Goal: Task Accomplishment & Management: Manage account settings

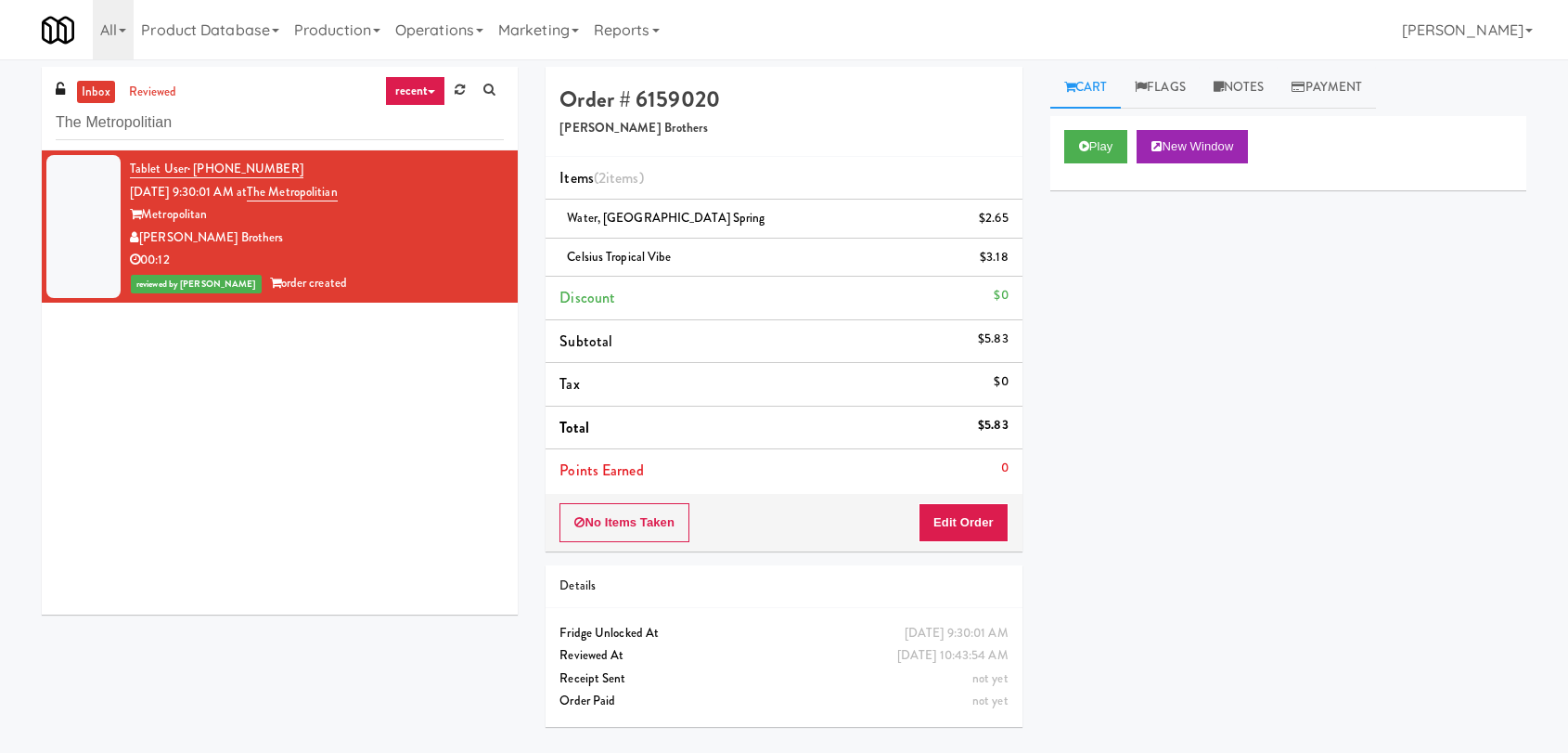
scroll to position [59, 0]
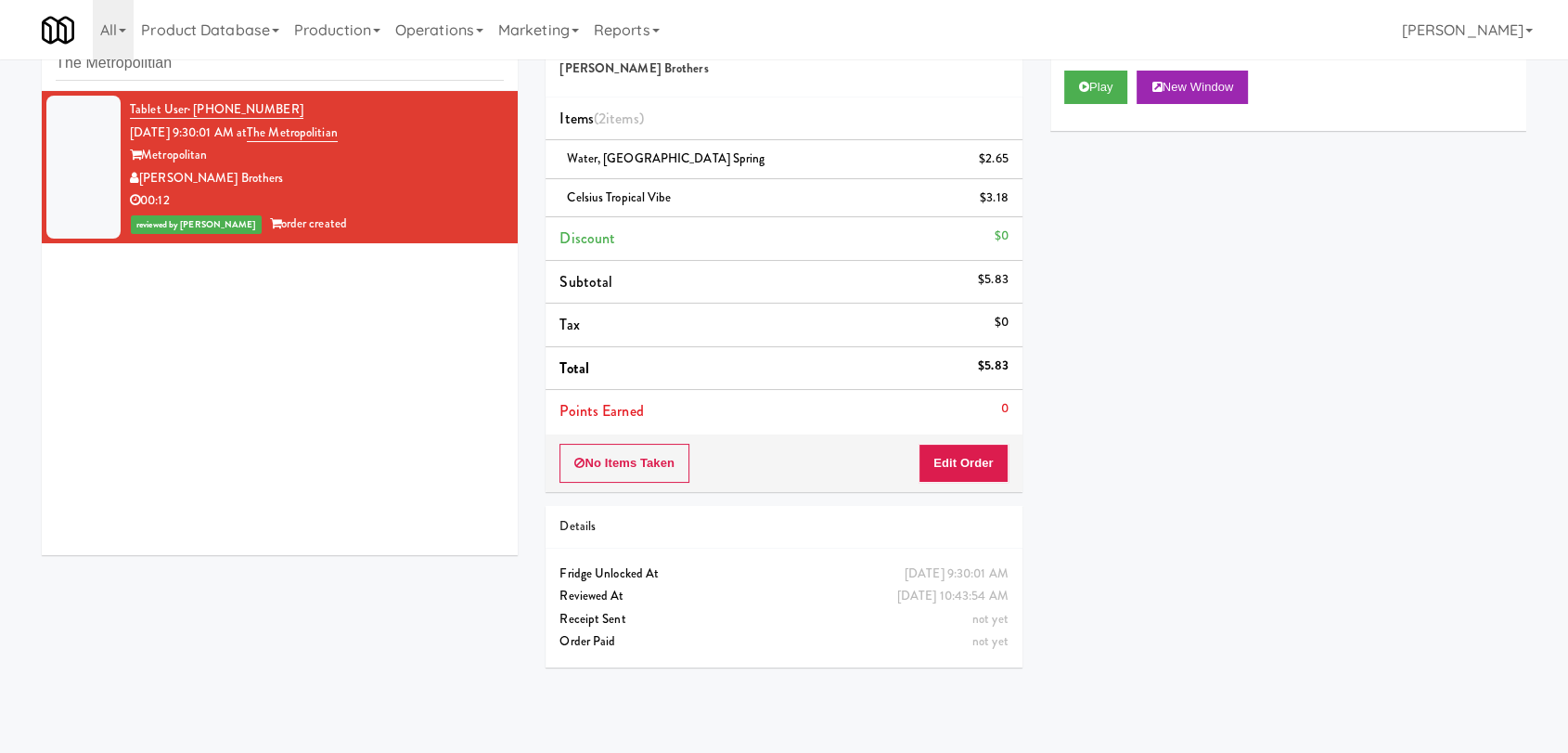
click at [0, 29] on body "Are you sure you want to update this order? Okay Cancel Okay Are you sure you w…" at bounding box center [784, 376] width 1568 height 753
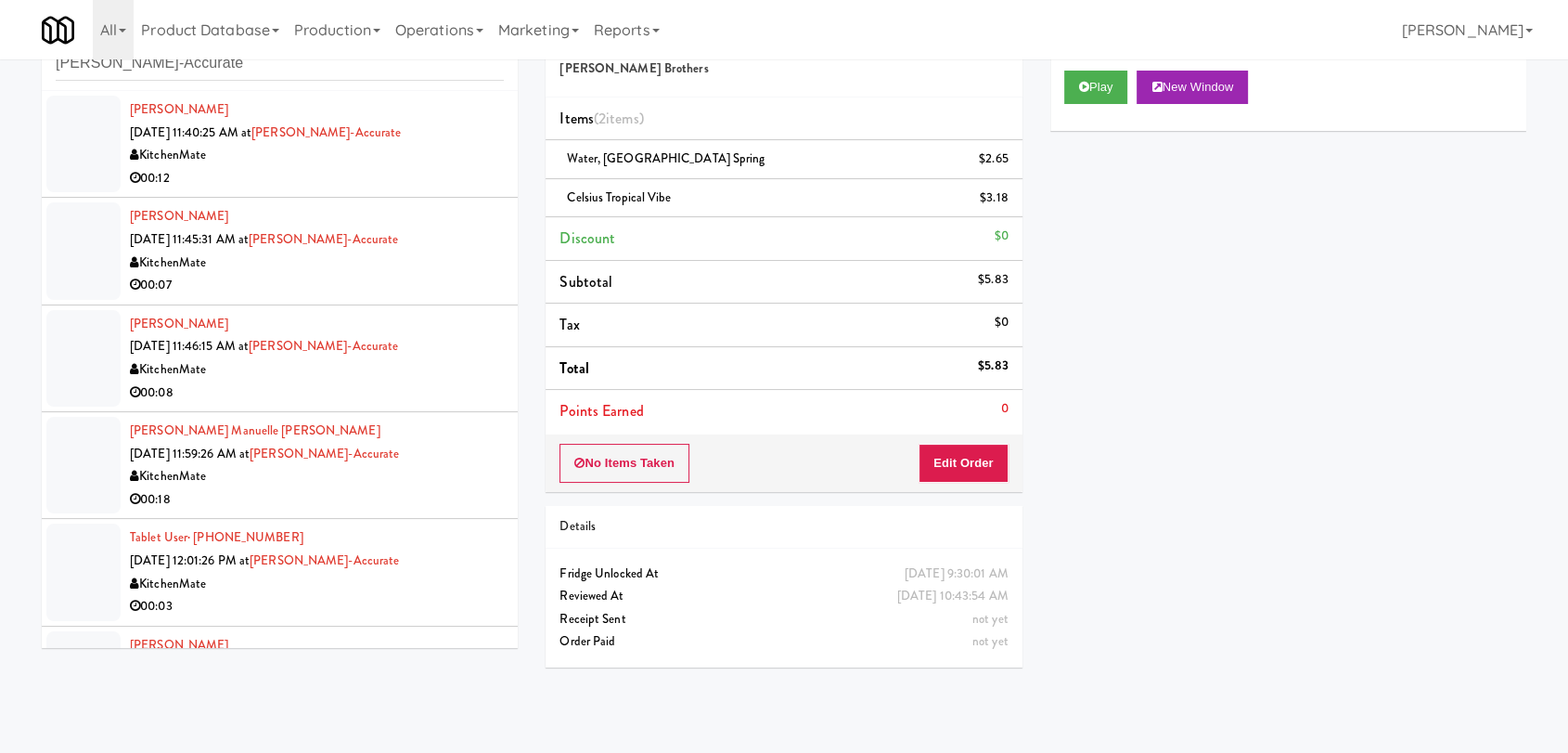
type input "[PERSON_NAME]-Accurate"
click at [416, 179] on div "00:12" at bounding box center [316, 179] width 374 height 23
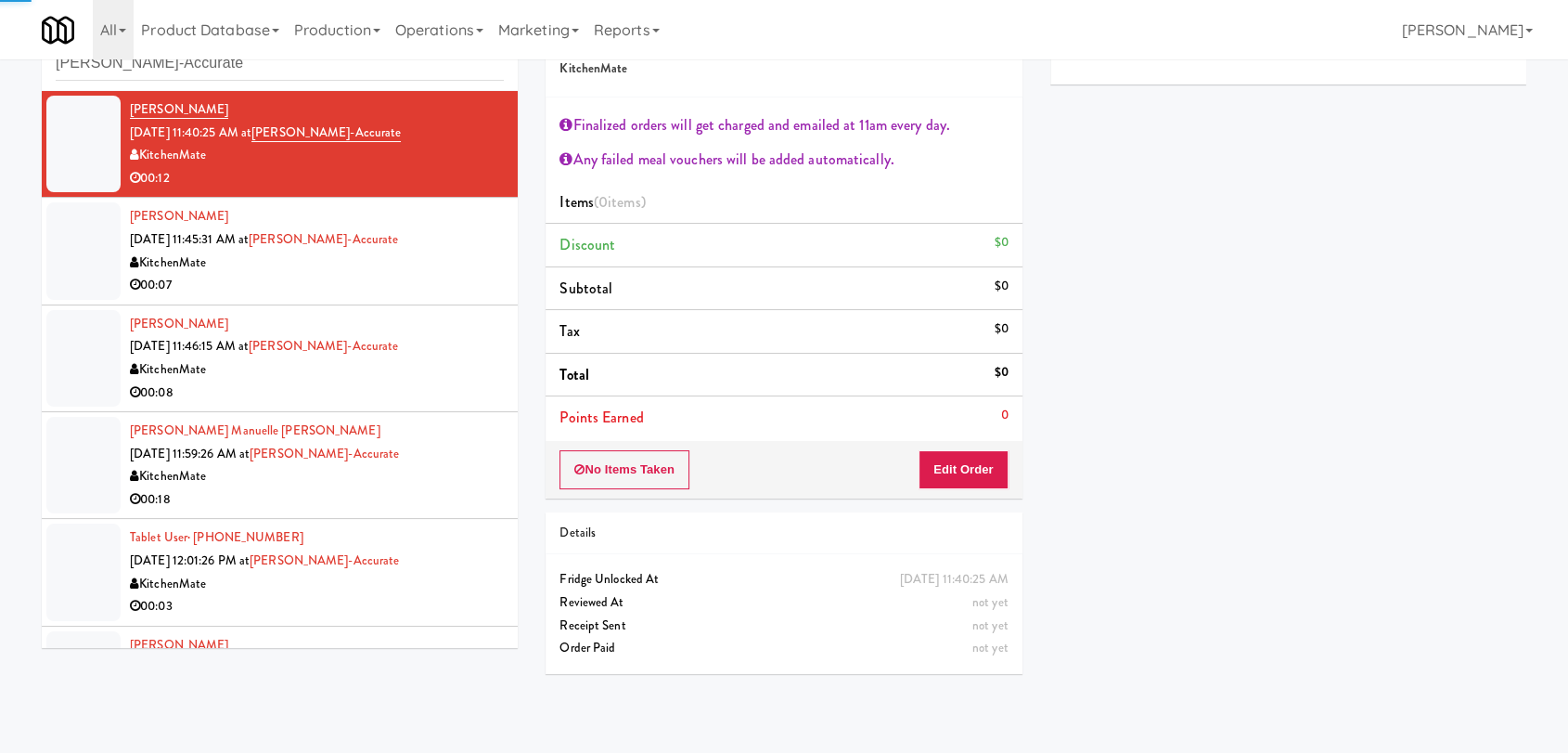
click at [383, 447] on div "[PERSON_NAME] Manuelle [PERSON_NAME] [DATE] 11:59:26 AM at [PERSON_NAME]-Accura…" at bounding box center [316, 464] width 374 height 91
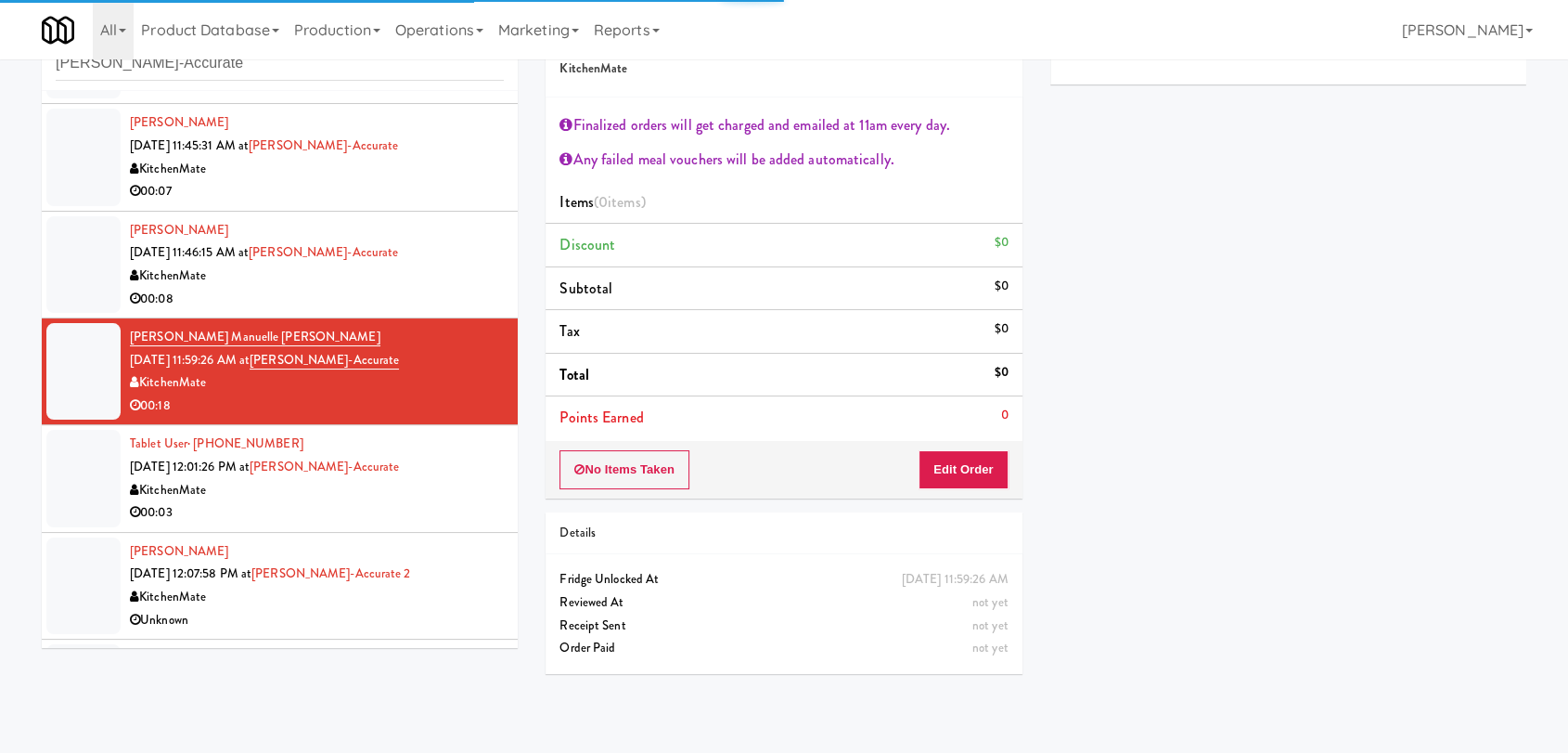
scroll to position [206, 0]
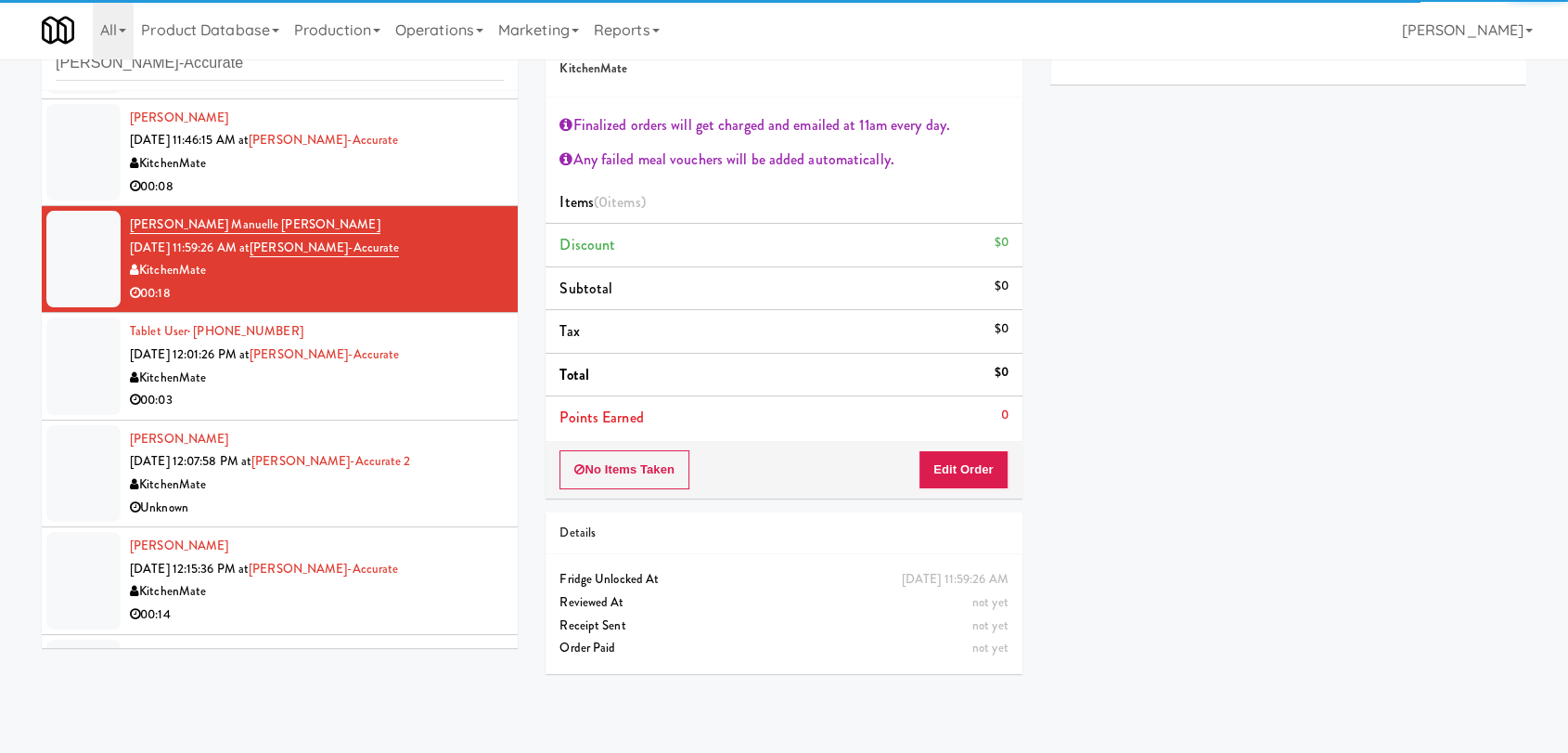
click at [397, 390] on div "00:03" at bounding box center [316, 400] width 374 height 23
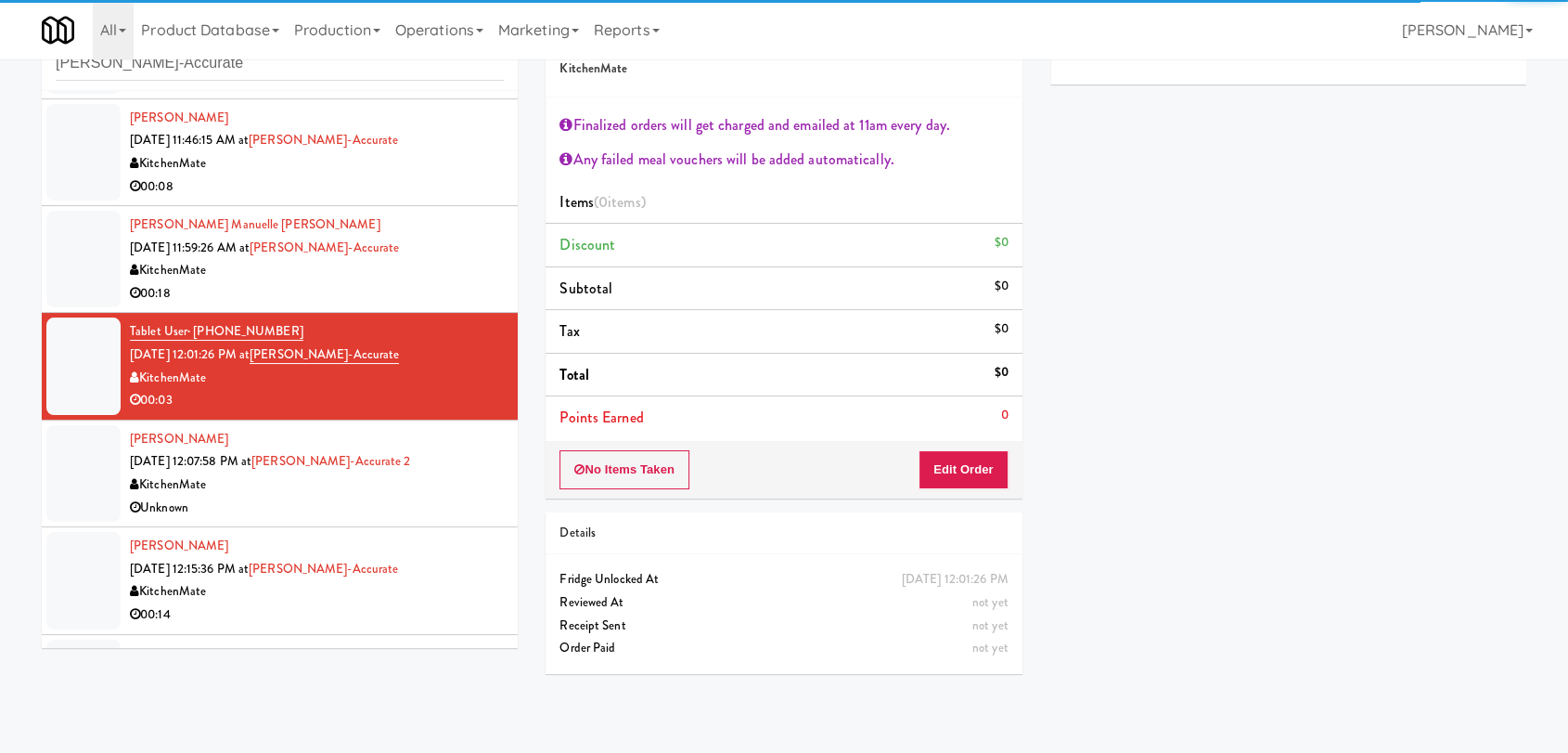
click at [416, 453] on div "[PERSON_NAME] [DATE] 12:07:58 PM at [GEOGRAPHIC_DATA]-Accurate 2 KitchenMate Un…" at bounding box center [316, 473] width 374 height 91
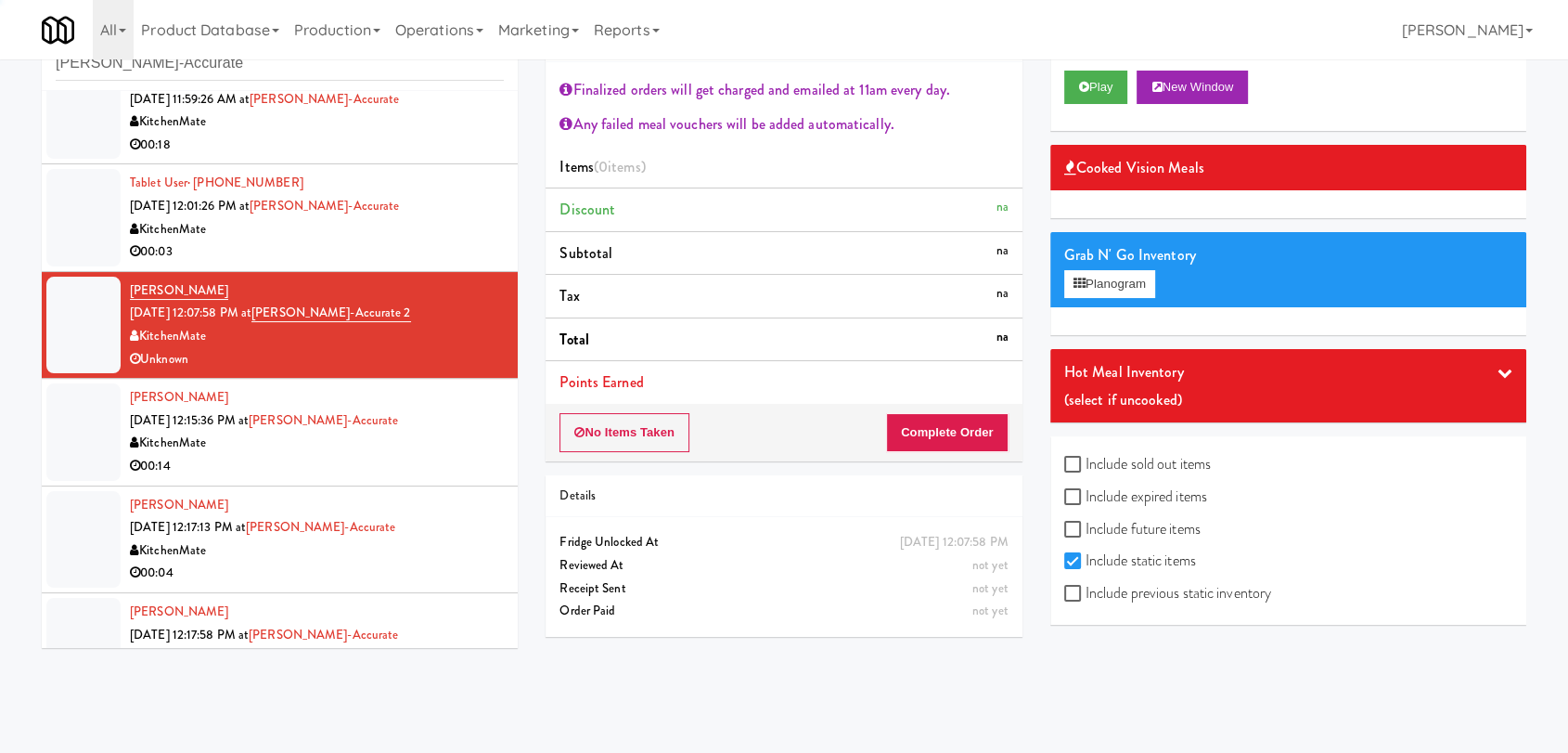
scroll to position [412, 0]
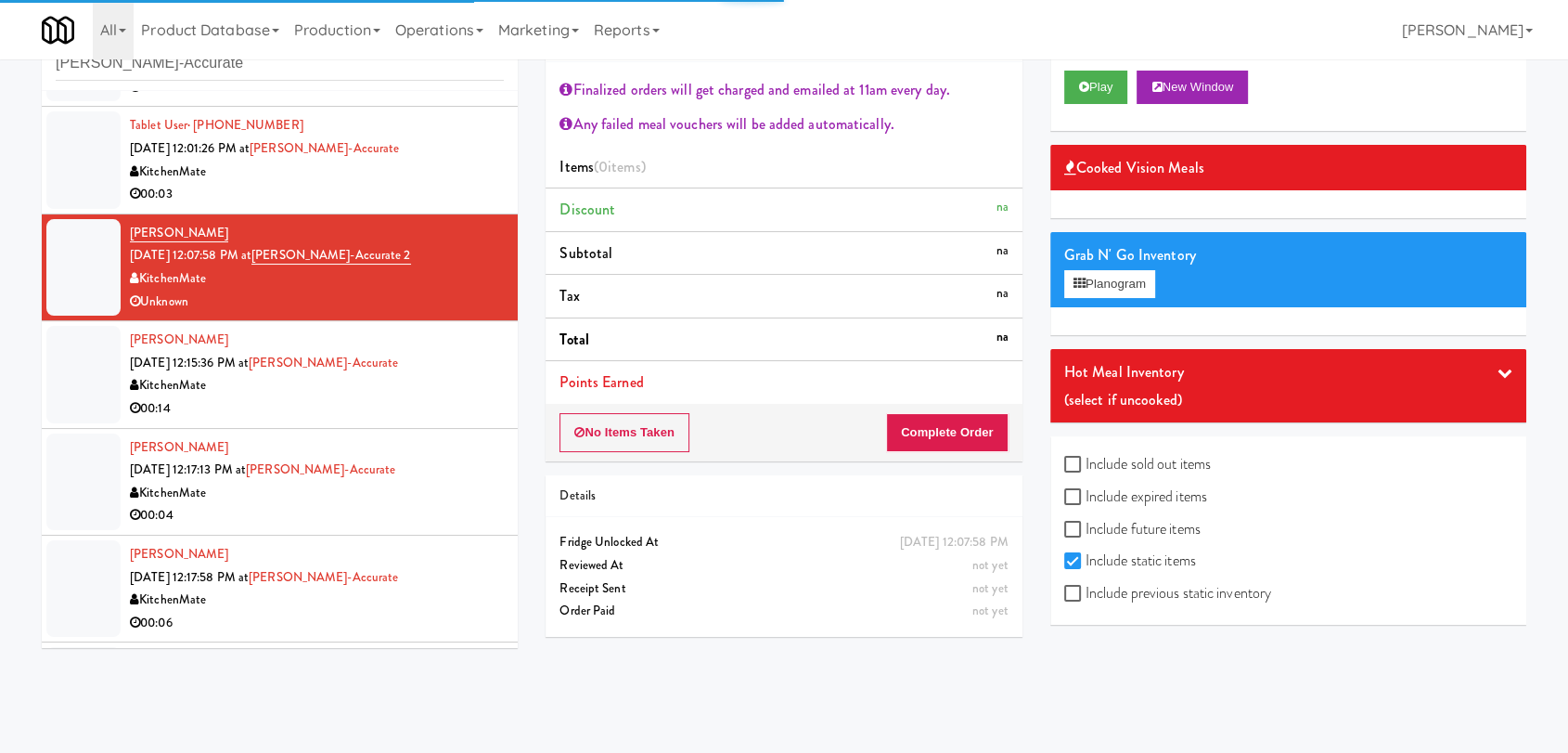
click at [418, 379] on div "KitchenMate" at bounding box center [316, 385] width 374 height 23
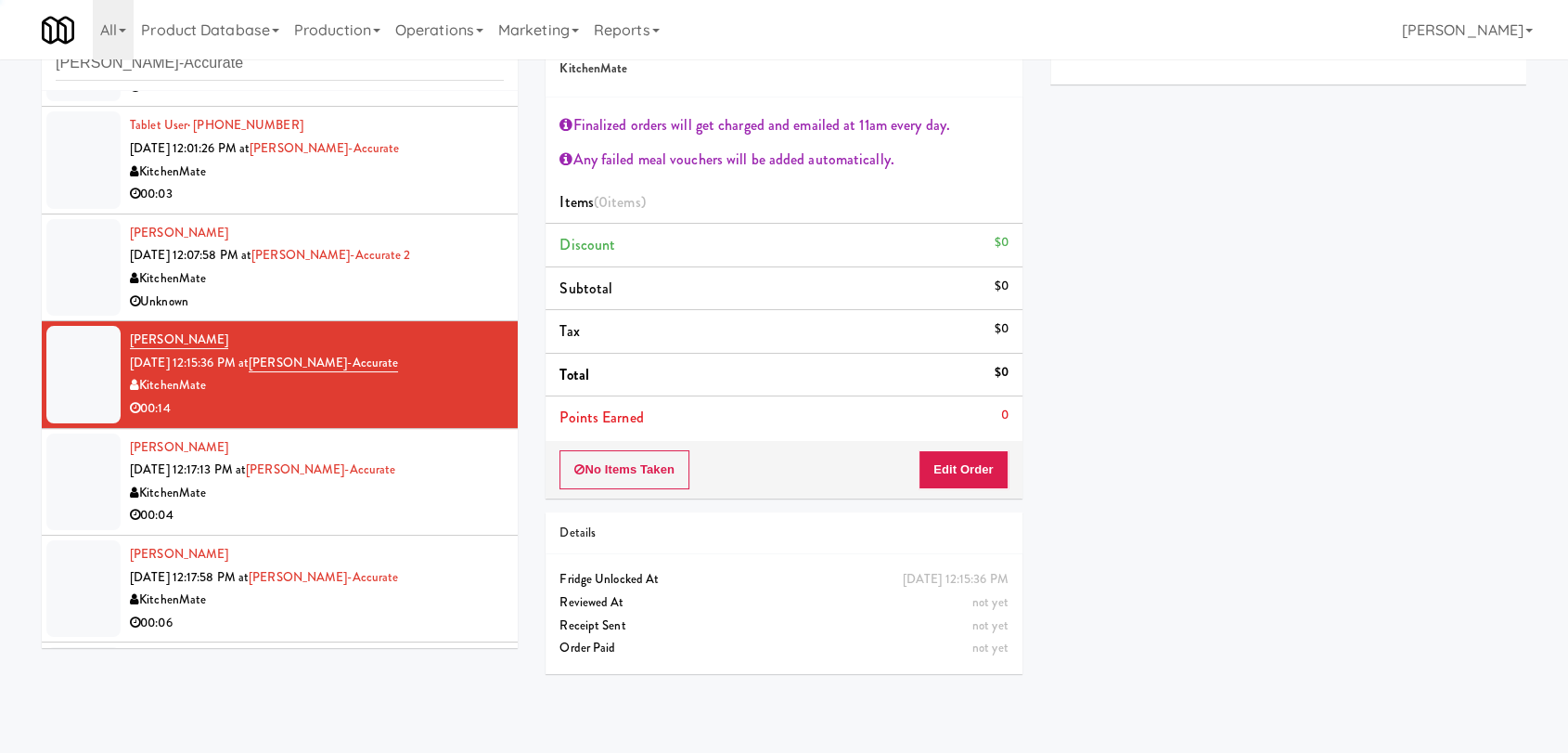
click at [438, 472] on div "[PERSON_NAME] [DATE] 12:17:13 PM at [GEOGRAPHIC_DATA]-Accurate KitchenMate 00:04" at bounding box center [316, 481] width 374 height 91
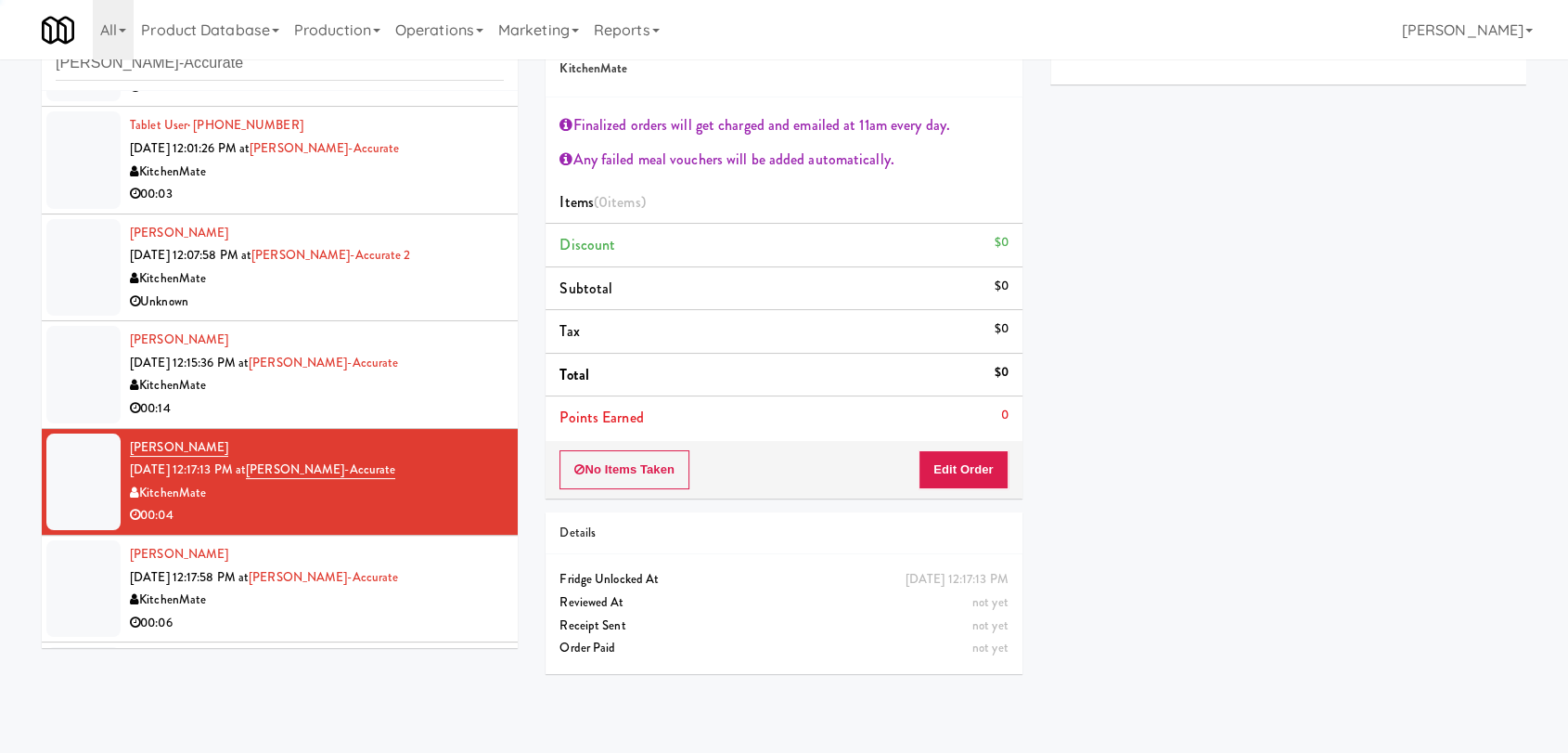
click at [426, 409] on div "00:14" at bounding box center [316, 409] width 374 height 23
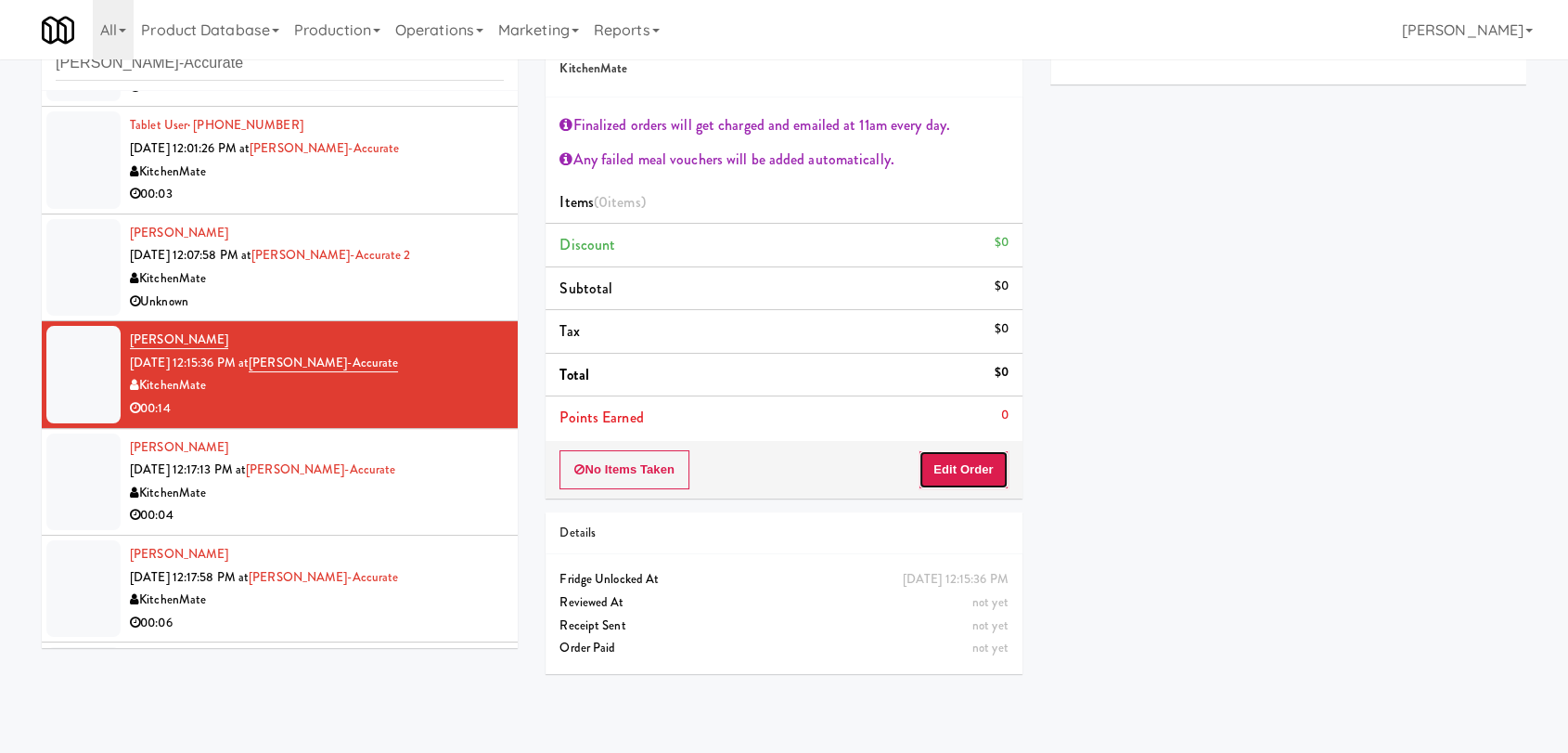
click at [969, 468] on button "Edit Order" at bounding box center [963, 469] width 90 height 39
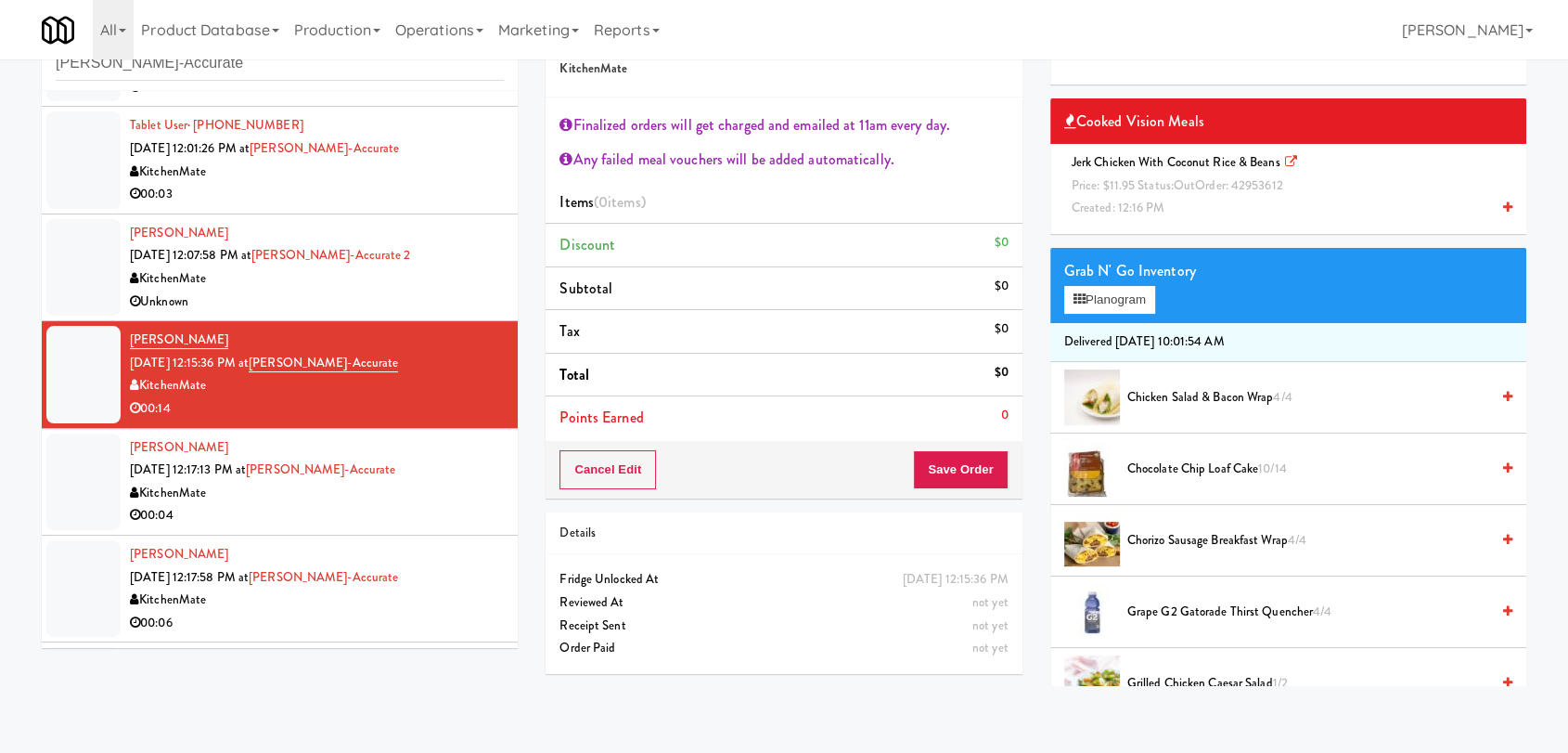
click at [1156, 189] on span "Price: $11.95 Status: out Order: 42953612" at bounding box center [1177, 185] width 211 height 17
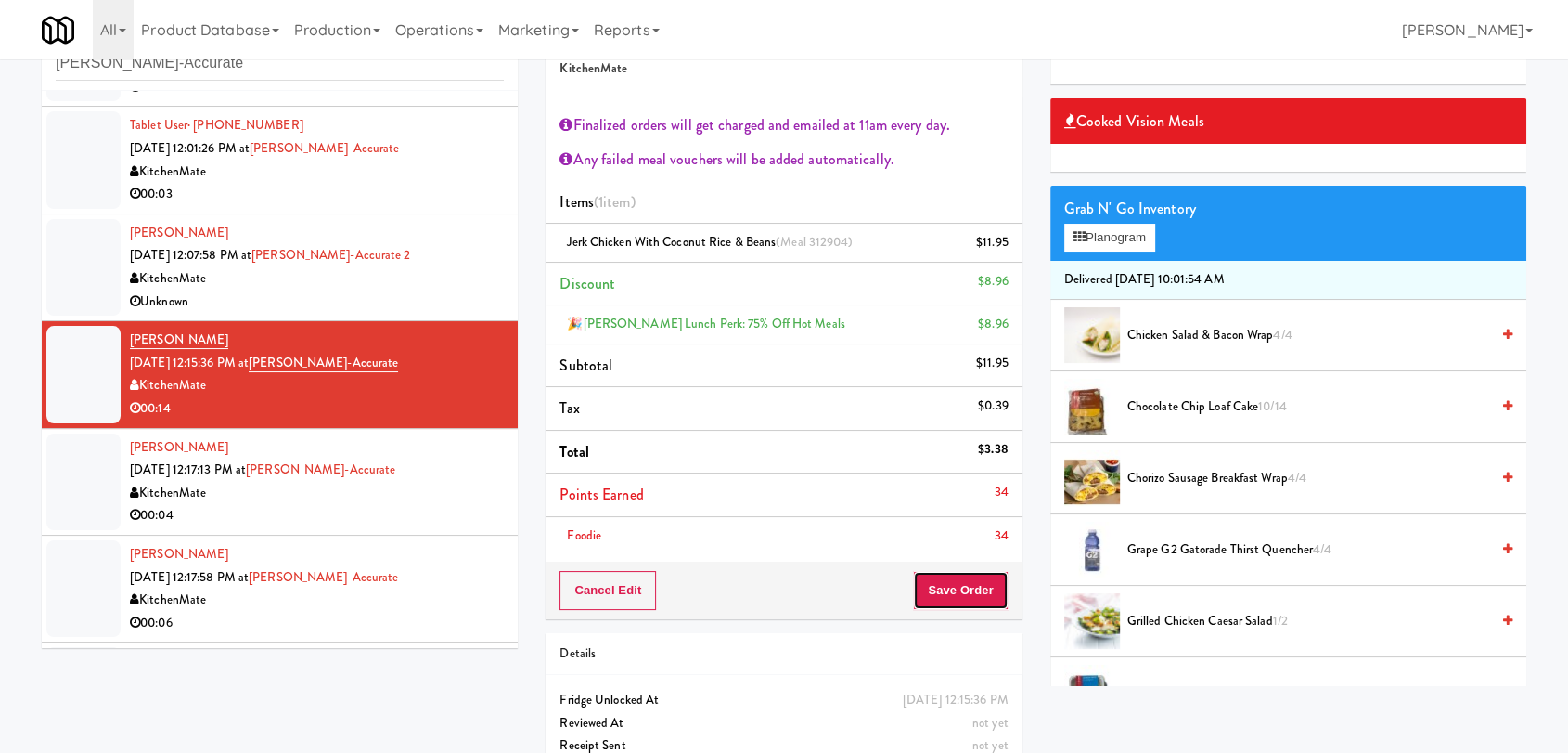
click at [959, 608] on button "Save Order" at bounding box center [960, 590] width 95 height 39
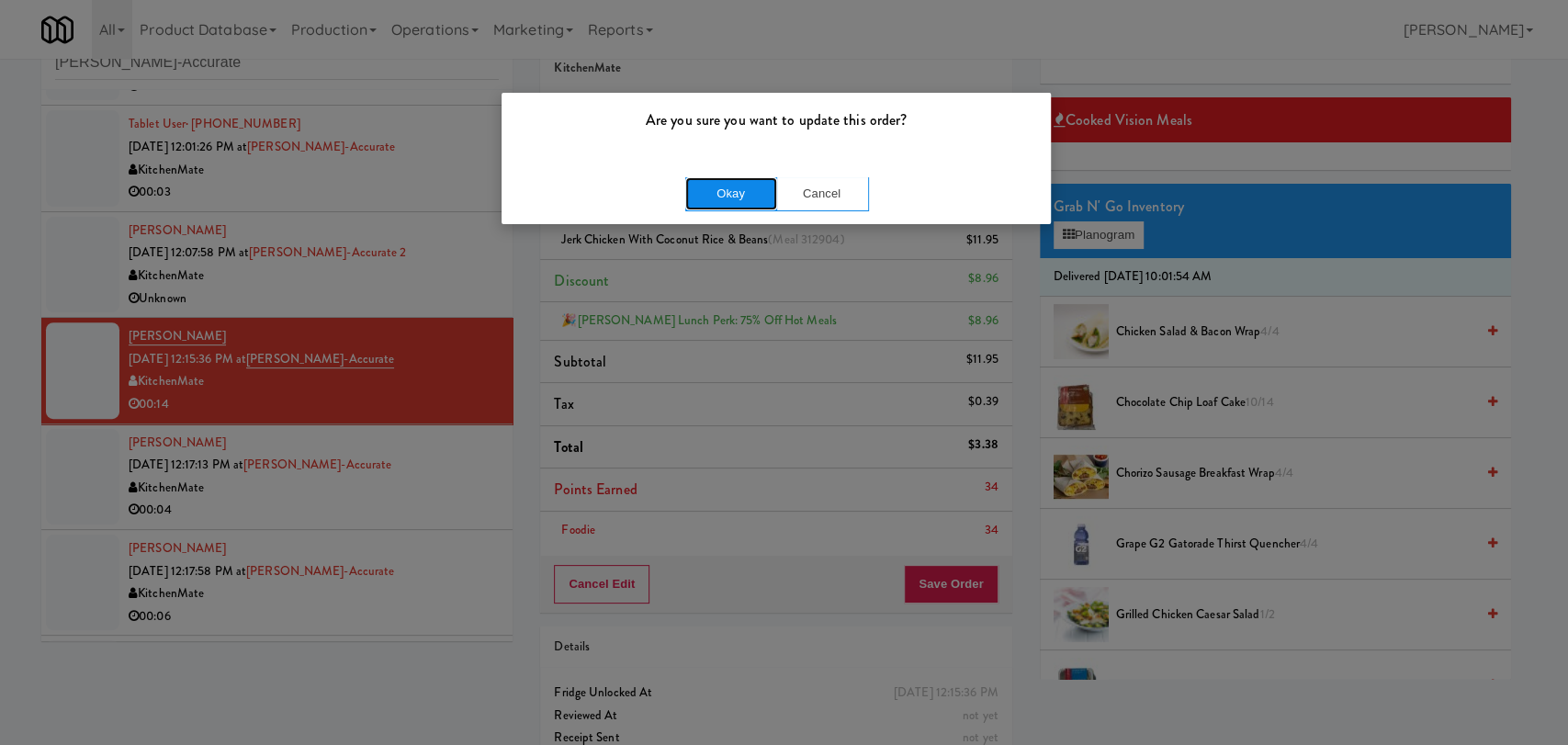
click at [744, 199] on button "Okay" at bounding box center [730, 193] width 92 height 33
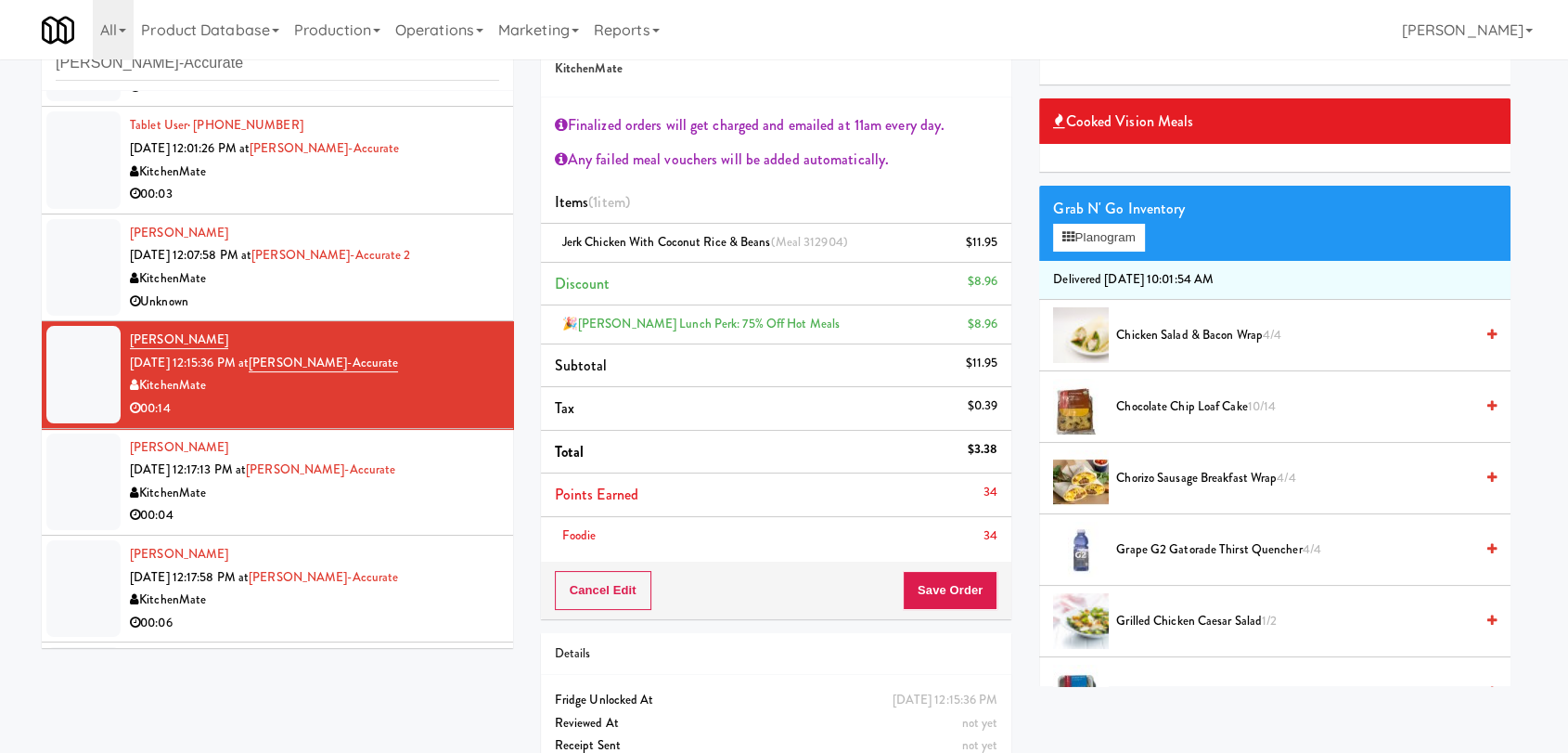
click at [461, 464] on div "[PERSON_NAME] [DATE] 12:17:13 PM at [GEOGRAPHIC_DATA]-Accurate KitchenMate 00:04" at bounding box center [314, 481] width 369 height 91
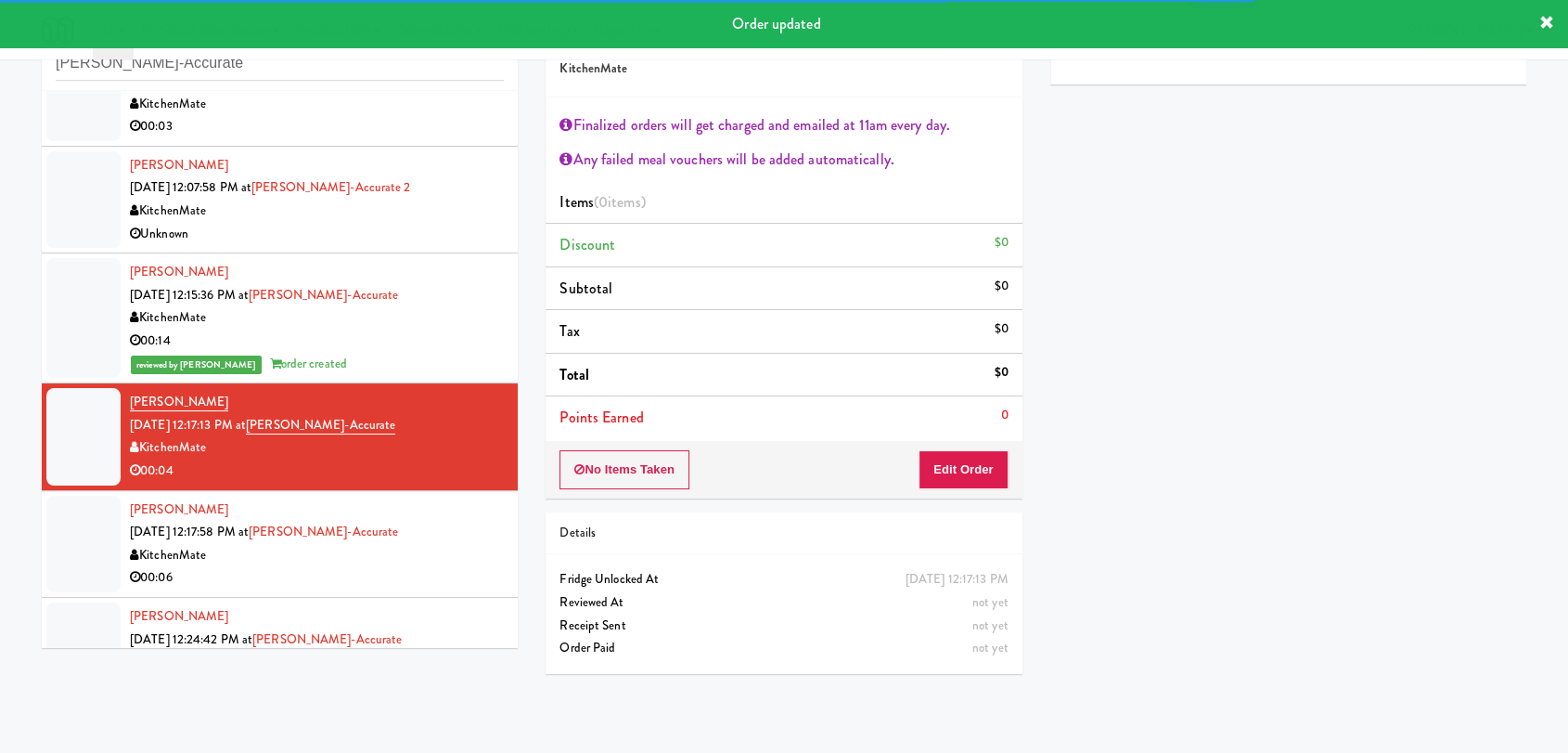
scroll to position [515, 0]
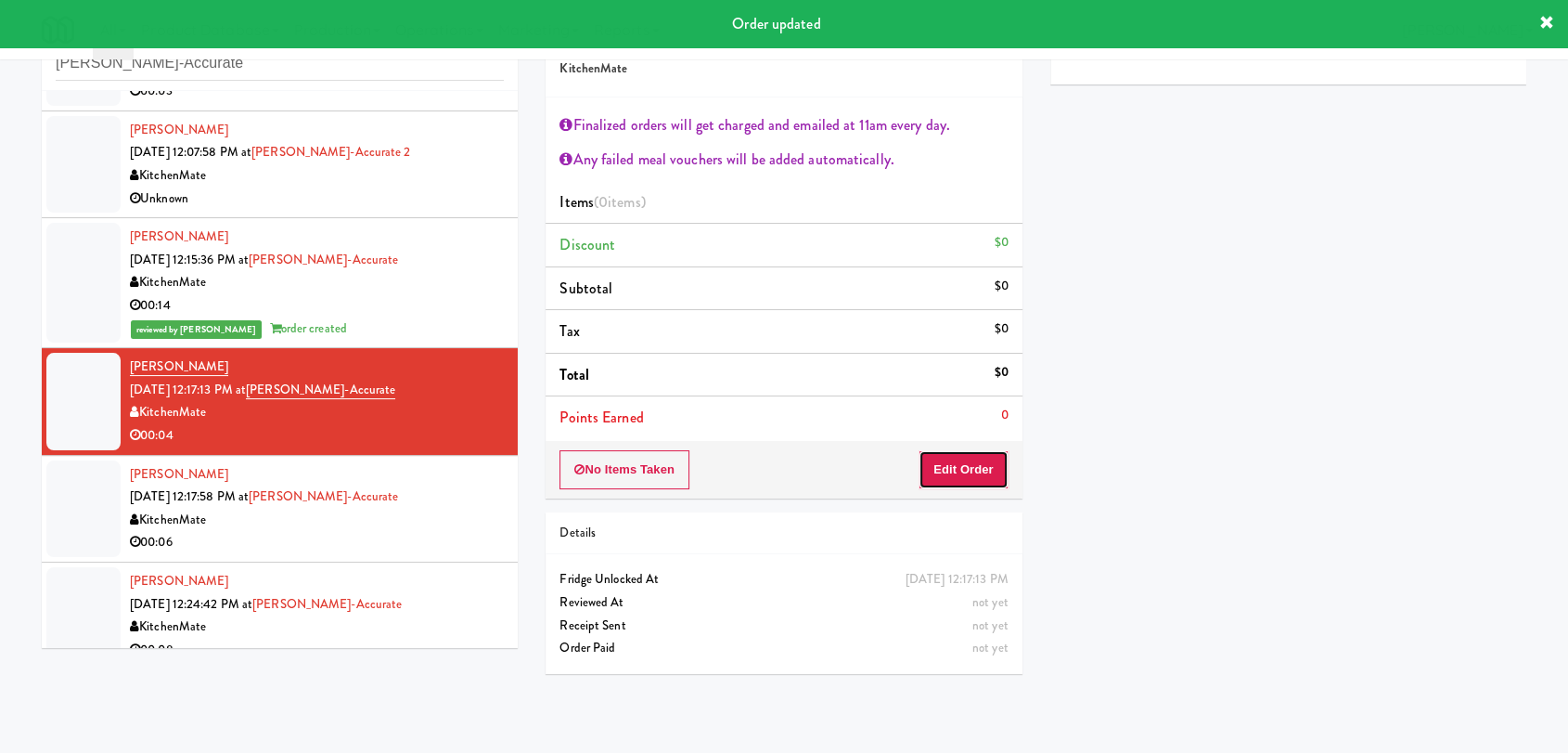
click at [955, 471] on button "Edit Order" at bounding box center [963, 469] width 90 height 39
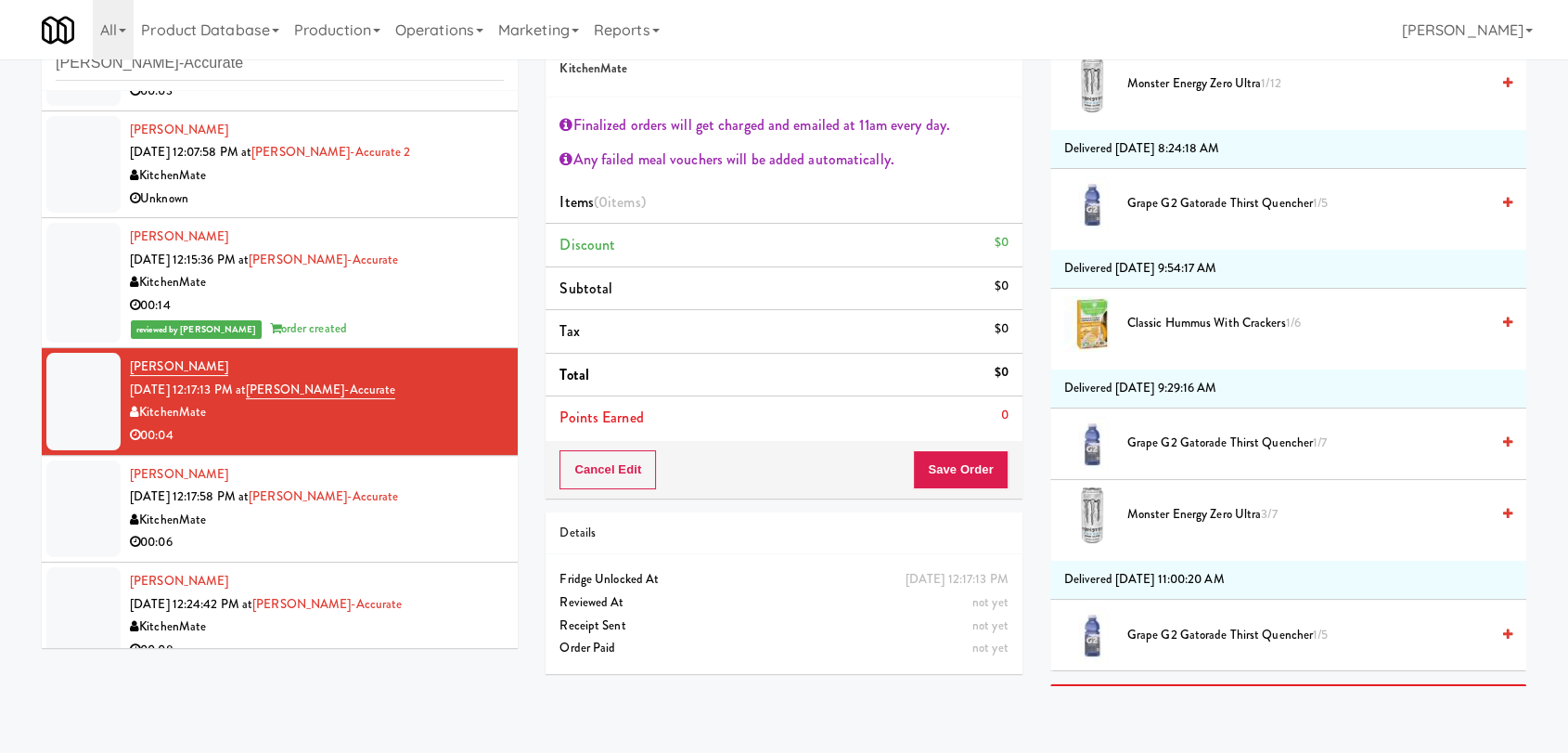
scroll to position [2164, 0]
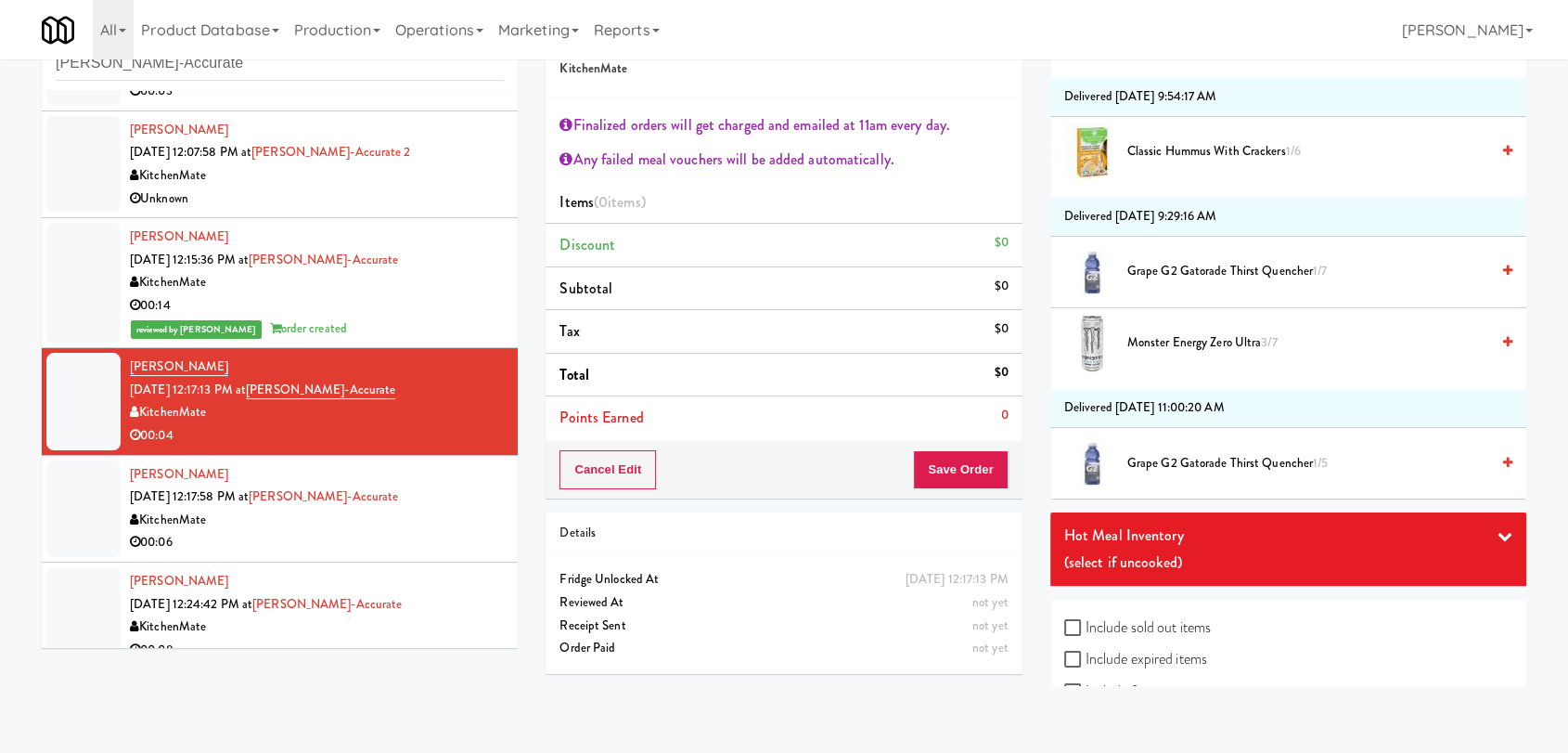
click at [1121, 522] on div "Hot Meal Inventory" at bounding box center [1288, 535] width 448 height 28
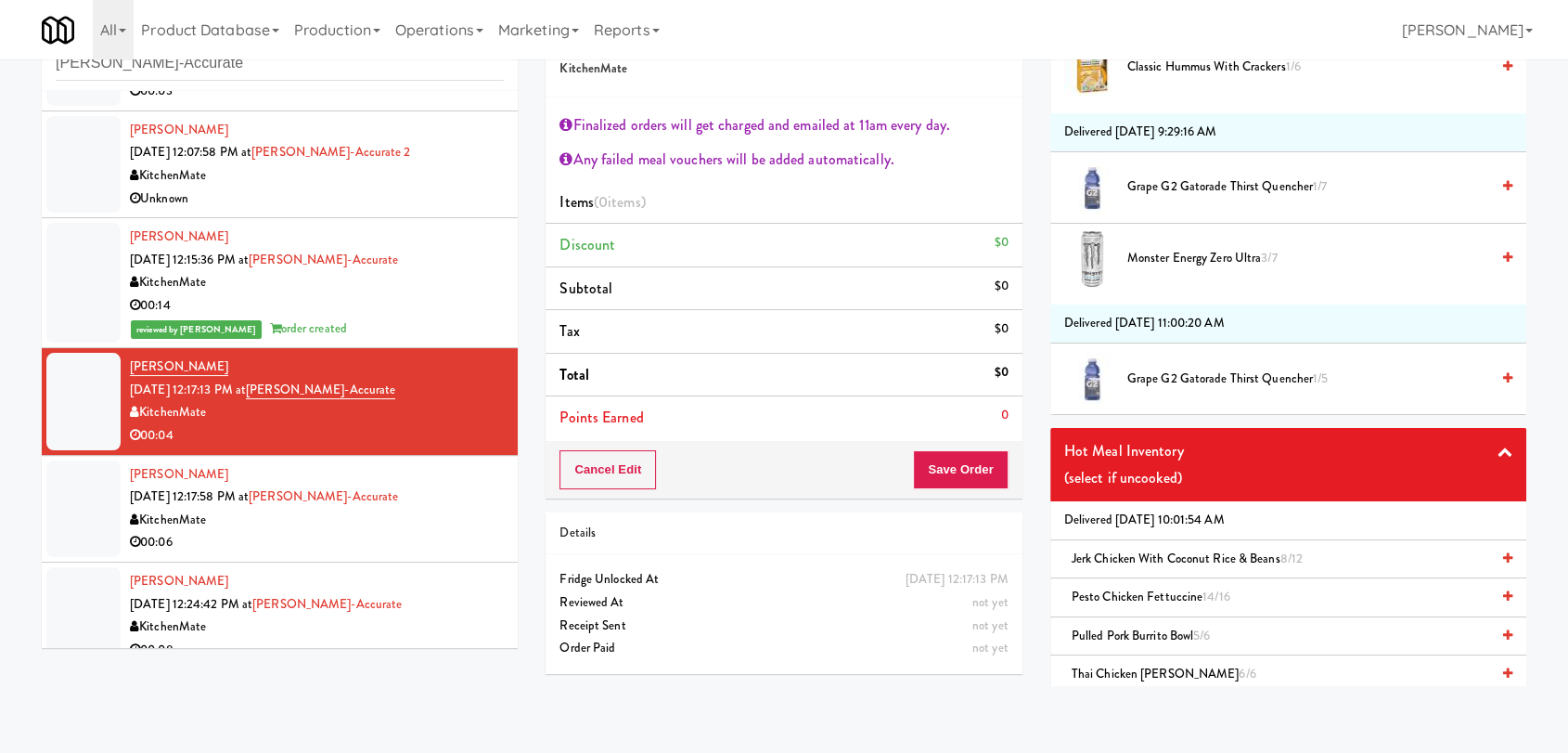
scroll to position [2371, 0]
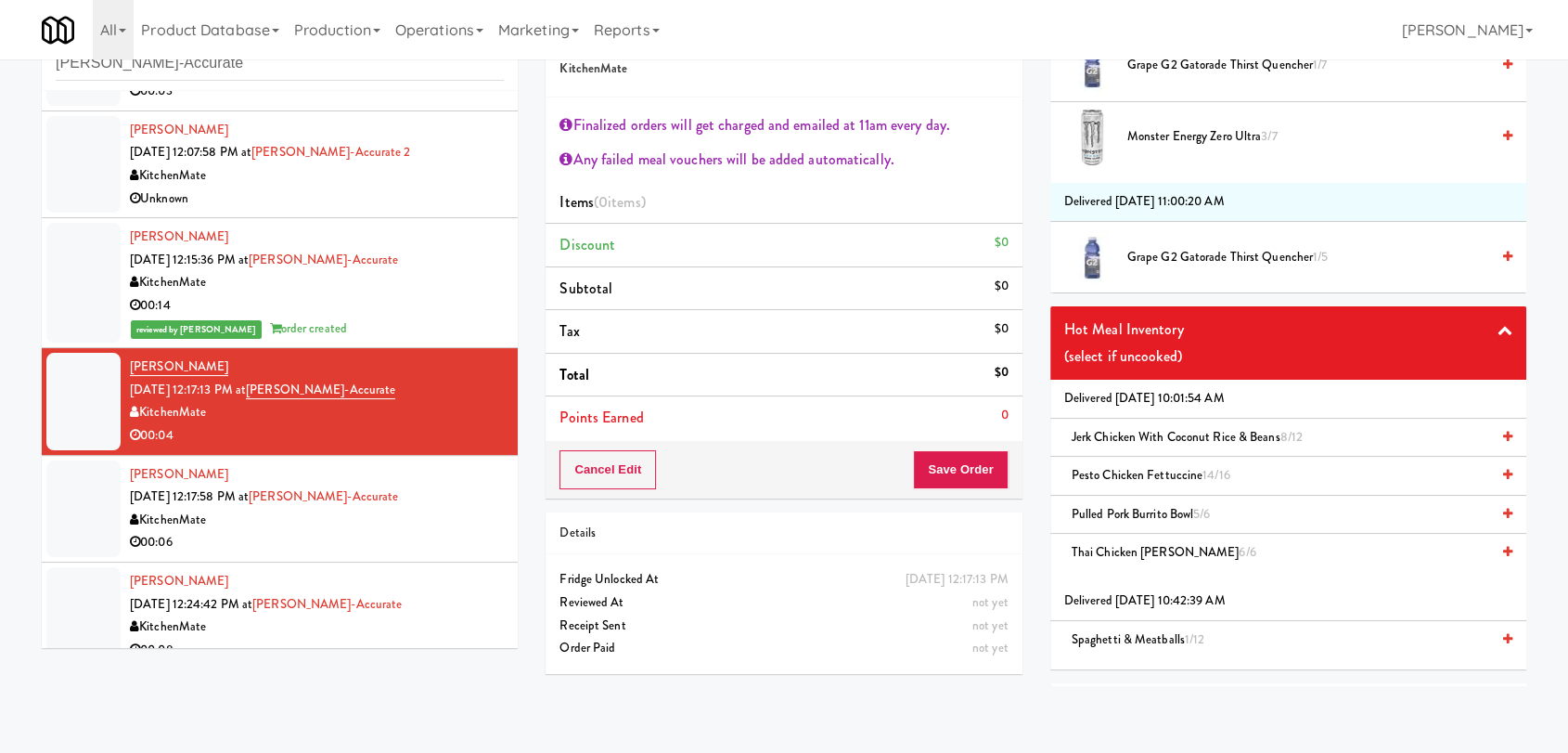
click at [1146, 513] on span "Pulled Pork Burrito Bowl 5/6" at bounding box center [1142, 513] width 140 height 17
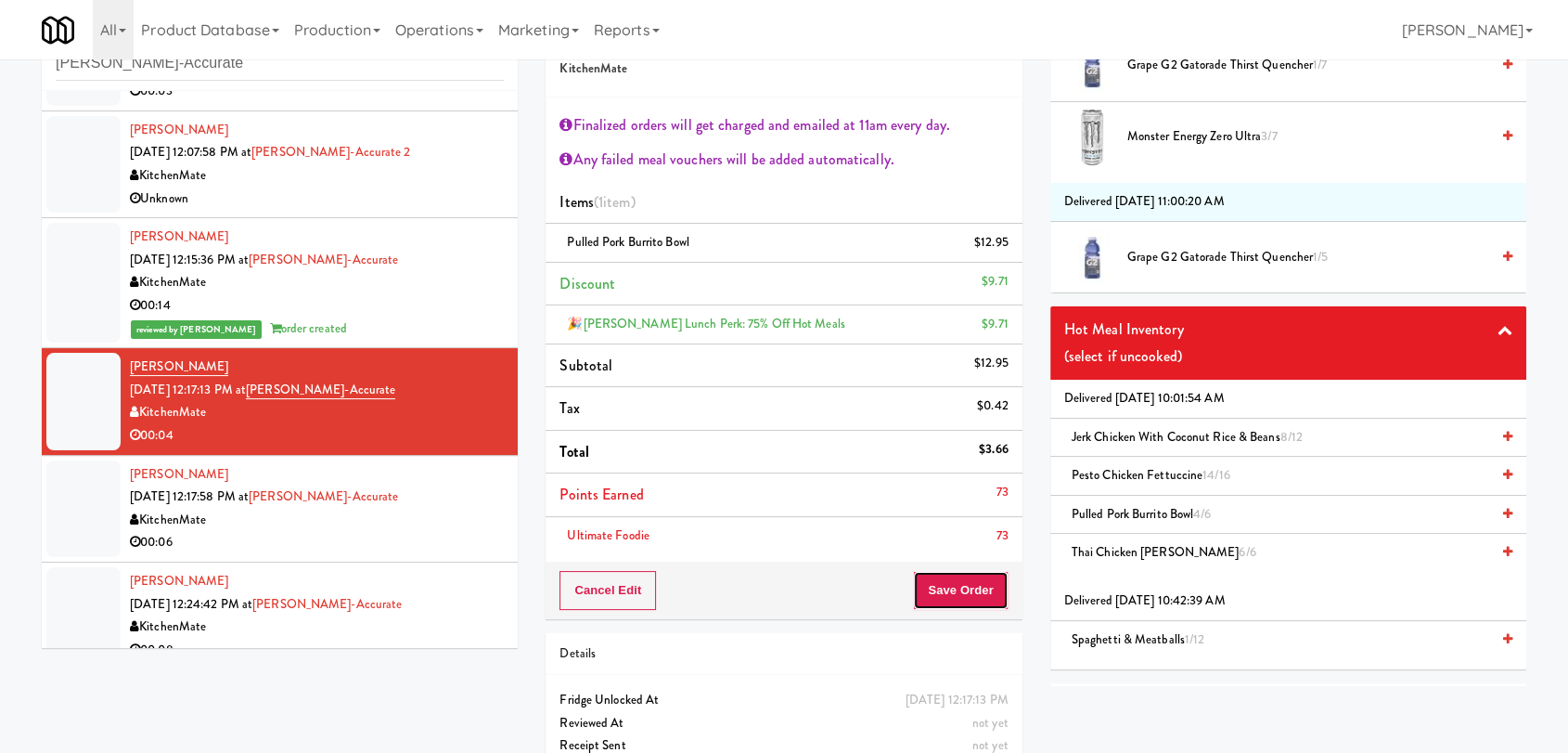
click at [954, 582] on button "Save Order" at bounding box center [960, 590] width 95 height 39
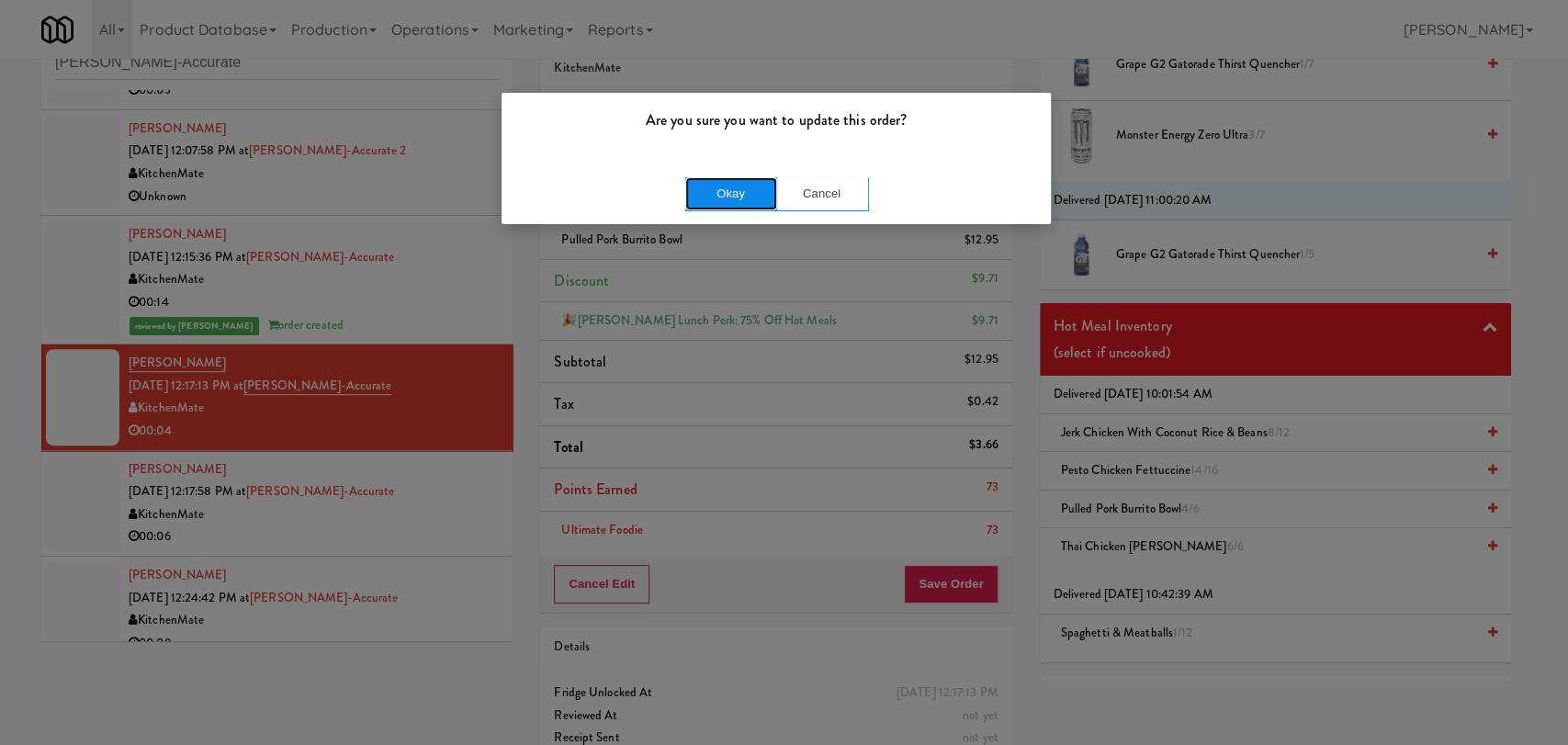
click at [771, 185] on button "Okay" at bounding box center [730, 193] width 92 height 33
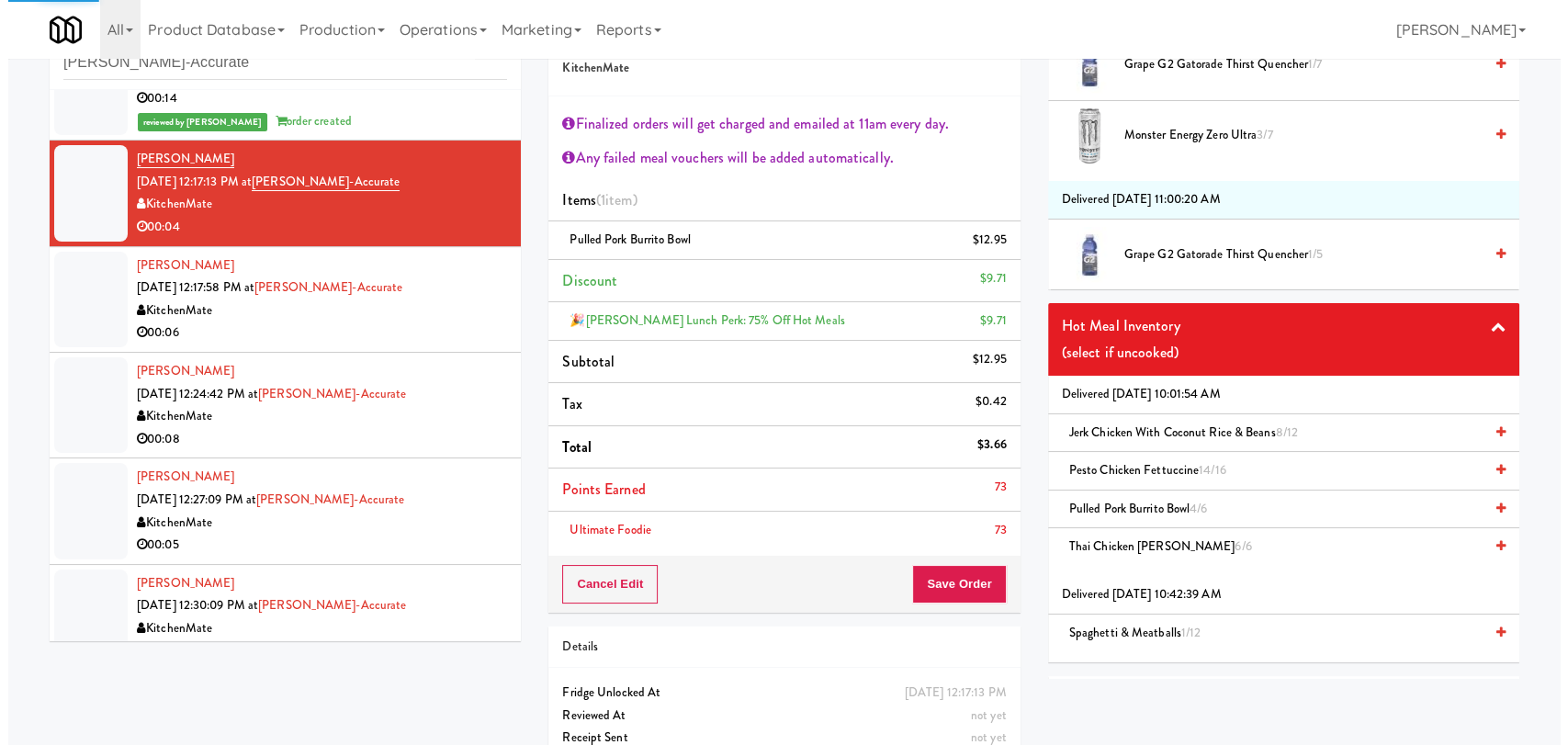
scroll to position [66, 0]
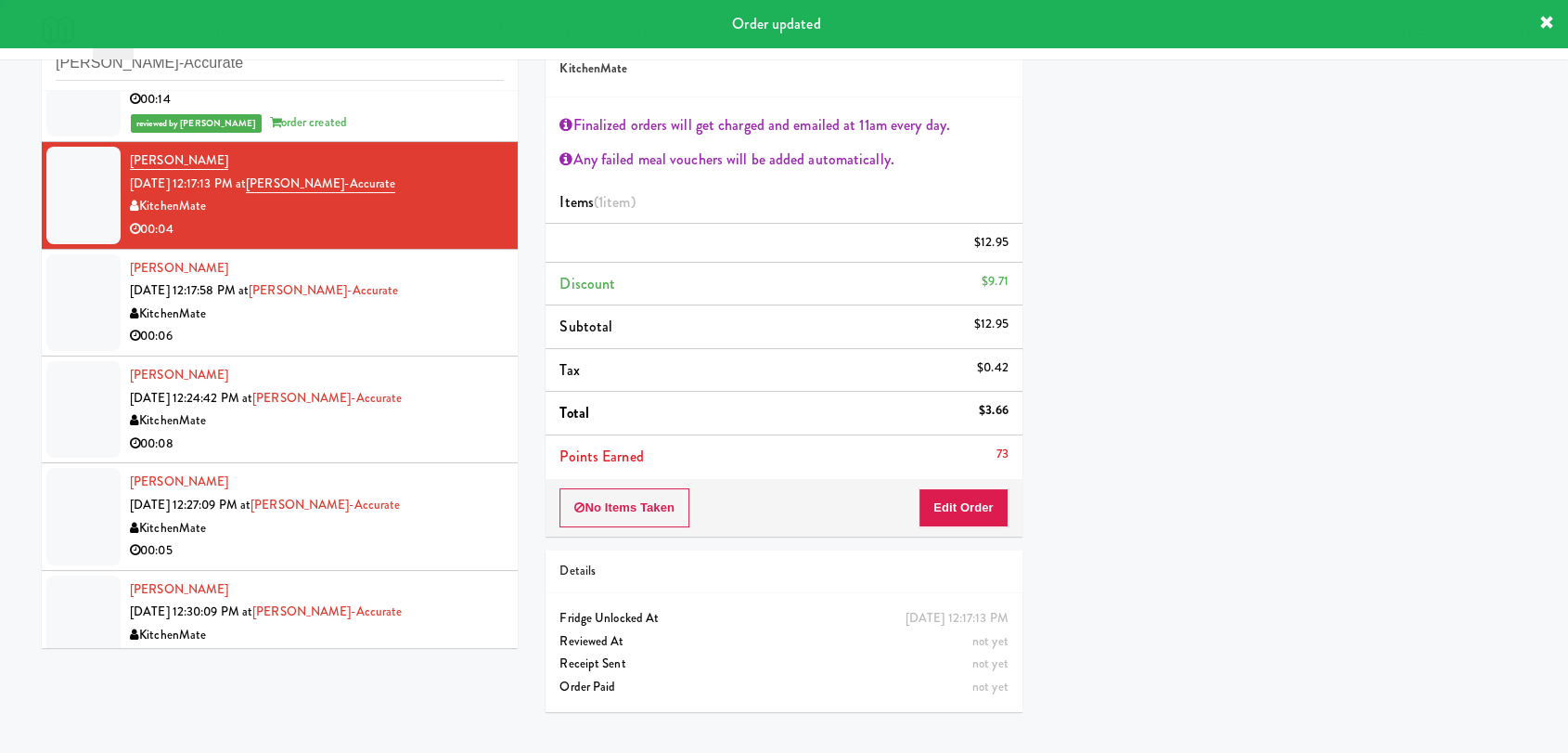
click at [392, 291] on div "[PERSON_NAME] [DATE] 12:17:58 PM at [GEOGRAPHIC_DATA]-Accurate KitchenMate 00:06" at bounding box center [316, 302] width 374 height 91
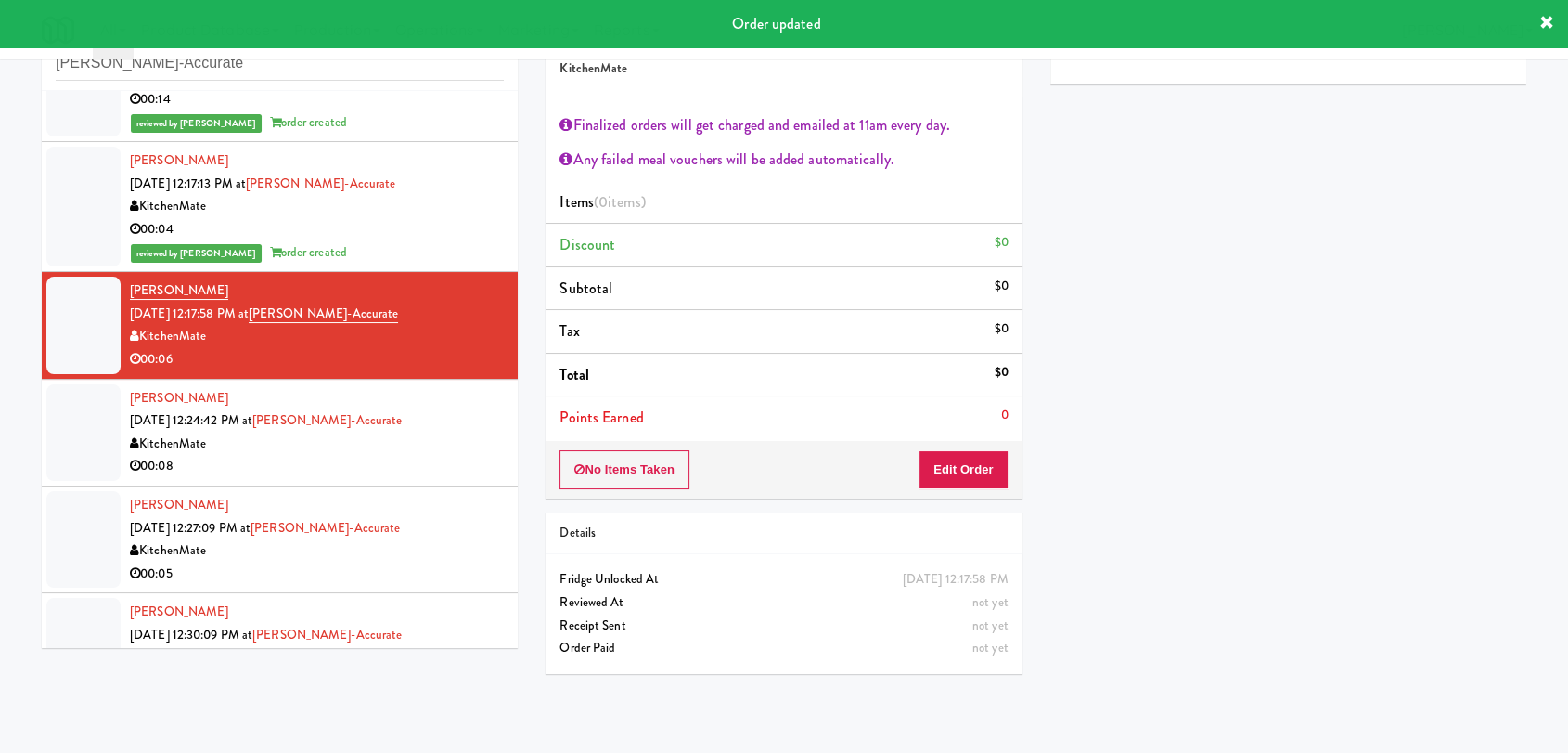
click at [433, 197] on div "KitchenMate" at bounding box center [316, 206] width 374 height 23
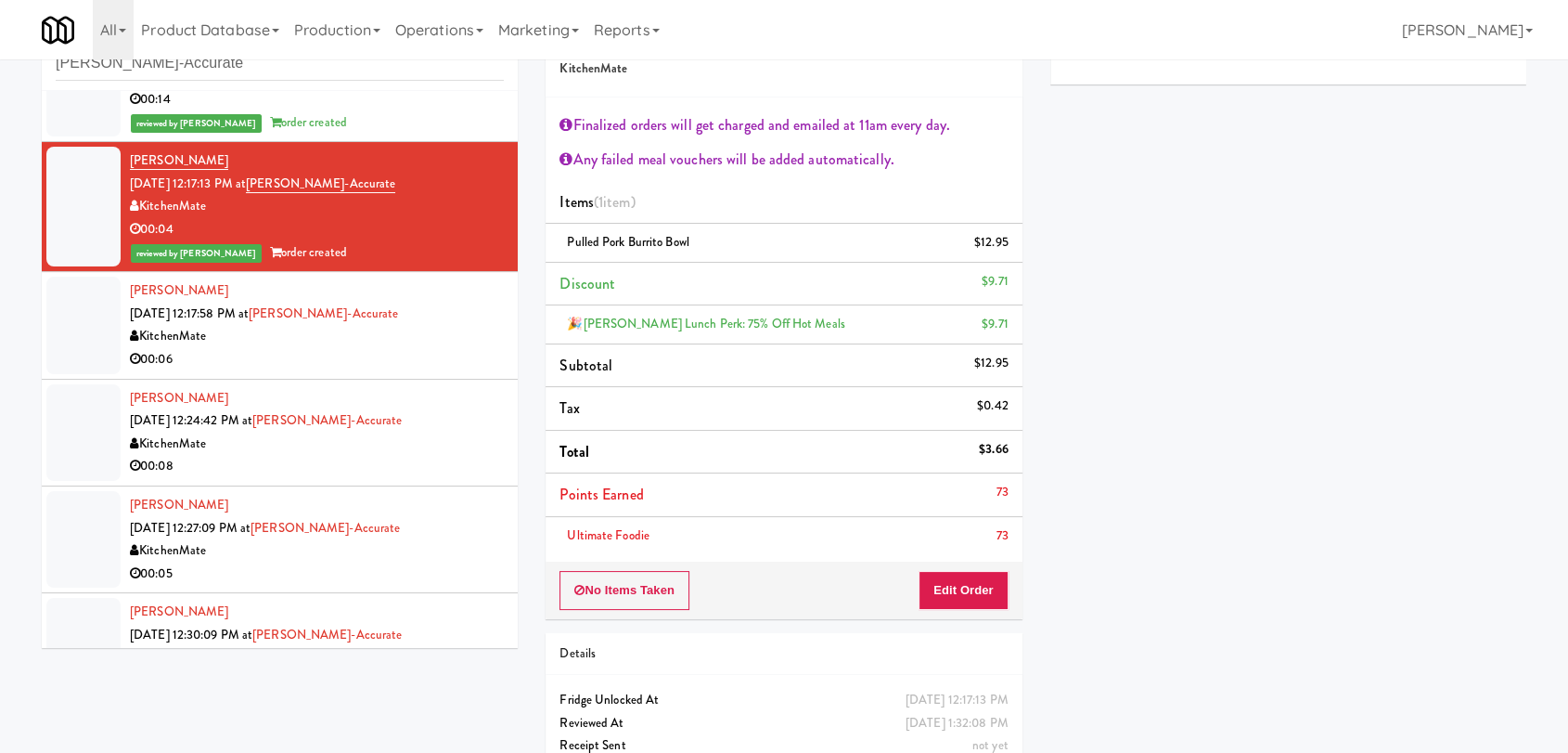
click at [406, 349] on div "00:06" at bounding box center [316, 359] width 374 height 23
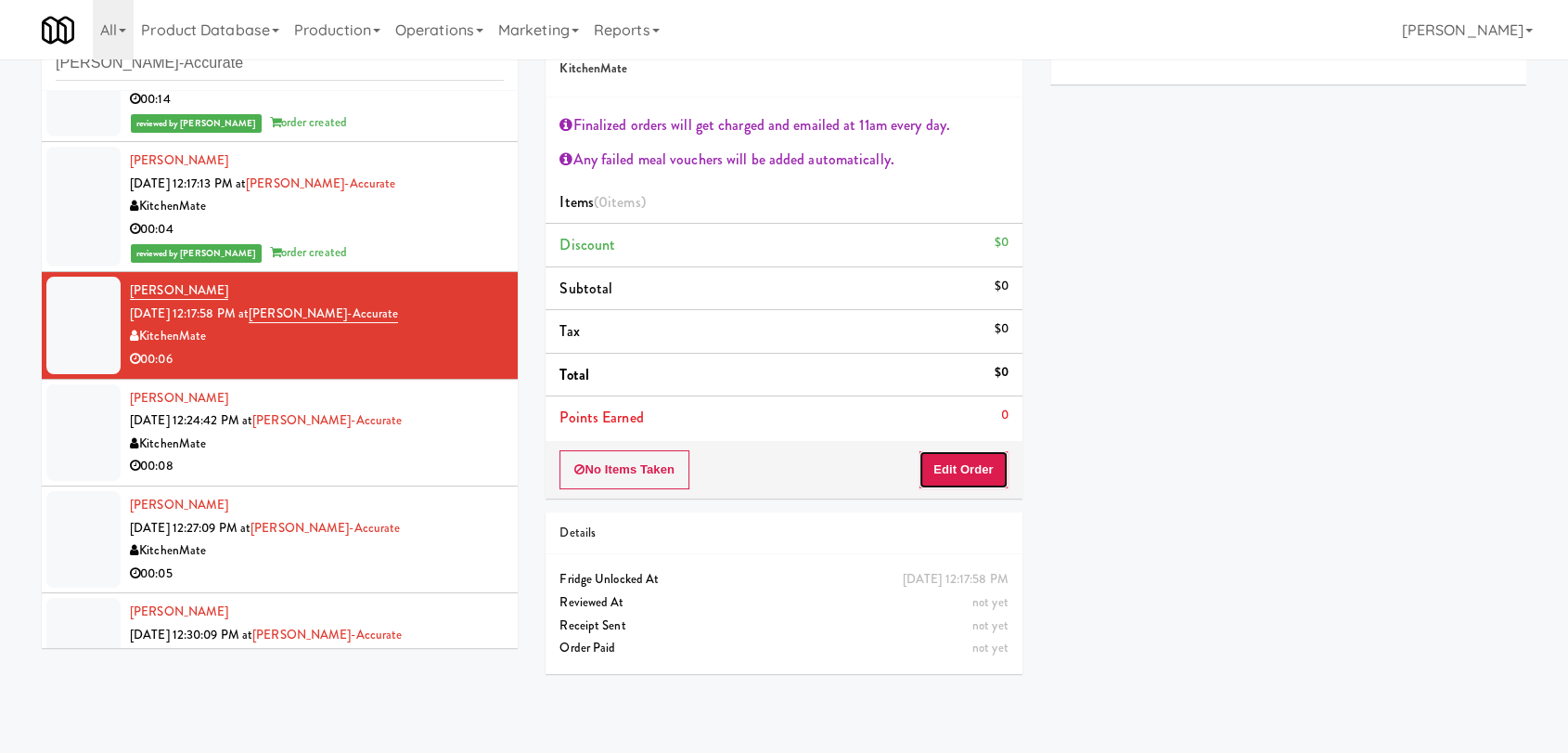
click at [978, 467] on button "Edit Order" at bounding box center [963, 469] width 90 height 39
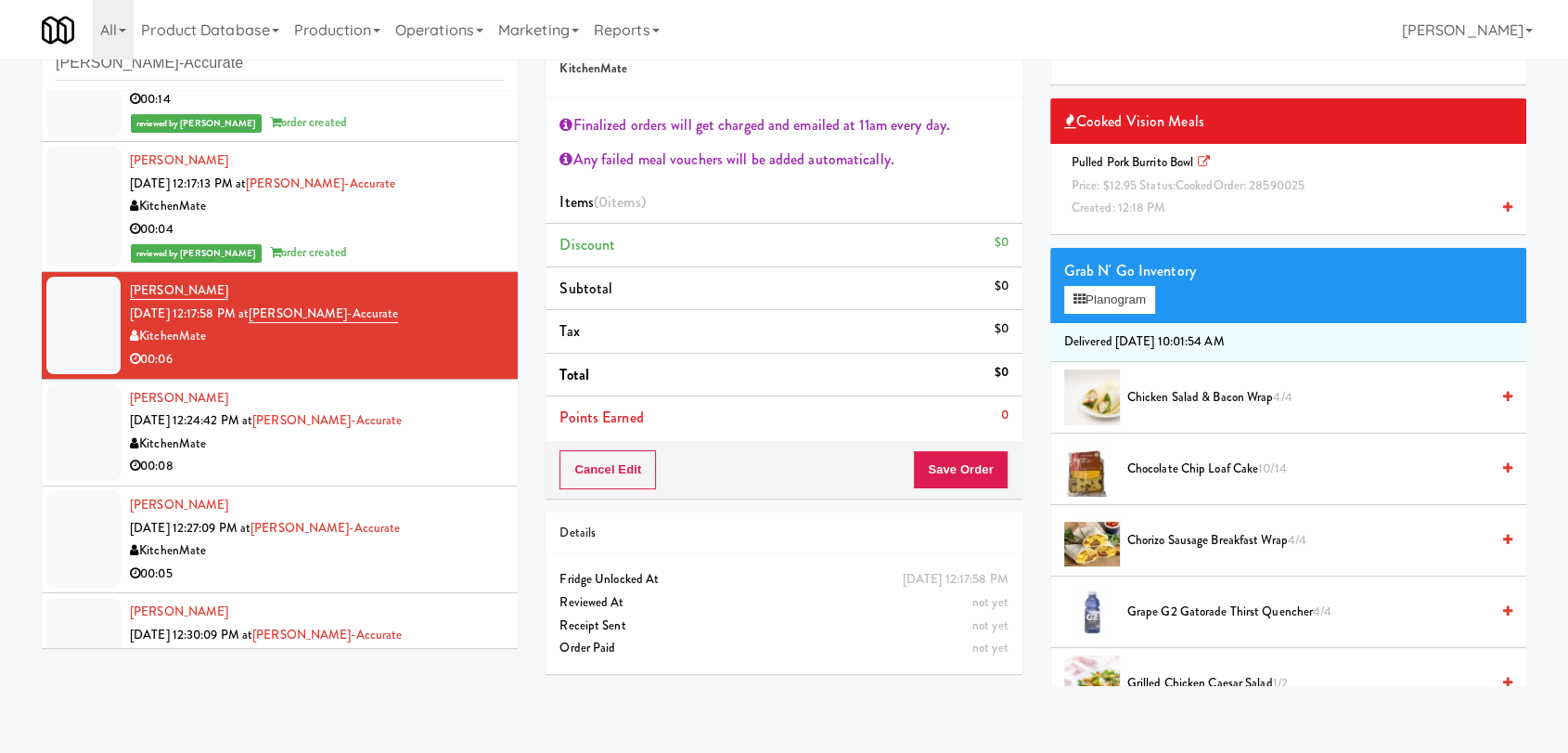
click at [1151, 468] on span "Chocolate Chip Loaf Cake 10/14" at bounding box center [1308, 469] width 362 height 23
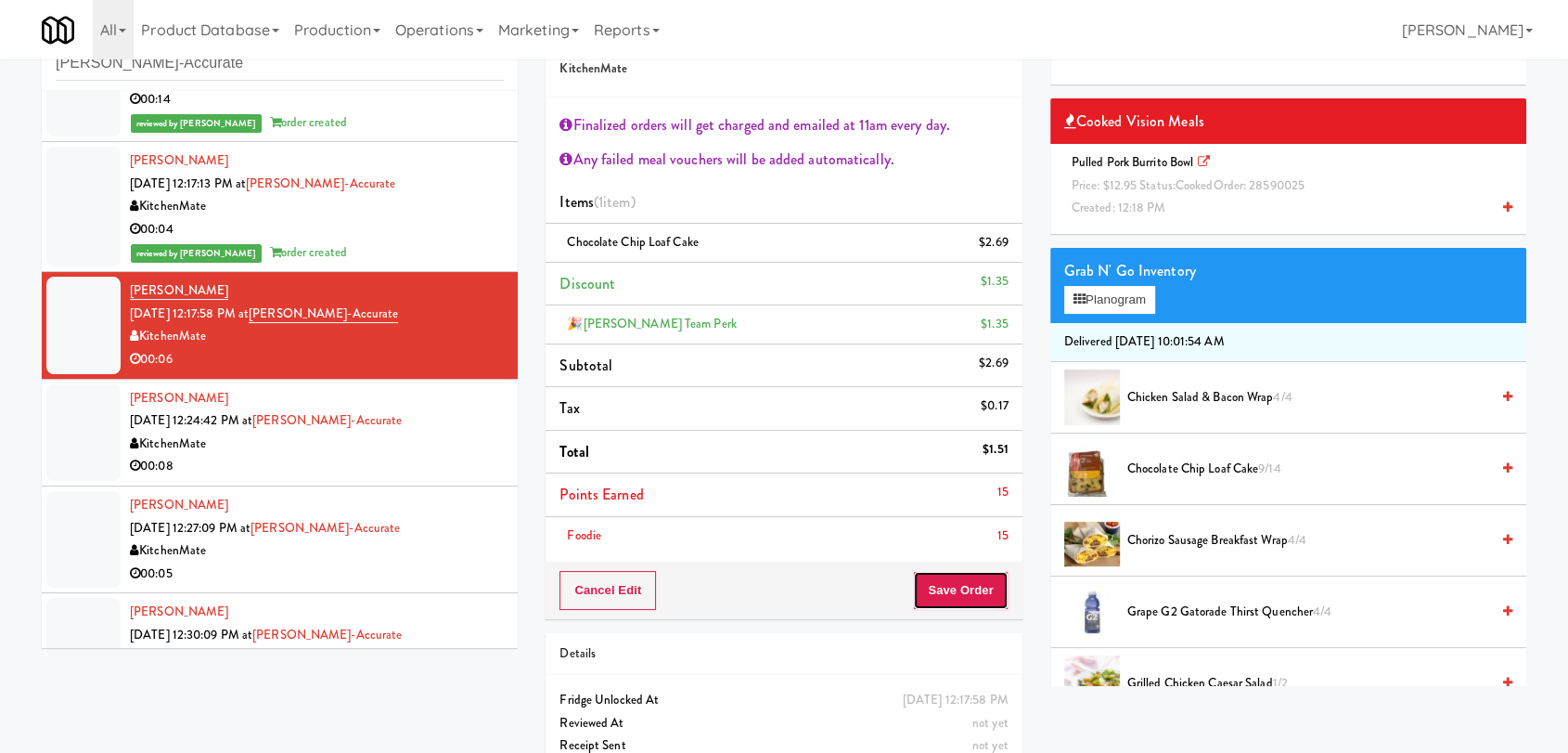
click at [967, 575] on button "Save Order" at bounding box center [960, 590] width 95 height 39
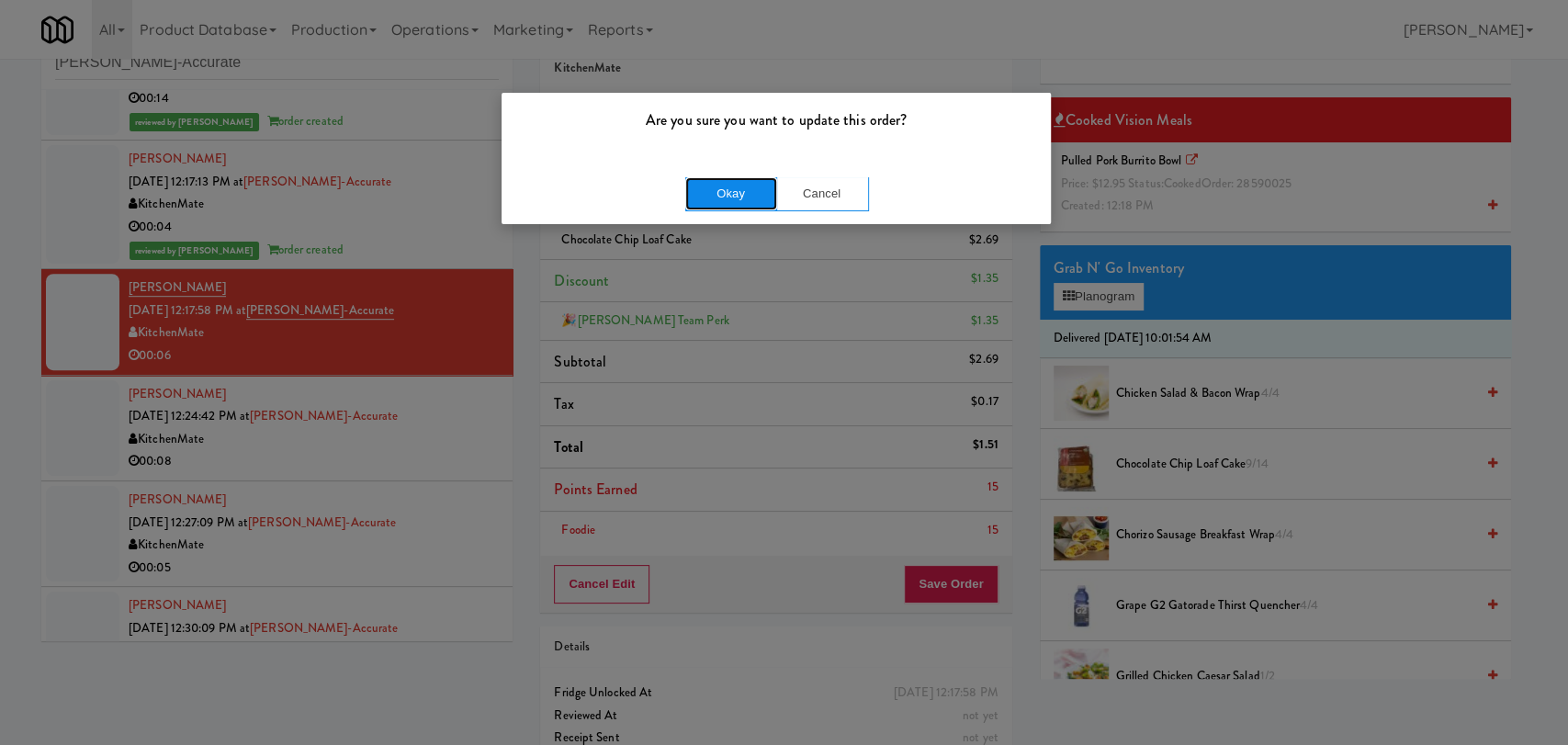
click at [709, 200] on button "Okay" at bounding box center [730, 193] width 92 height 33
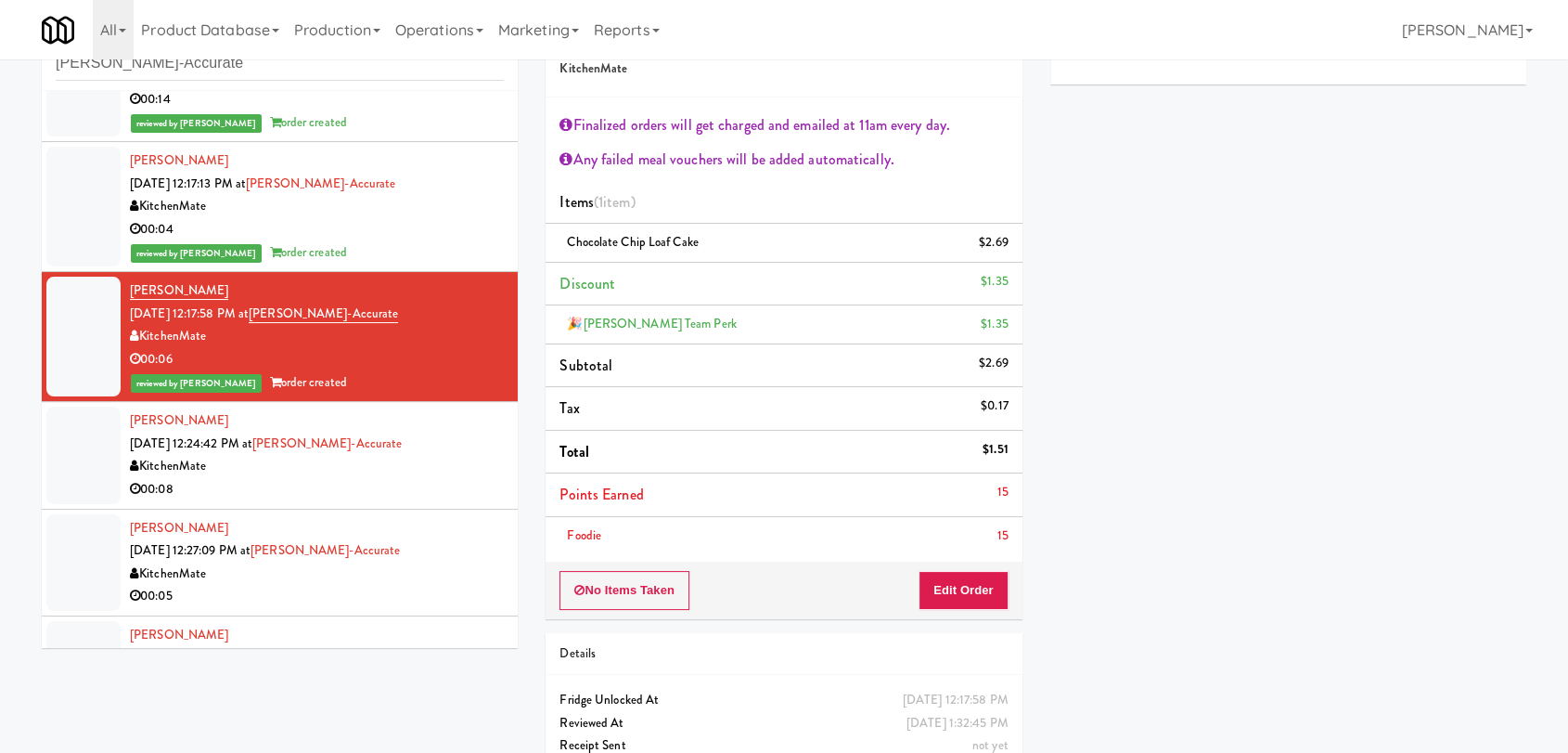
click at [475, 463] on div "KitchenMate" at bounding box center [316, 466] width 374 height 23
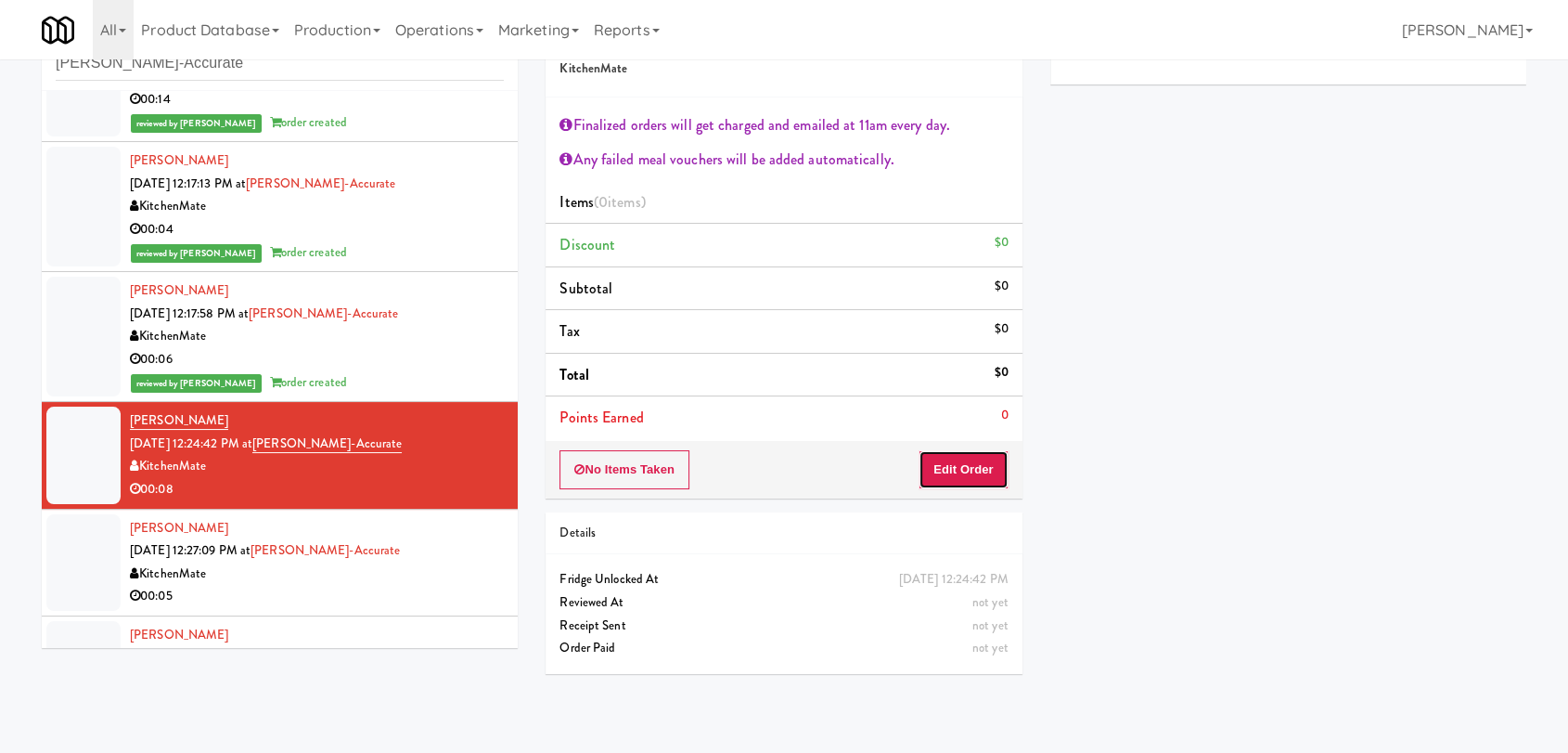
click at [971, 477] on button "Edit Order" at bounding box center [963, 469] width 90 height 39
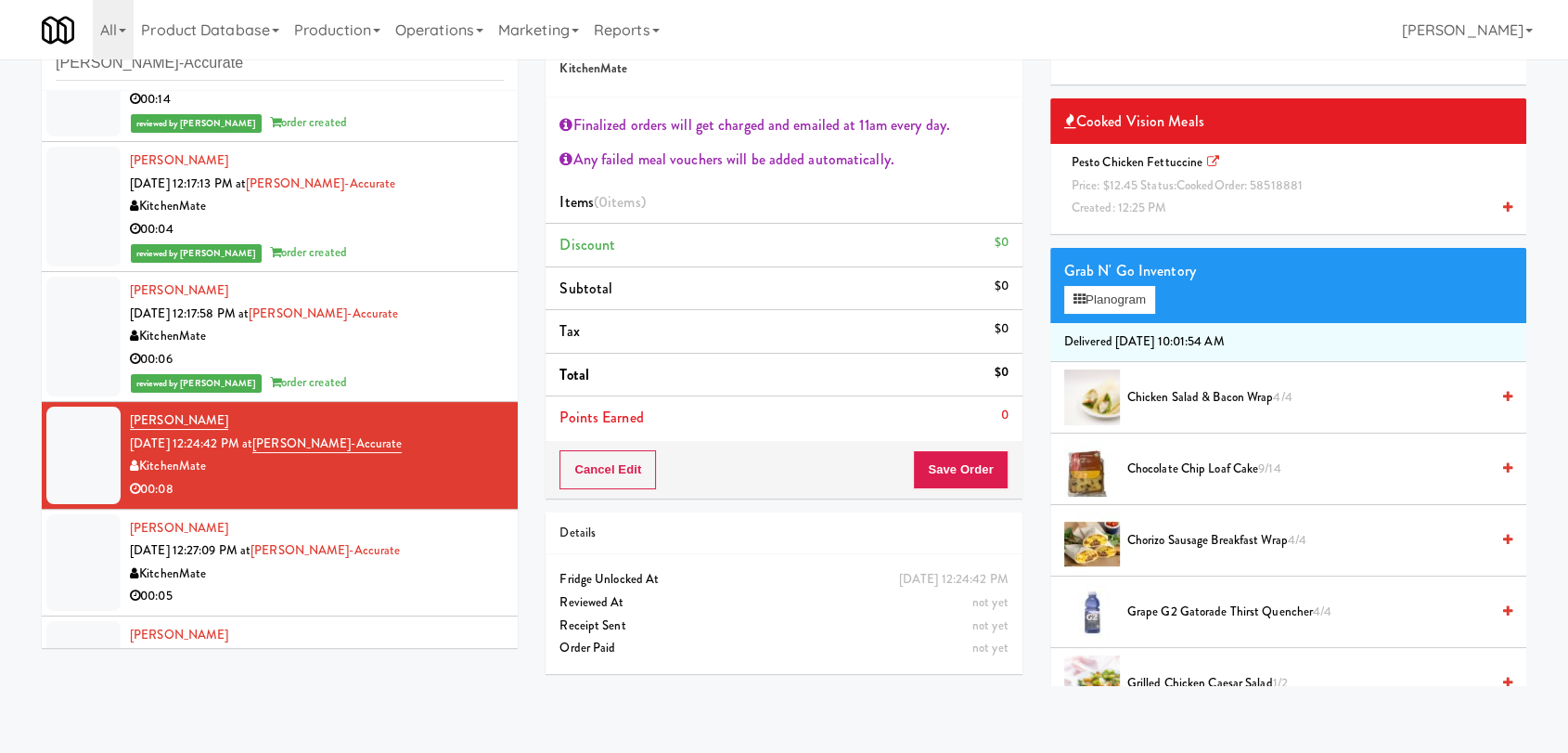
click at [1136, 184] on span "Price: $12.45 Status: cooked Order: 58518881" at bounding box center [1188, 185] width 231 height 17
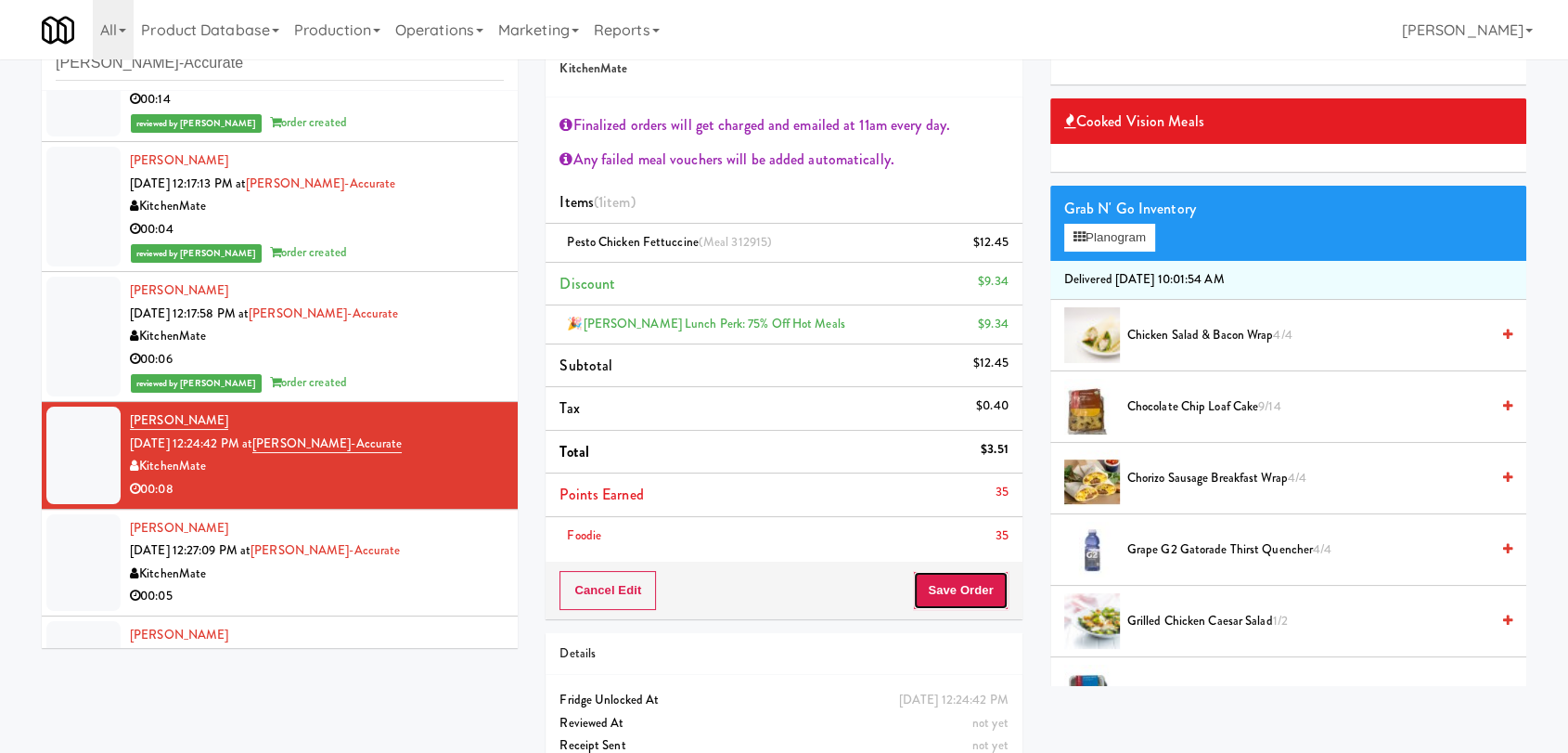
click at [950, 585] on button "Save Order" at bounding box center [960, 590] width 95 height 39
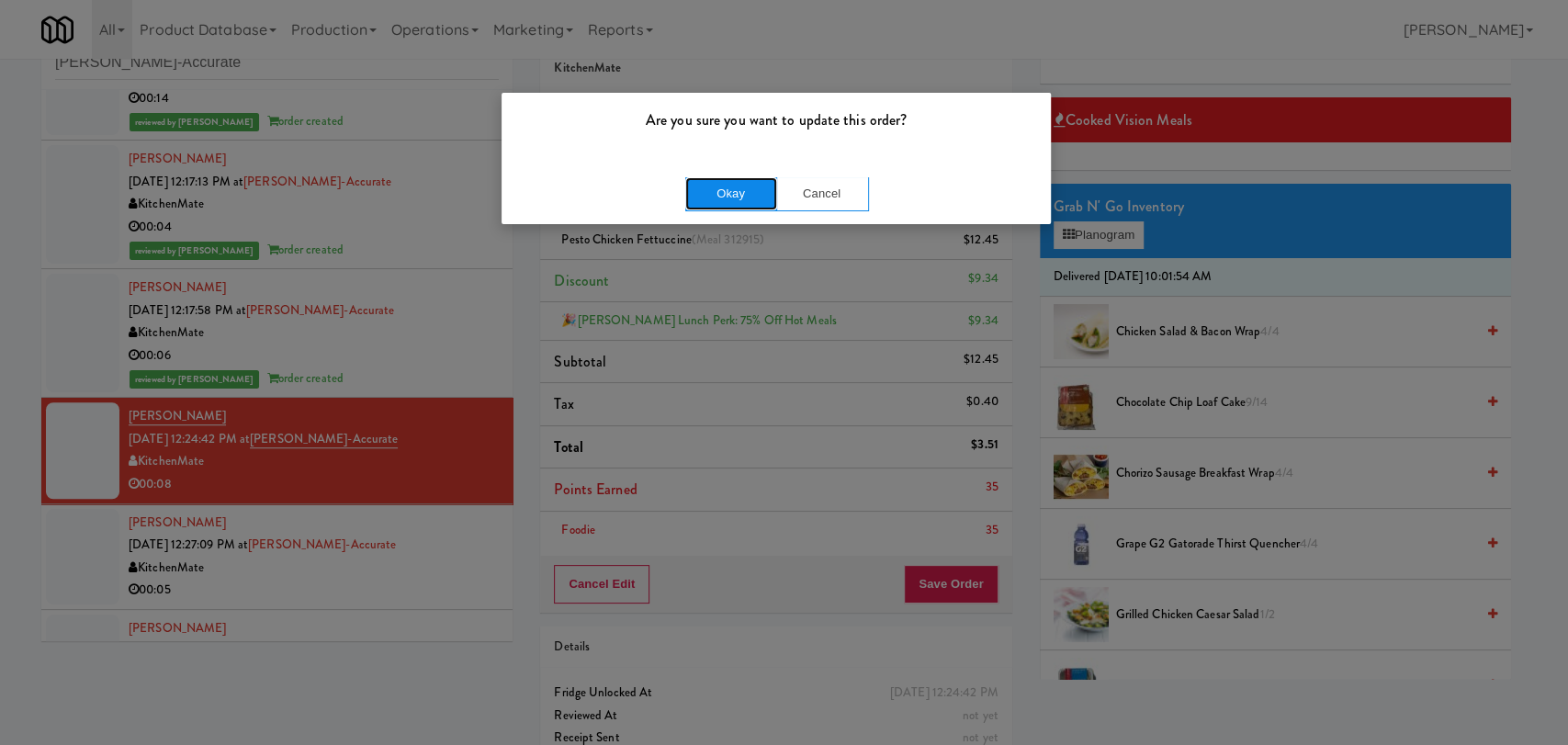
click at [765, 189] on button "Okay" at bounding box center [730, 193] width 92 height 33
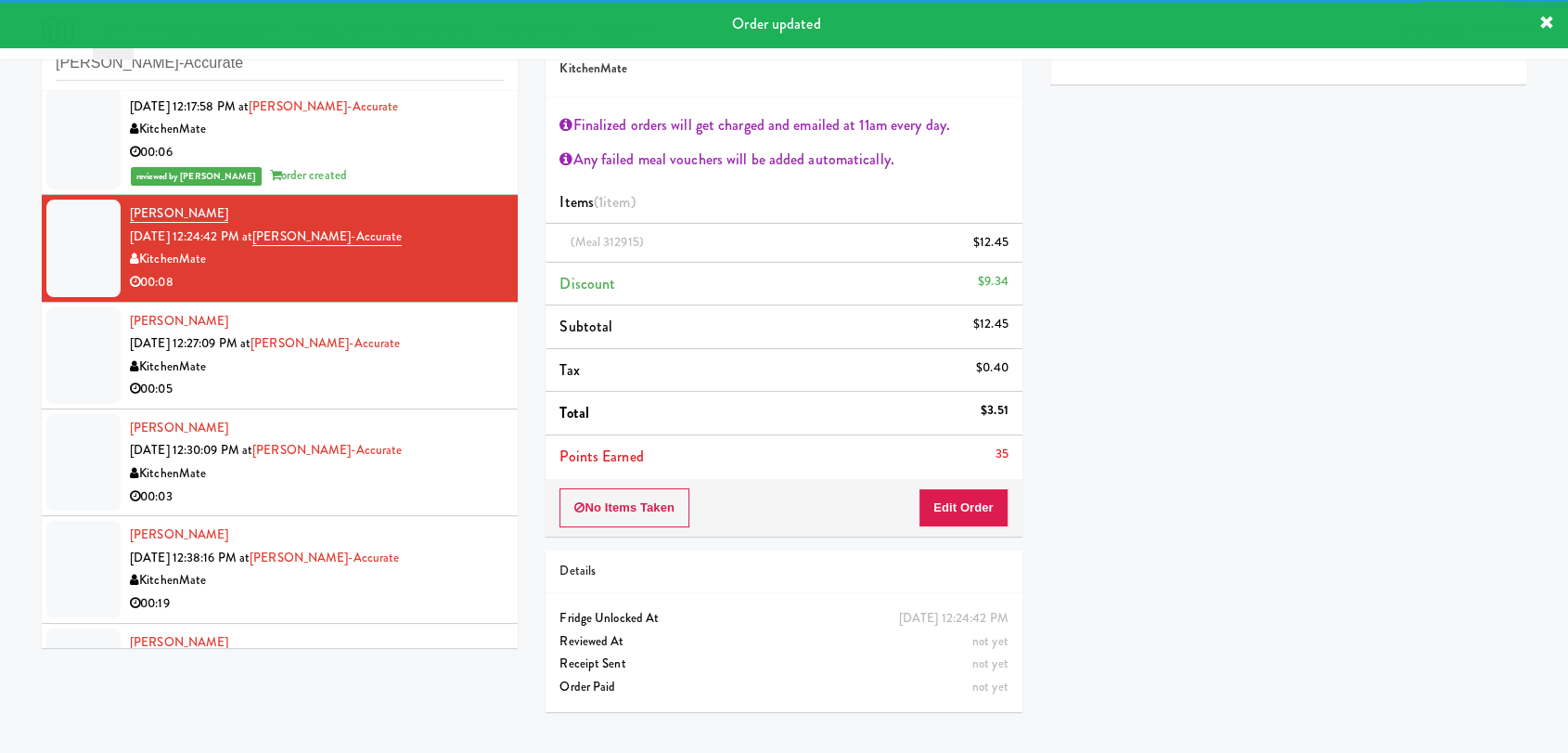
scroll to position [113, 0]
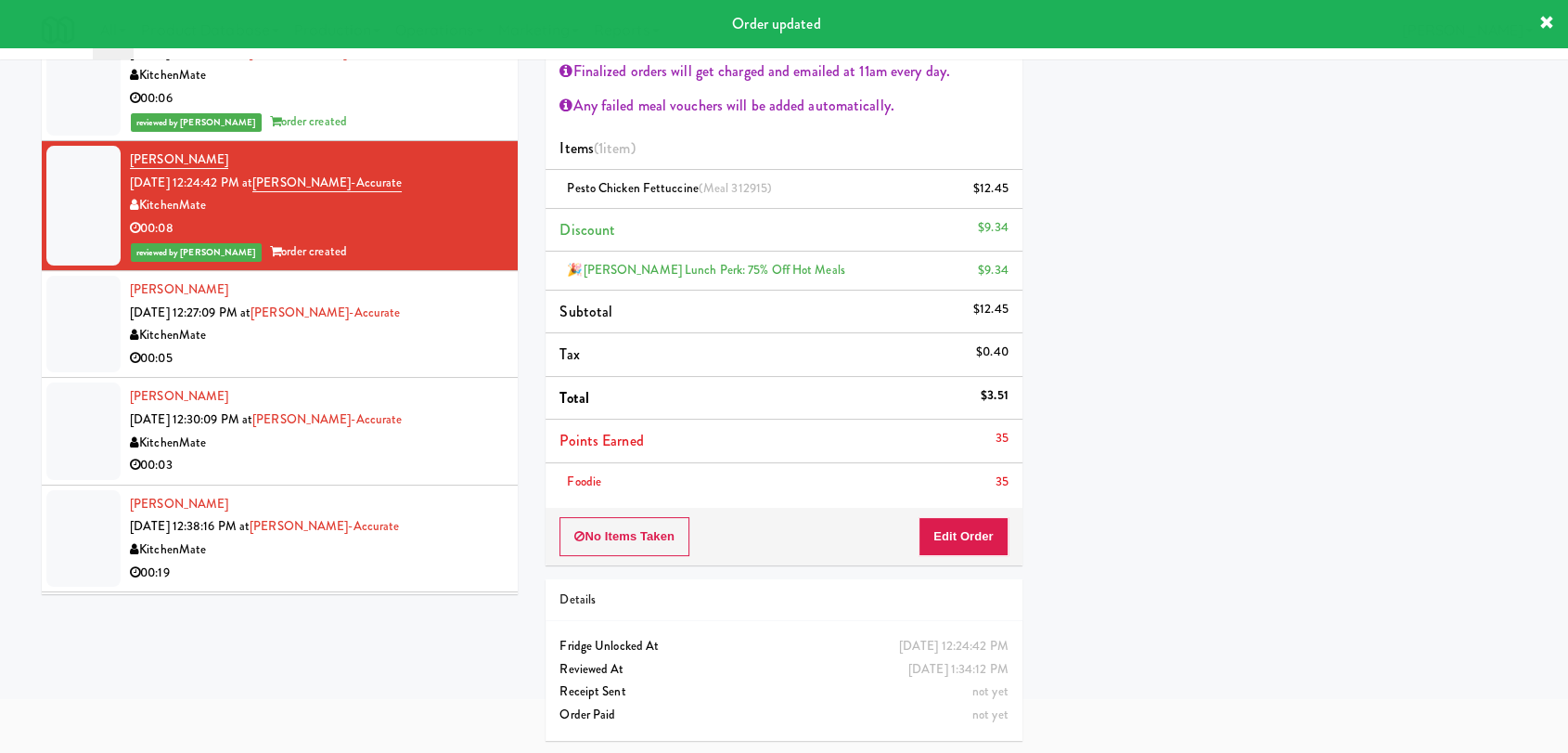
click at [419, 313] on div "[PERSON_NAME] [DATE] 12:27:09 PM at [GEOGRAPHIC_DATA]-Accurate KitchenMate 00:05" at bounding box center [316, 323] width 374 height 91
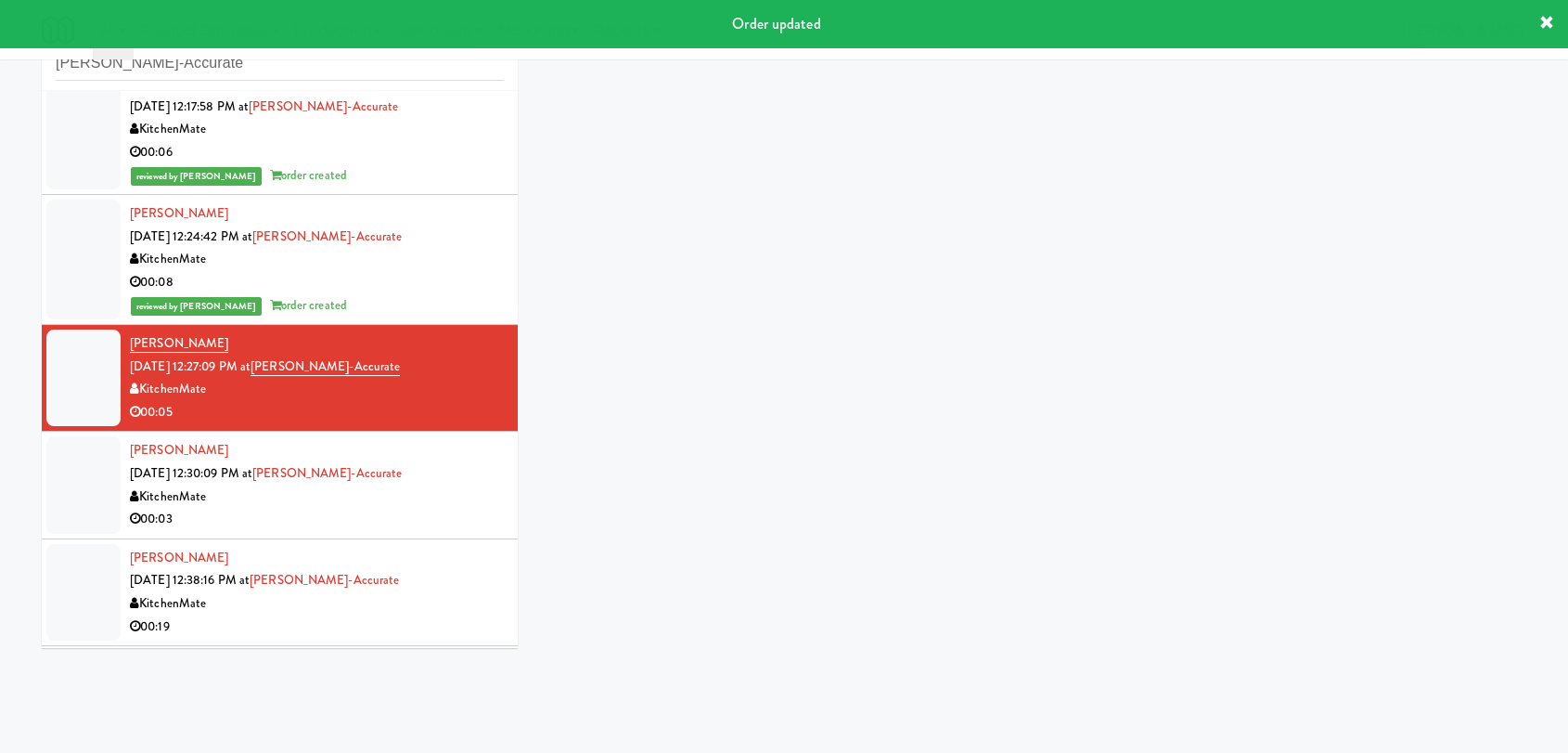
scroll to position [59, 0]
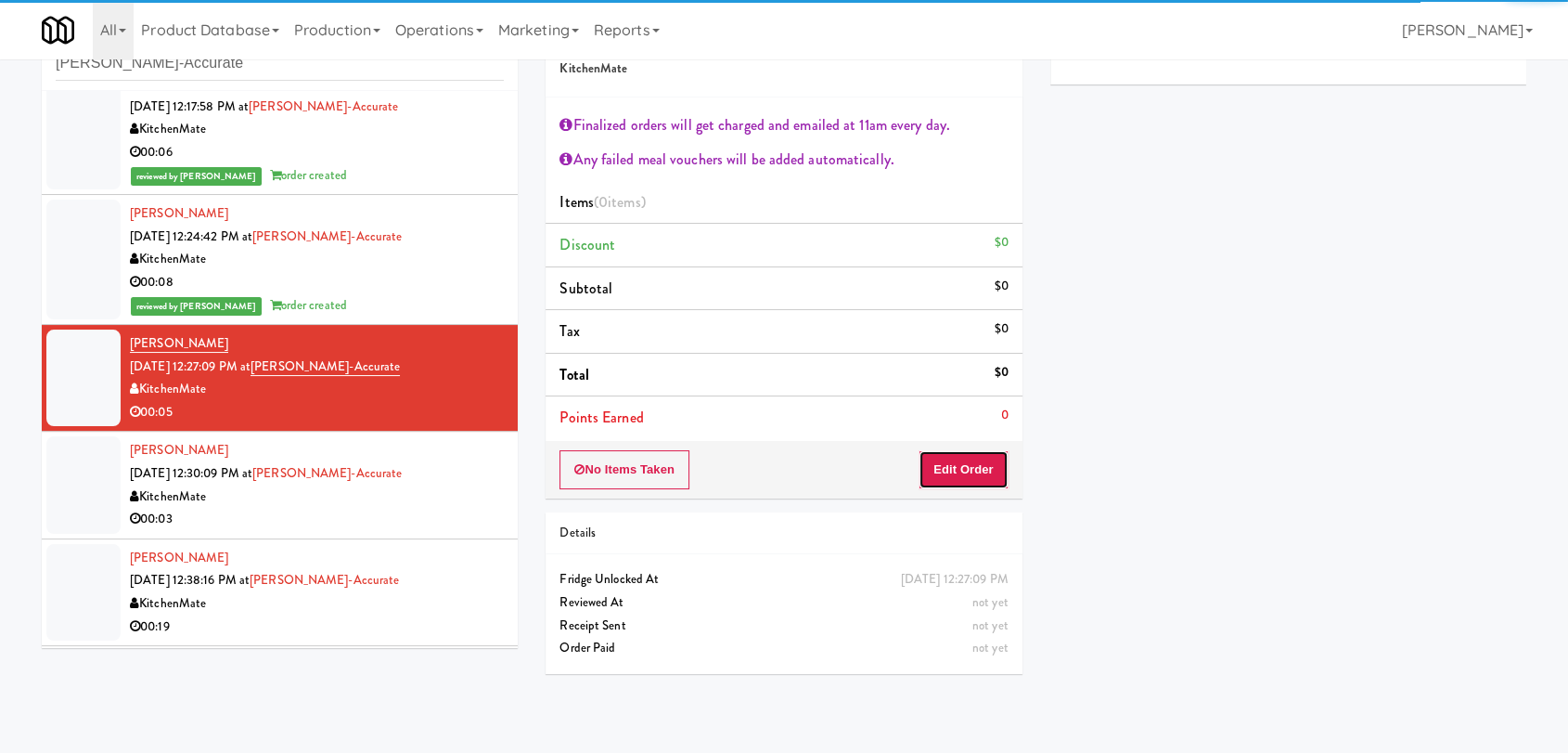
click at [980, 472] on button "Edit Order" at bounding box center [963, 469] width 90 height 39
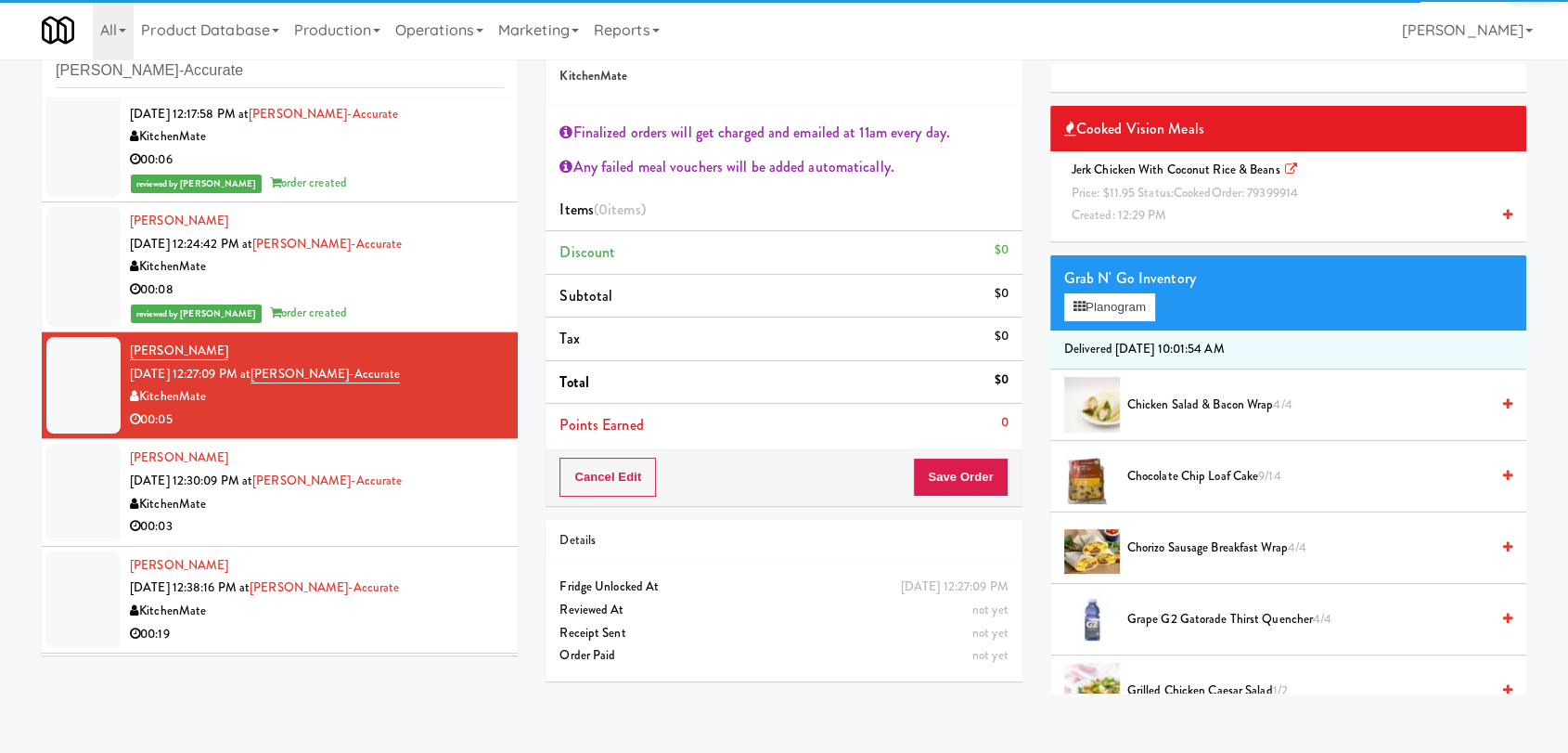
scroll to position [0, 0]
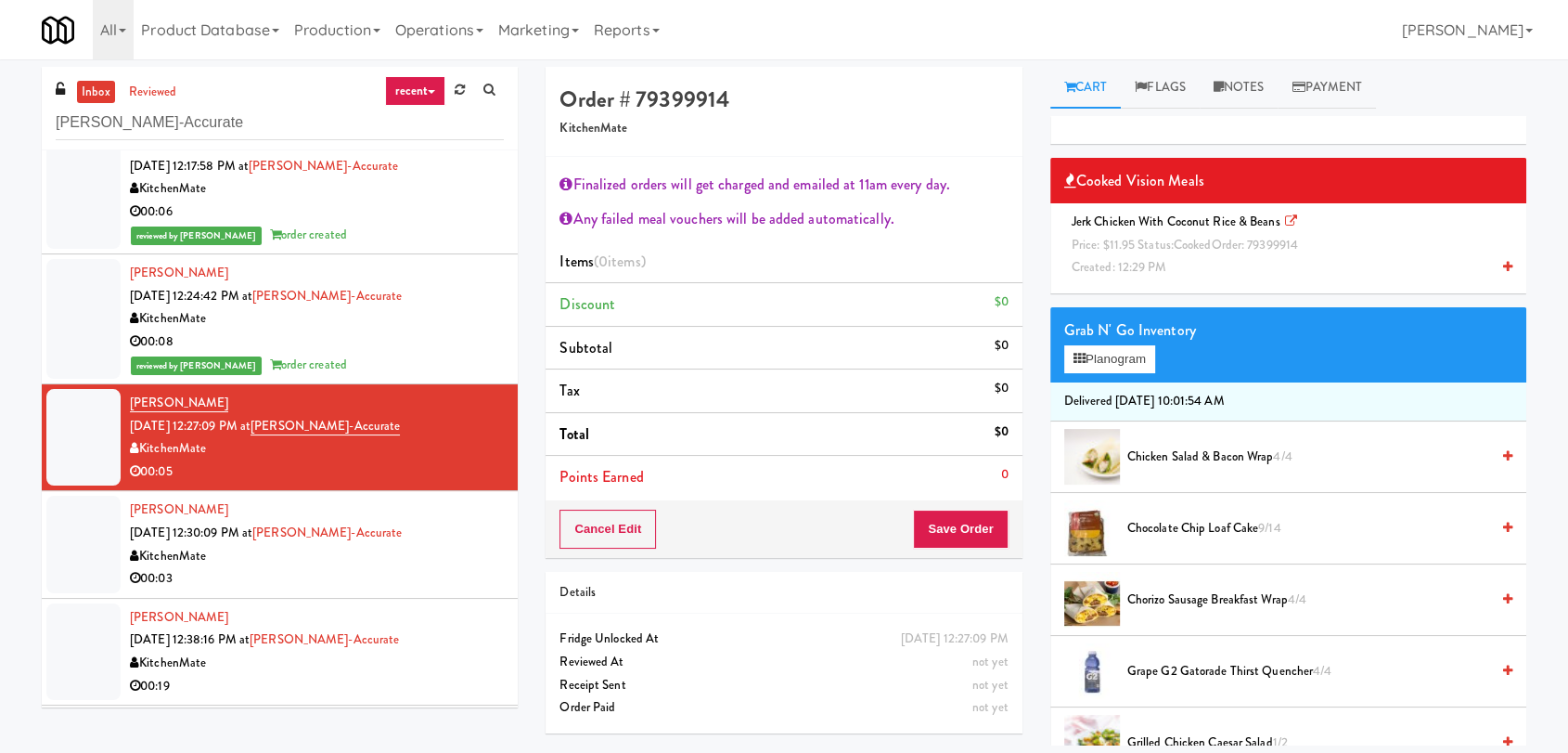
click at [1104, 240] on span "Price: $11.95 Status: cooked Order: 79399914" at bounding box center [1185, 245] width 226 height 17
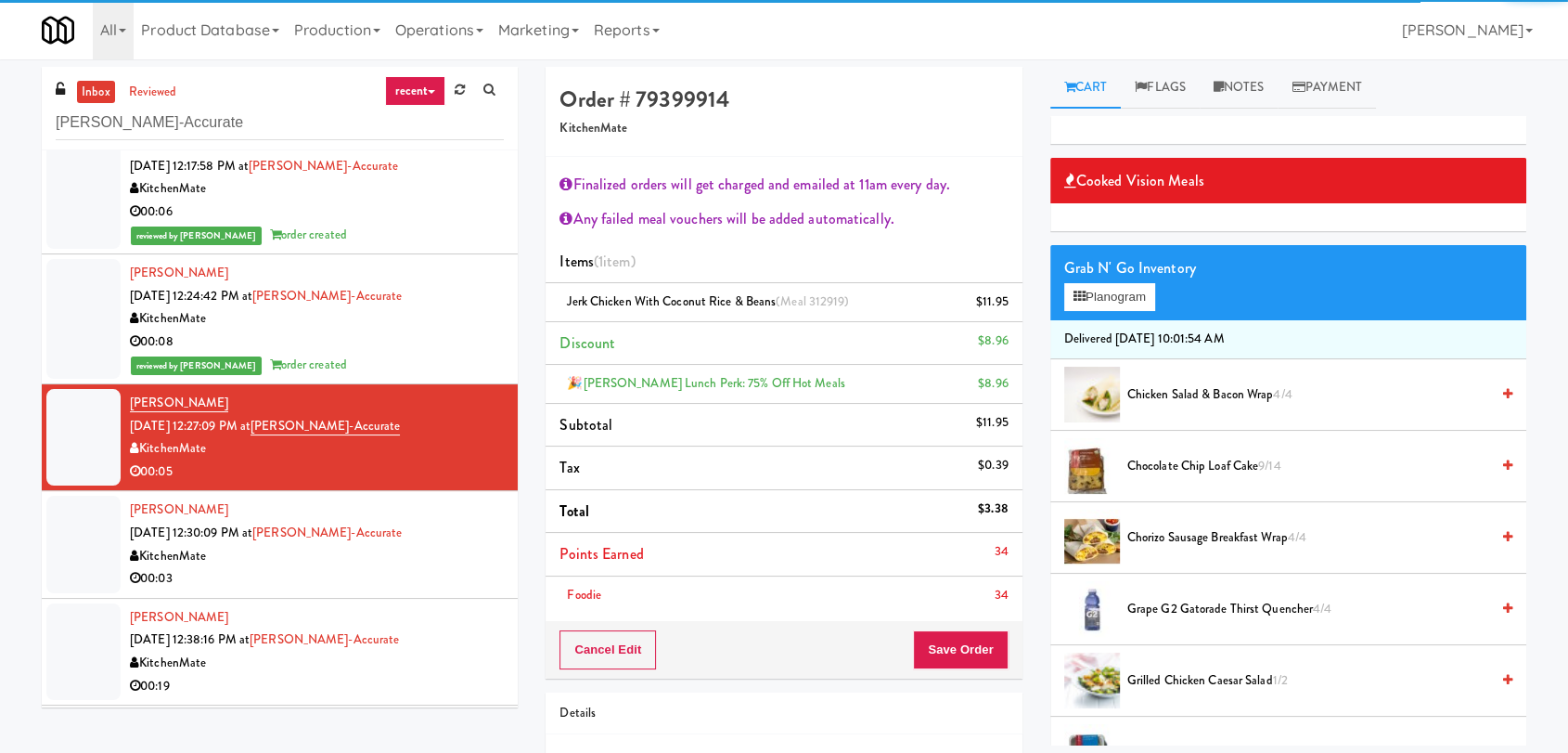
click at [946, 627] on div "Cancel Edit Save Order" at bounding box center [784, 650] width 476 height 57
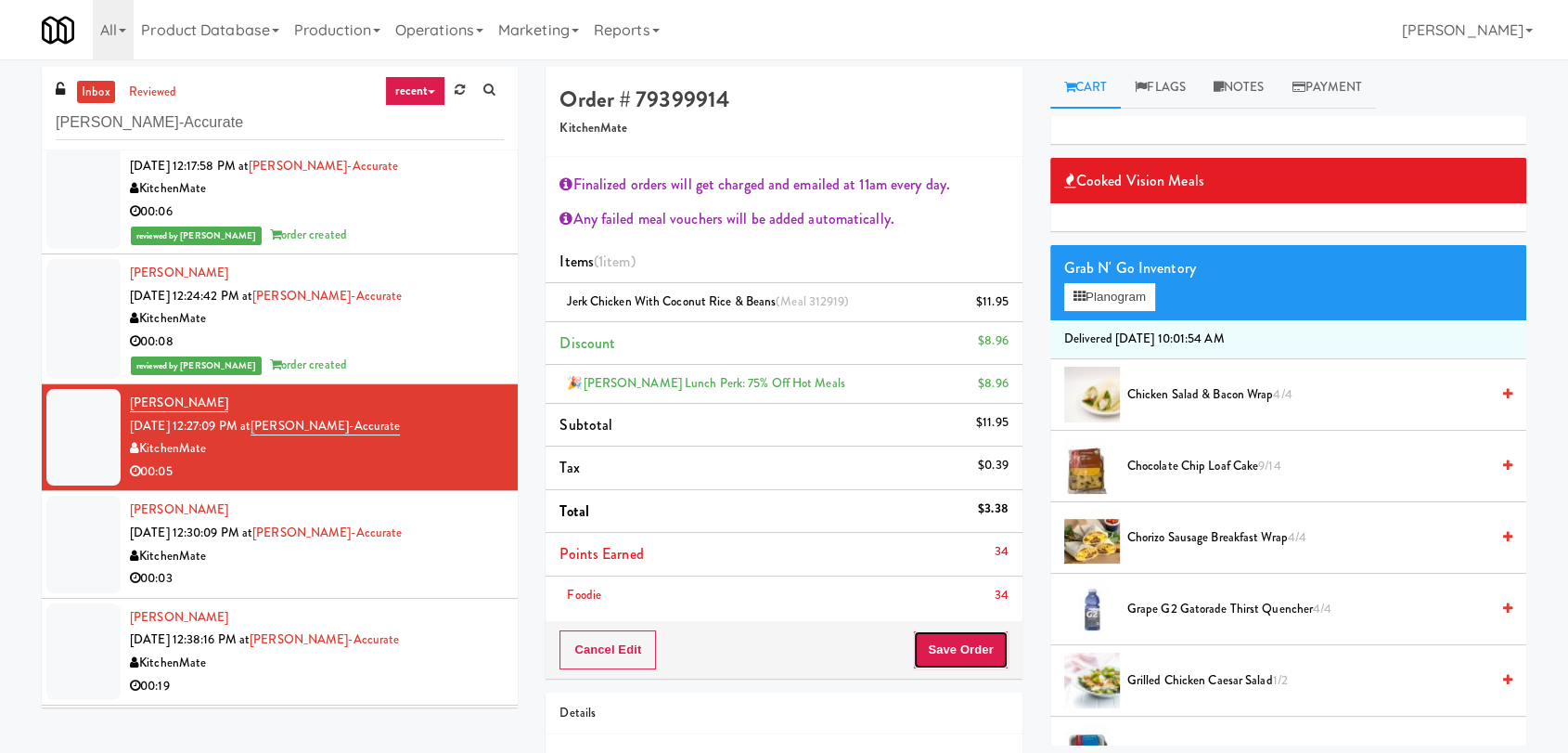
click at [947, 646] on button "Save Order" at bounding box center [960, 649] width 95 height 39
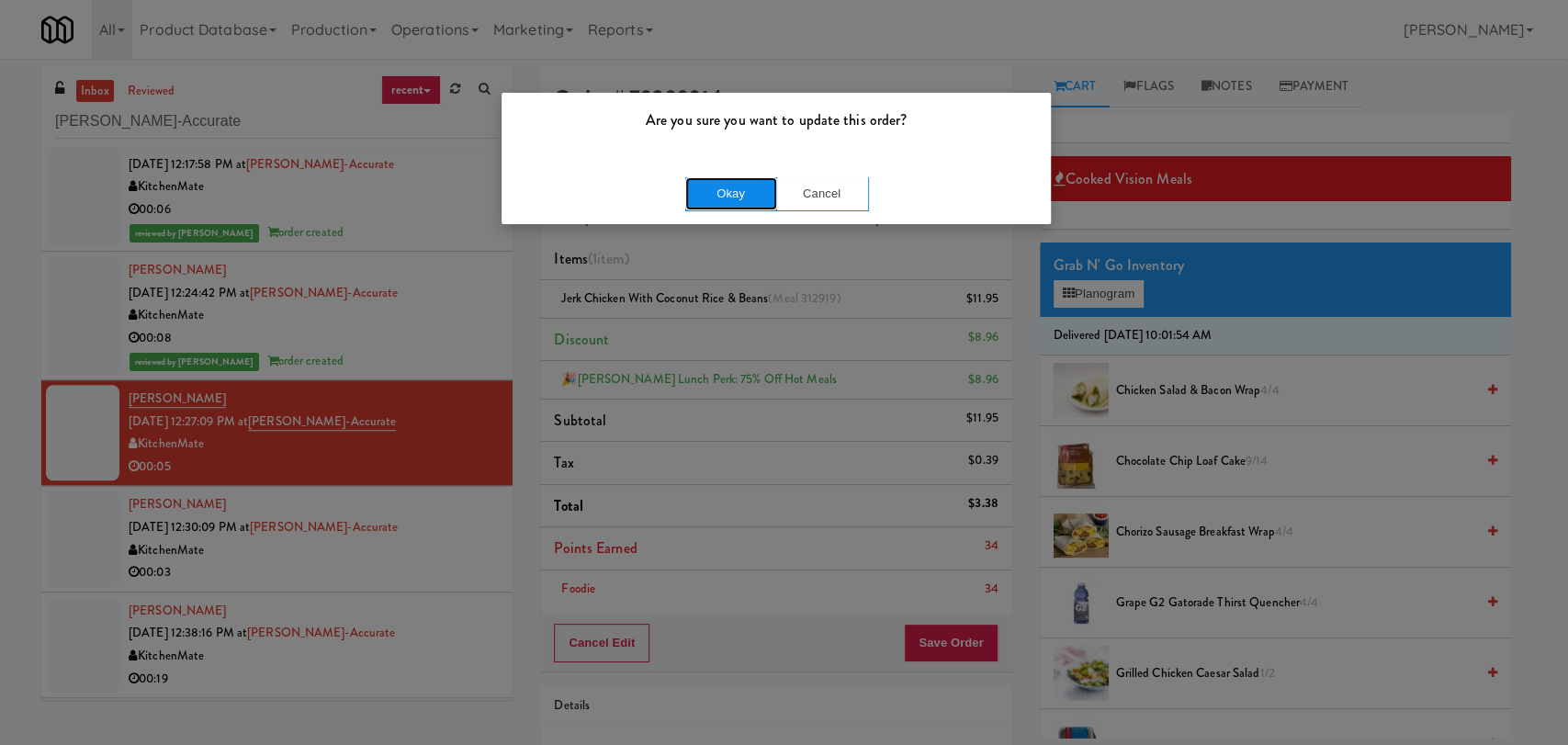
click at [753, 203] on button "Okay" at bounding box center [730, 193] width 92 height 33
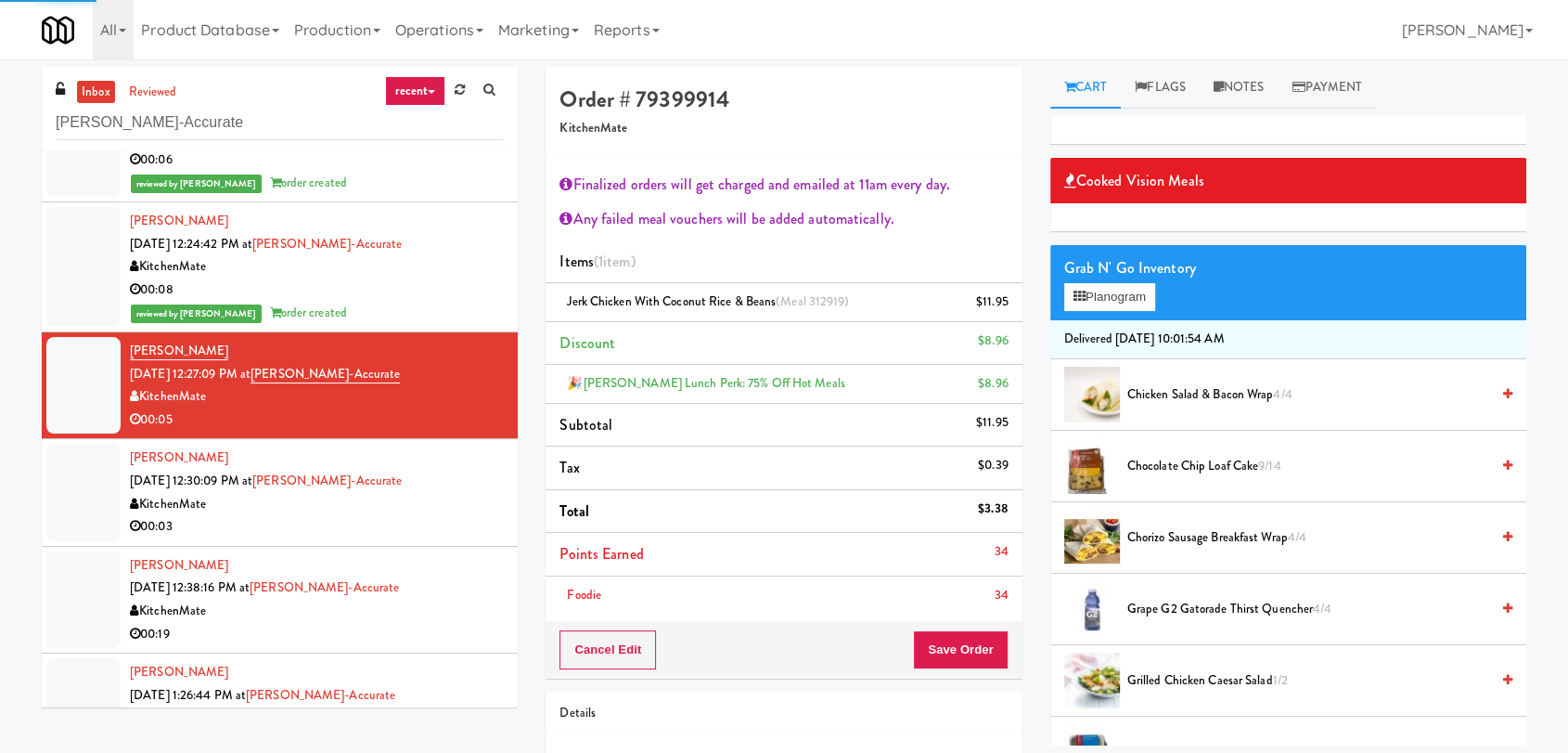
scroll to position [1031, 0]
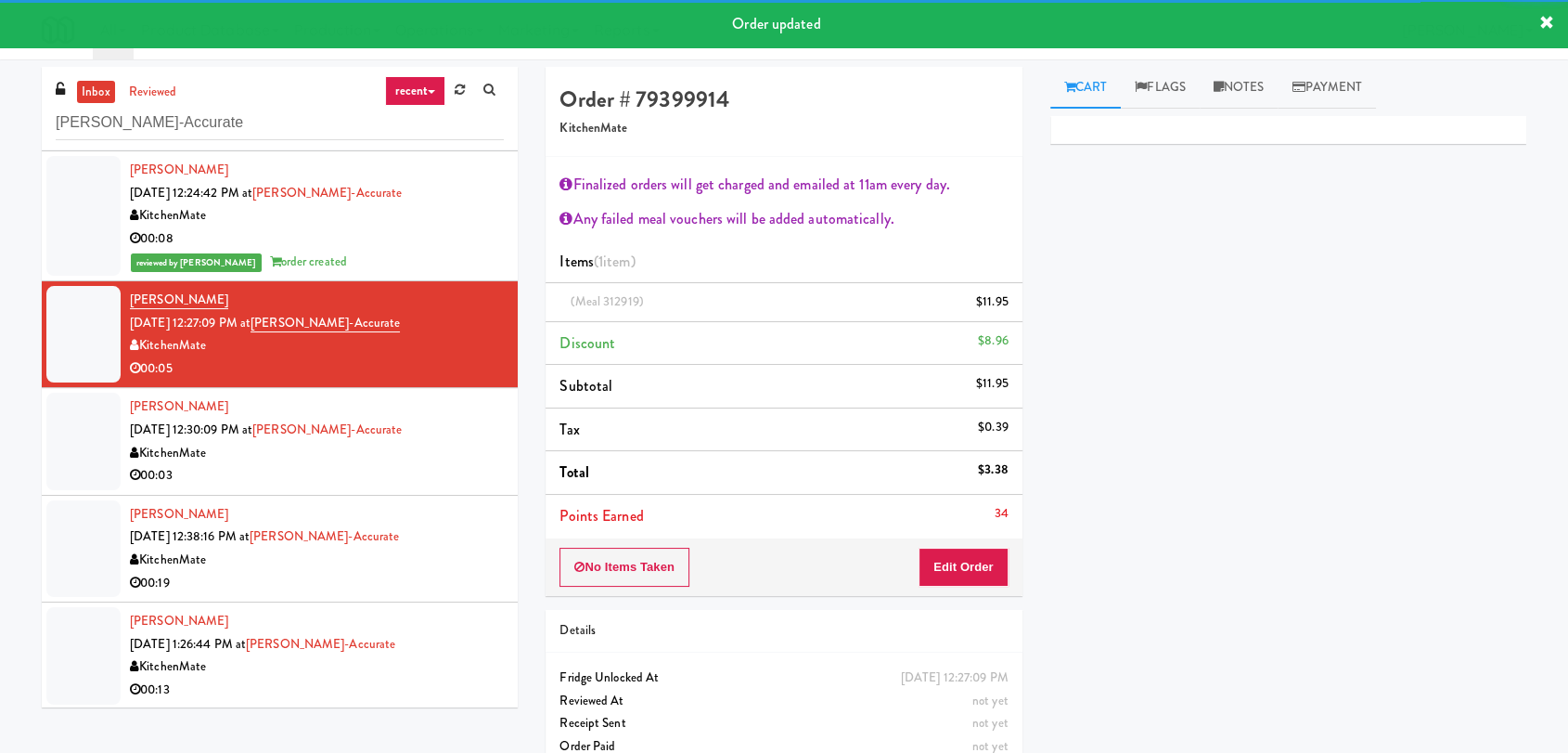
click at [419, 437] on div "[PERSON_NAME] [DATE] 12:30:09 PM at [GEOGRAPHIC_DATA]-Accurate KitchenMate 00:03" at bounding box center [316, 441] width 374 height 91
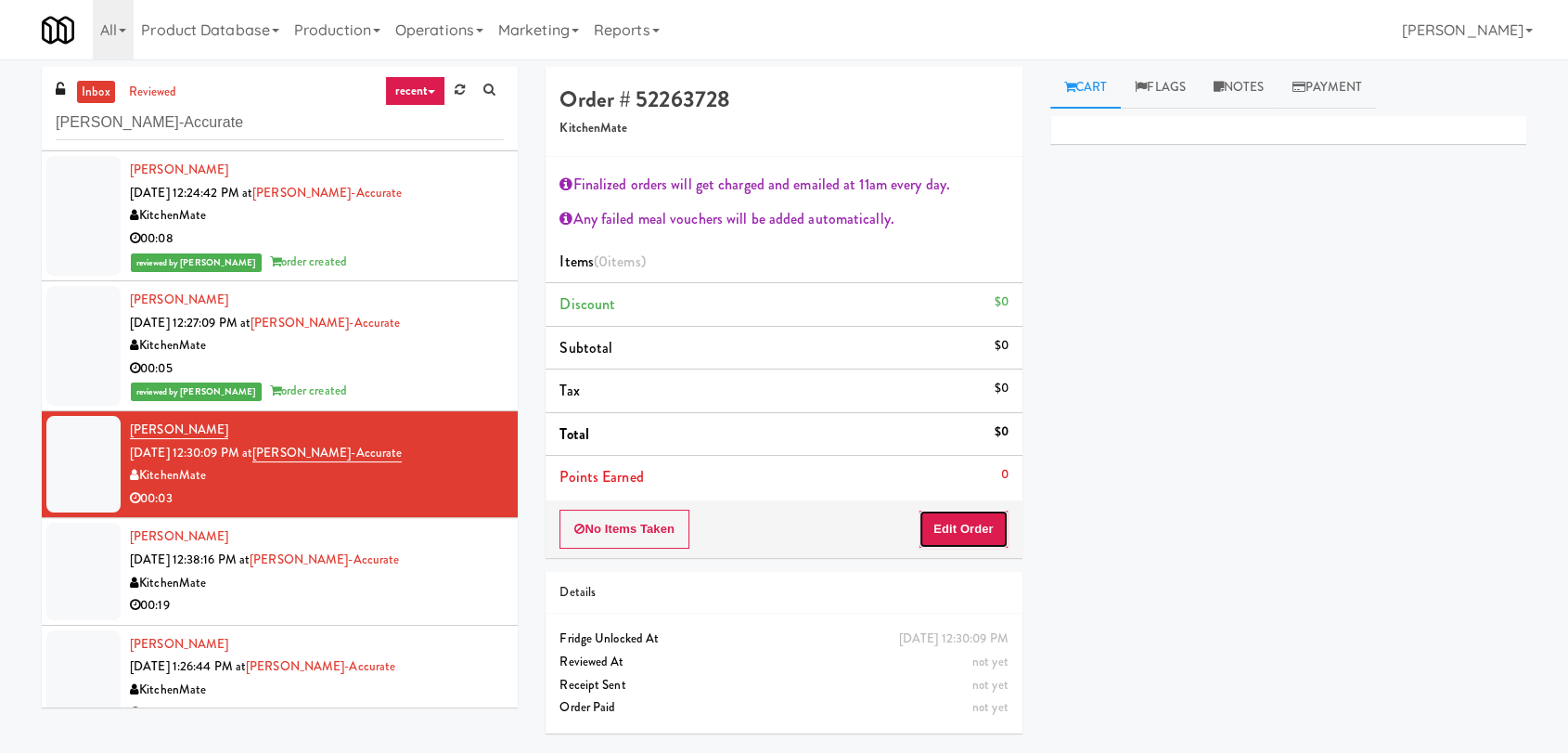
click at [977, 540] on button "Edit Order" at bounding box center [963, 528] width 90 height 39
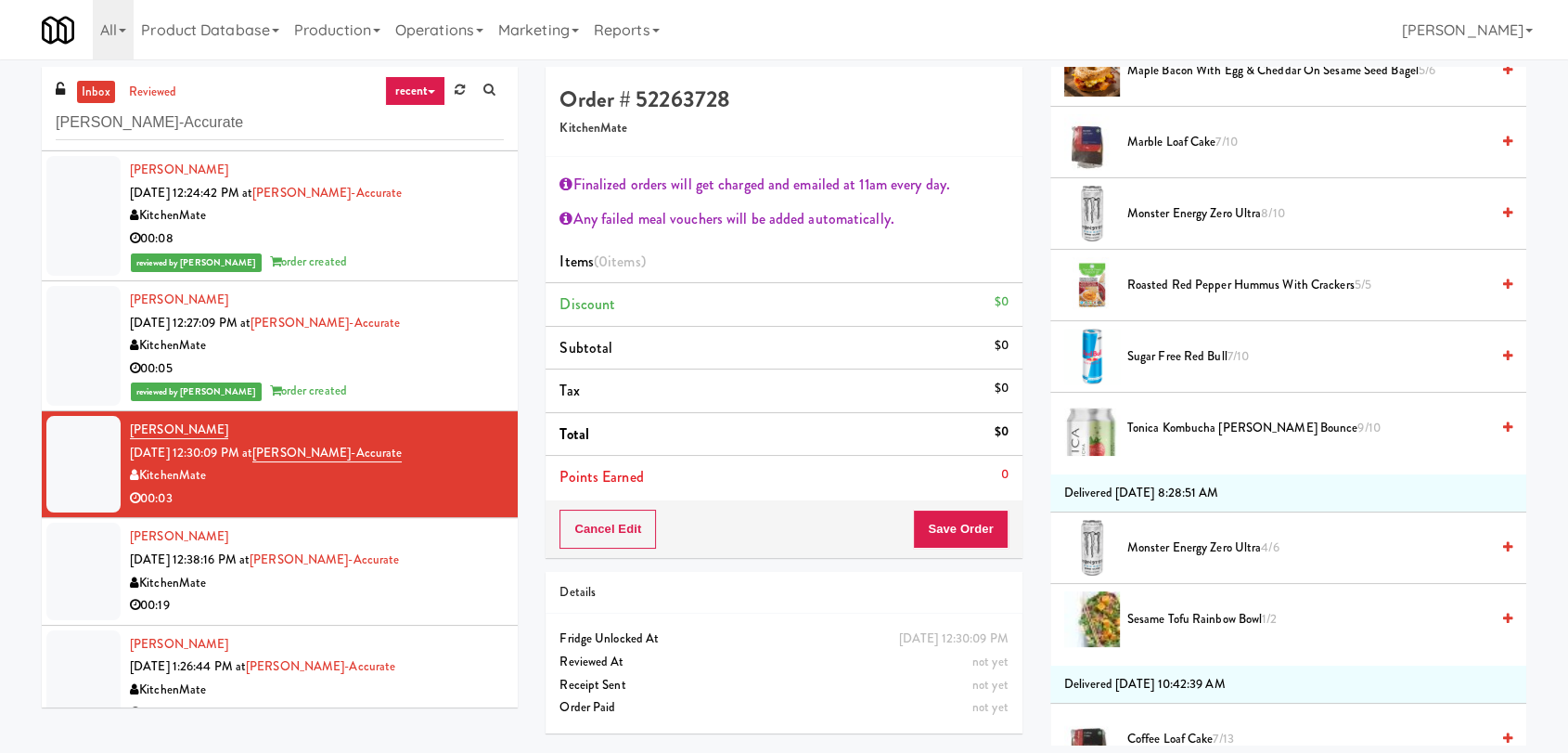
scroll to position [824, 0]
click at [1221, 447] on li "Tonica Kombucha [PERSON_NAME] Bounce 9/10" at bounding box center [1288, 428] width 476 height 71
click at [1159, 424] on span "Tonica Kombucha [PERSON_NAME] Bounce 9/10" at bounding box center [1308, 428] width 362 height 23
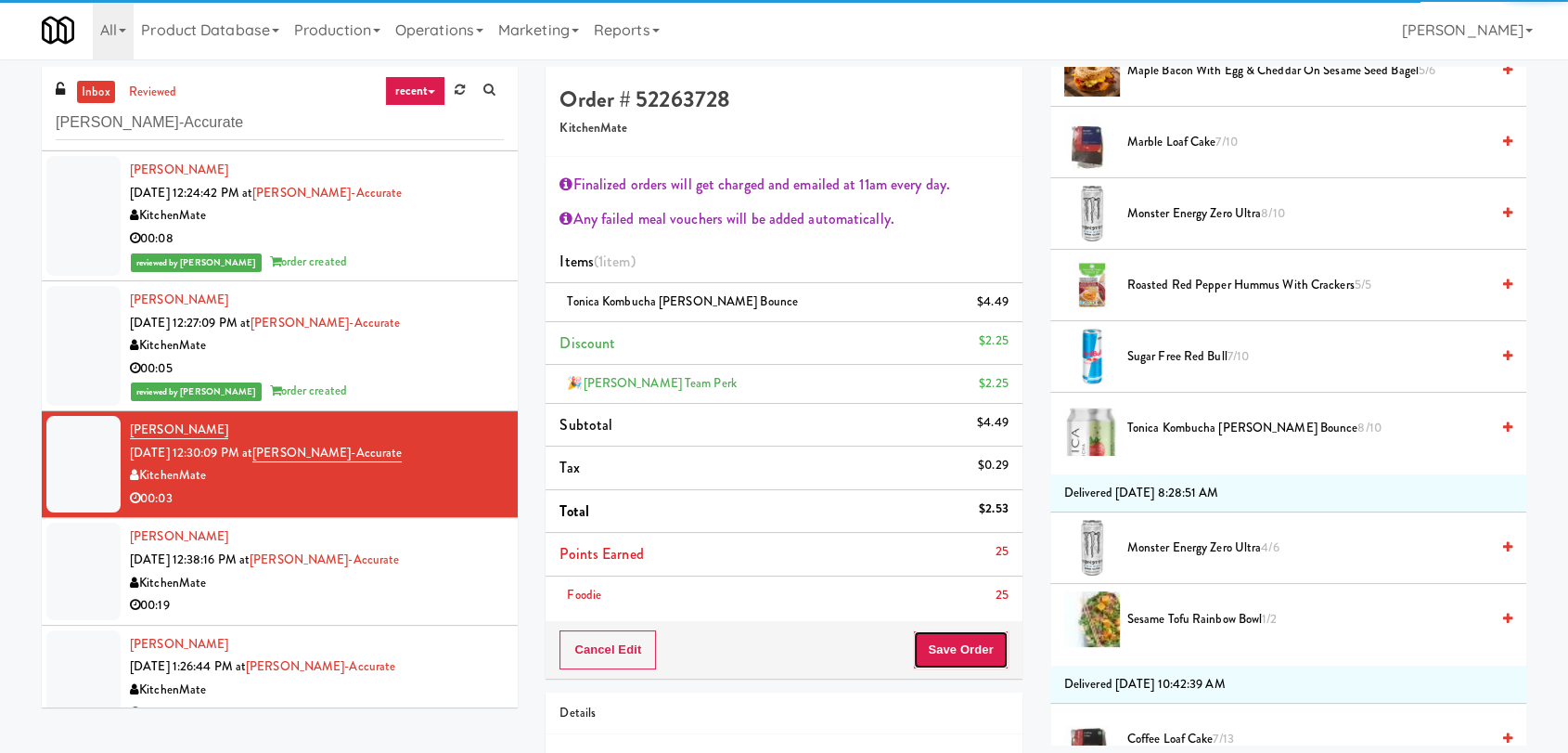
click at [965, 640] on button "Save Order" at bounding box center [960, 649] width 95 height 39
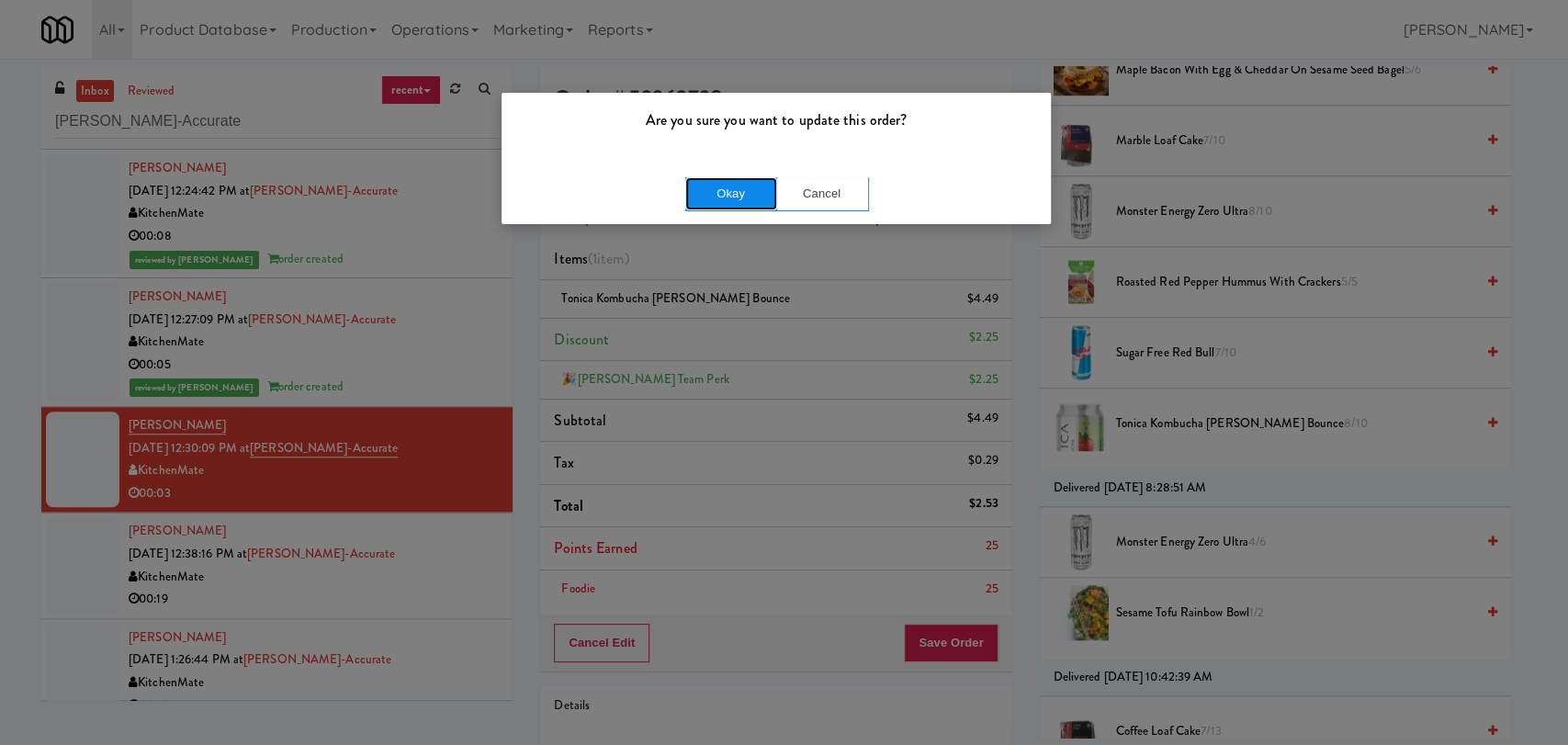
click at [739, 190] on button "Okay" at bounding box center [730, 193] width 92 height 33
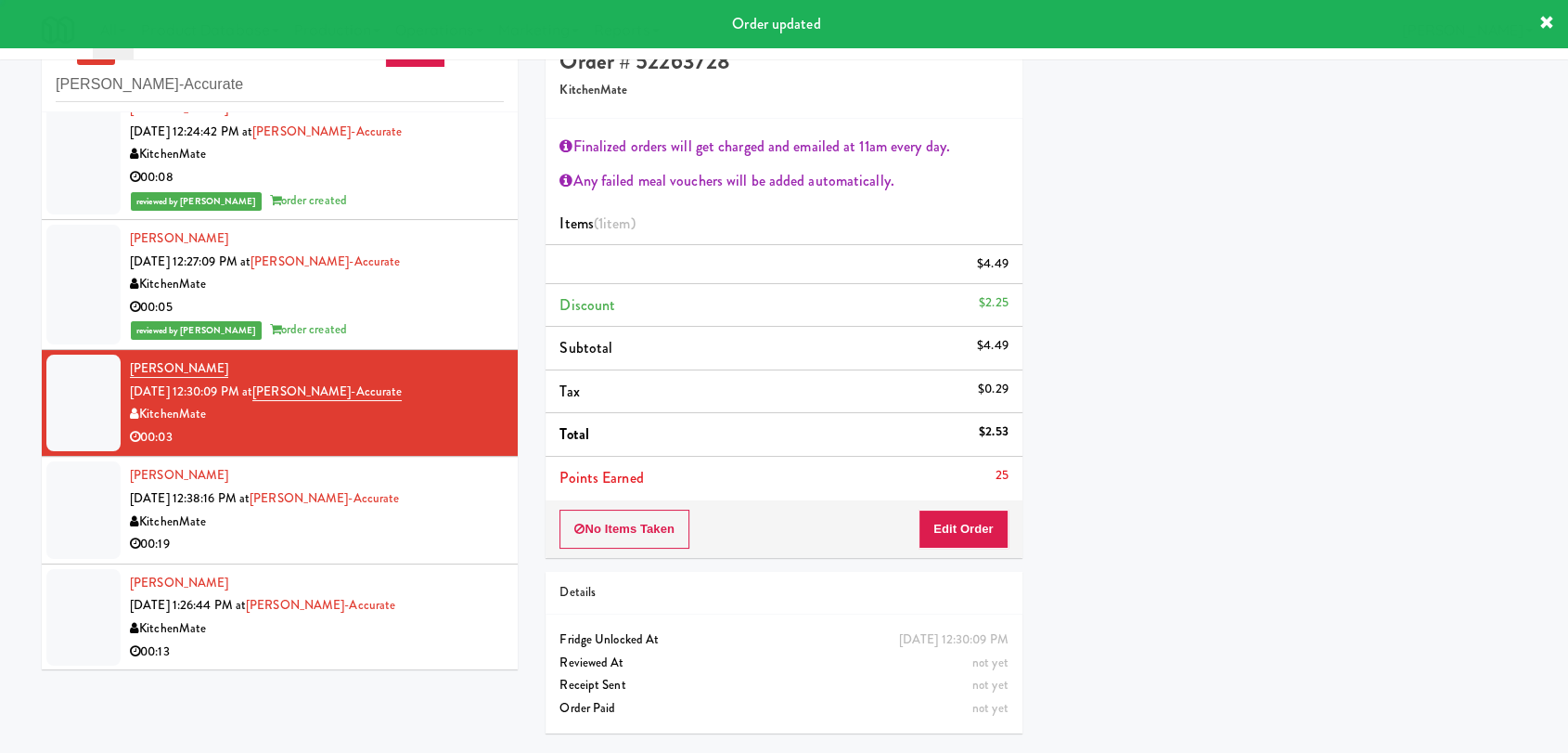
scroll to position [59, 0]
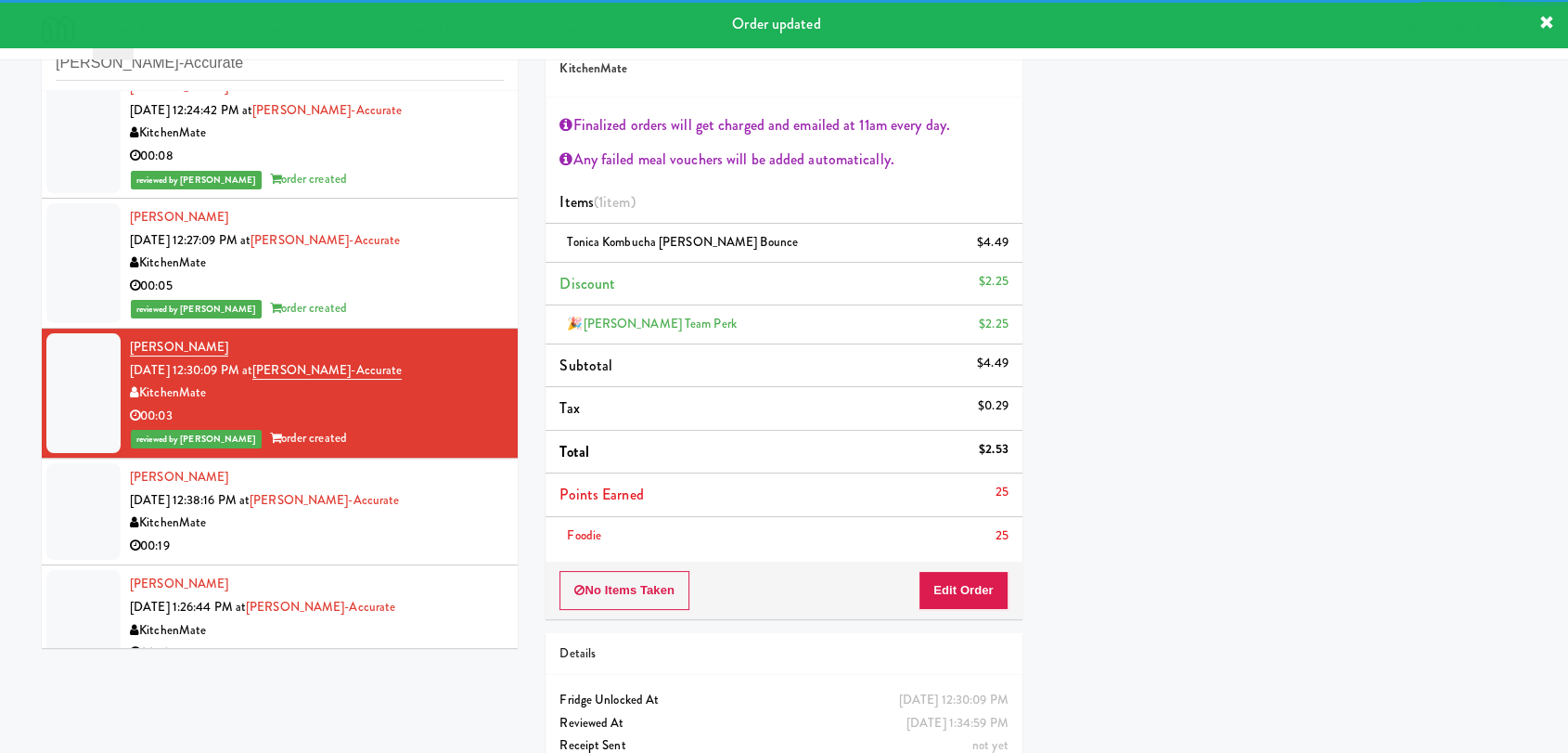
click at [444, 500] on div "[PERSON_NAME] [DATE] 12:38:16 PM at [GEOGRAPHIC_DATA]-Accurate KitchenMate 00:19" at bounding box center [316, 510] width 374 height 91
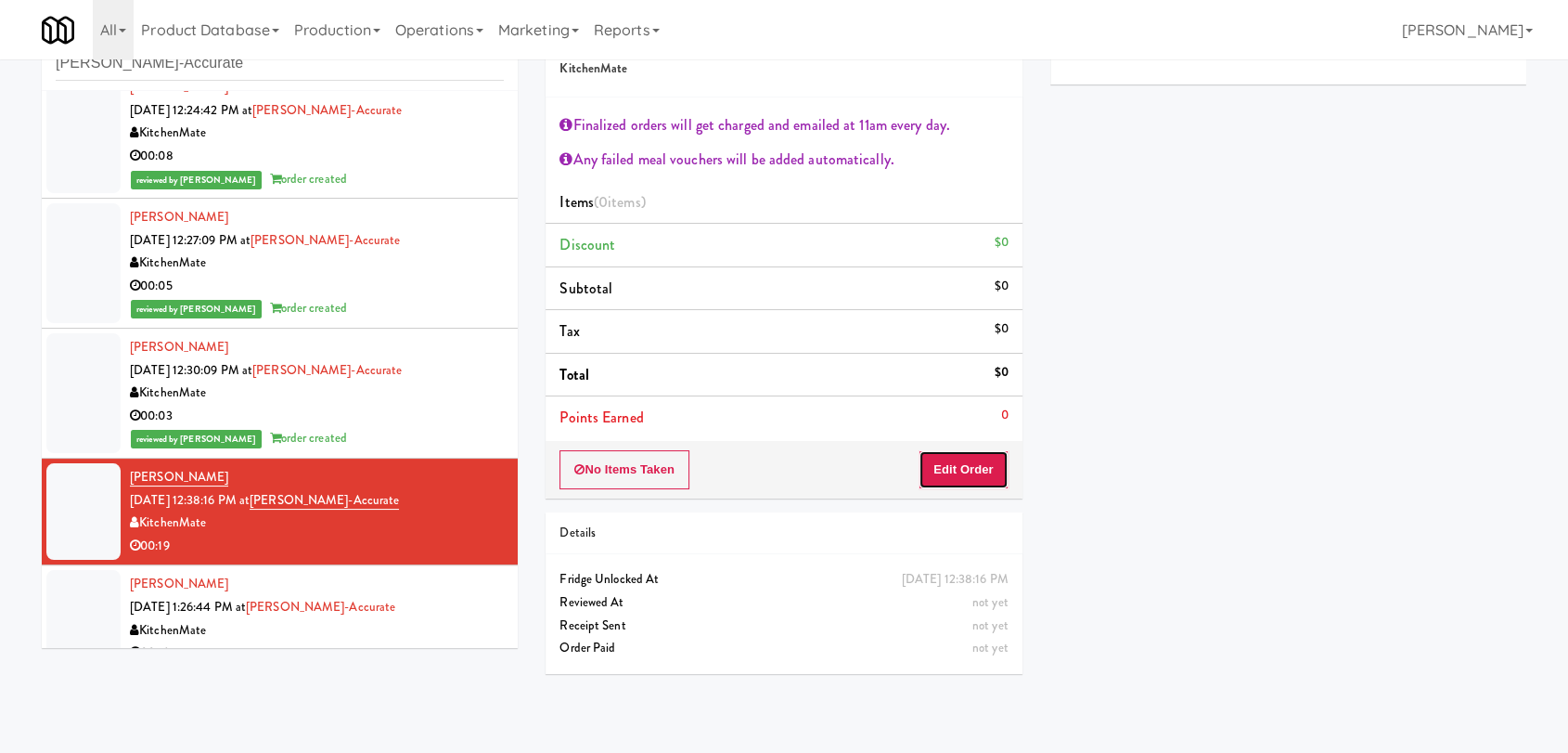
click at [946, 476] on button "Edit Order" at bounding box center [963, 469] width 90 height 39
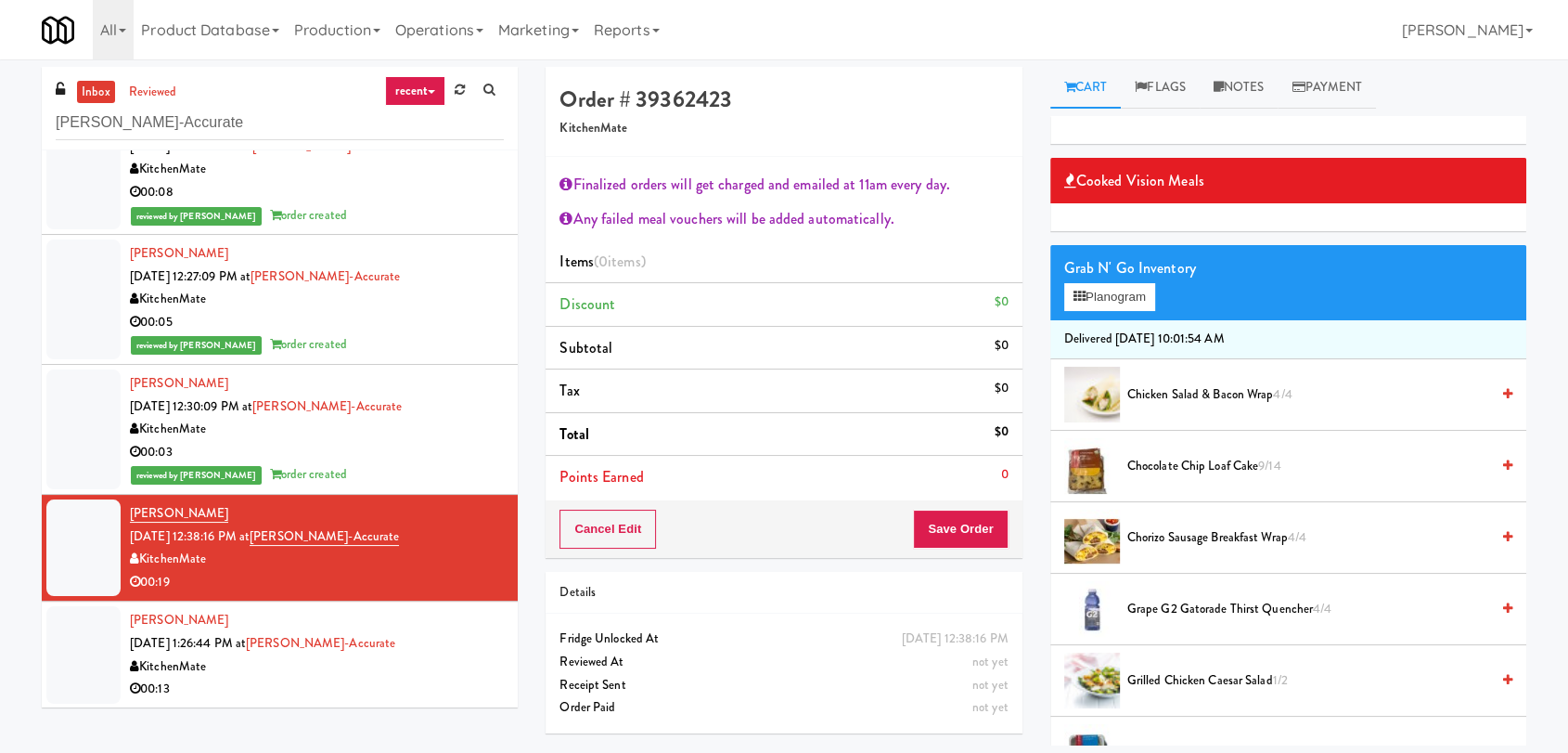
click at [1039, 260] on div "Cart Flags Notes Payment Cooked Vision Meals Grab N' Go Inventory Planogram Del…" at bounding box center [1288, 406] width 504 height 678
click at [1086, 285] on button "Planogram" at bounding box center [1109, 296] width 91 height 28
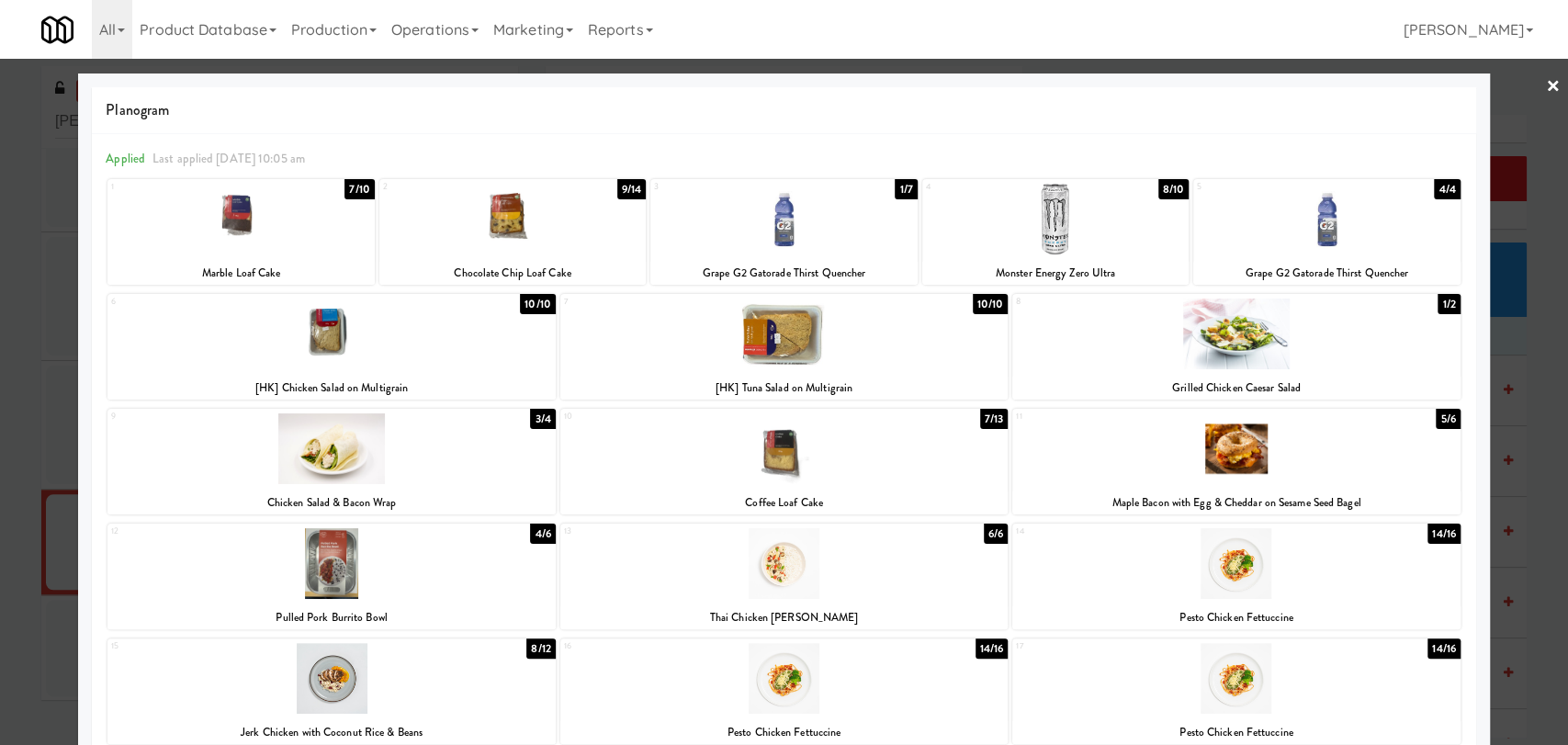
click at [0, 205] on div at bounding box center [784, 372] width 1568 height 745
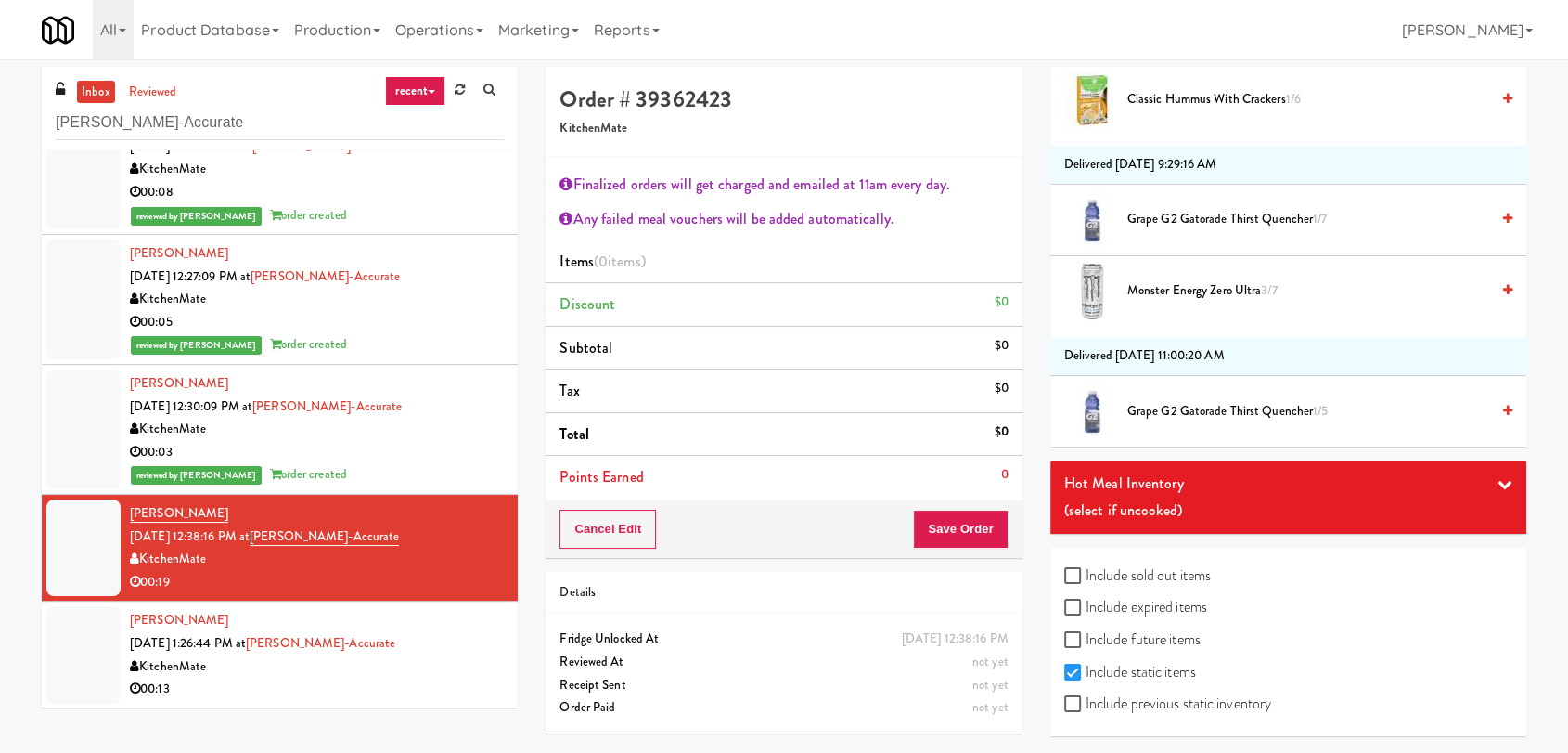
scroll to position [2277, 0]
click at [1129, 520] on div "(select if uncooked)" at bounding box center [1288, 509] width 448 height 28
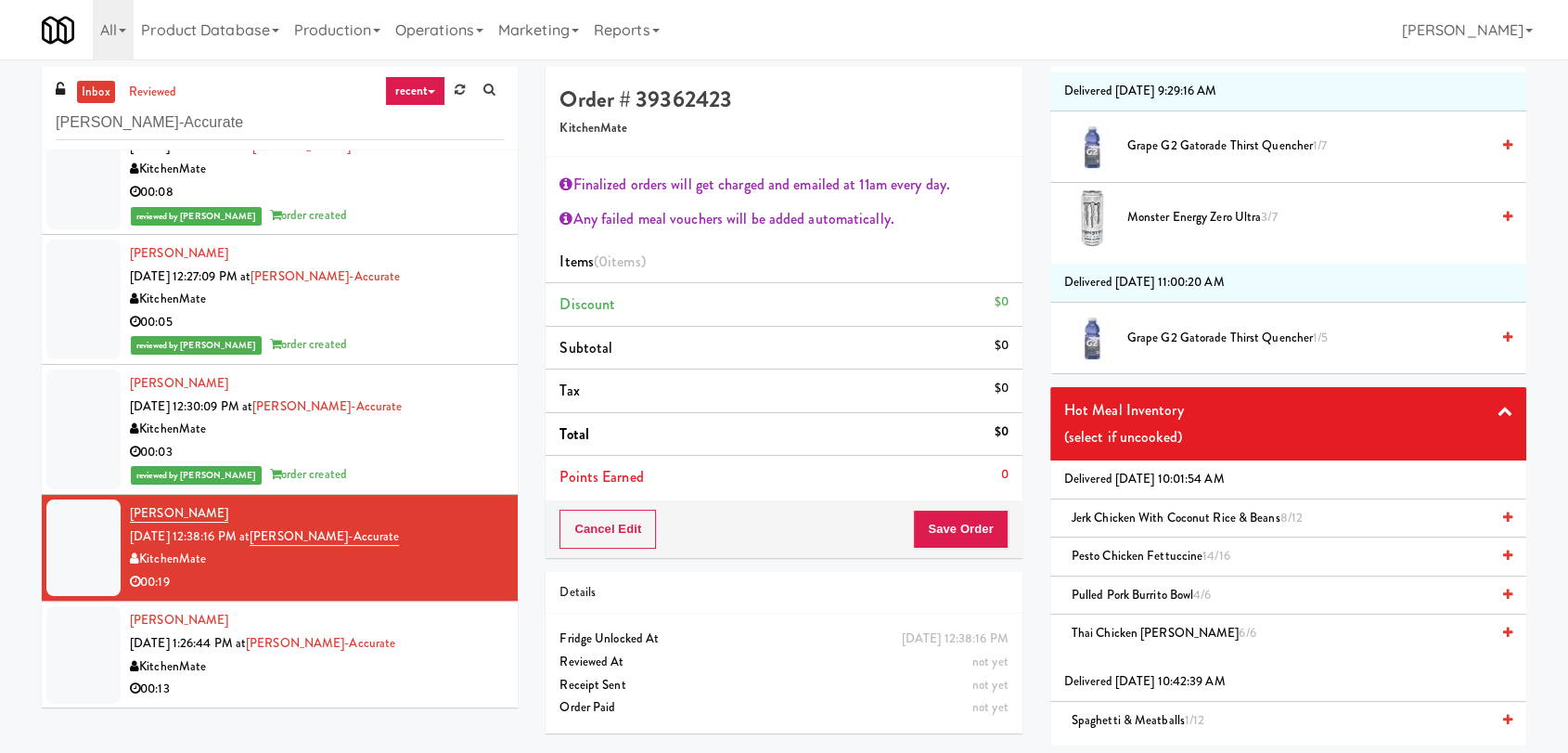
scroll to position [2380, 0]
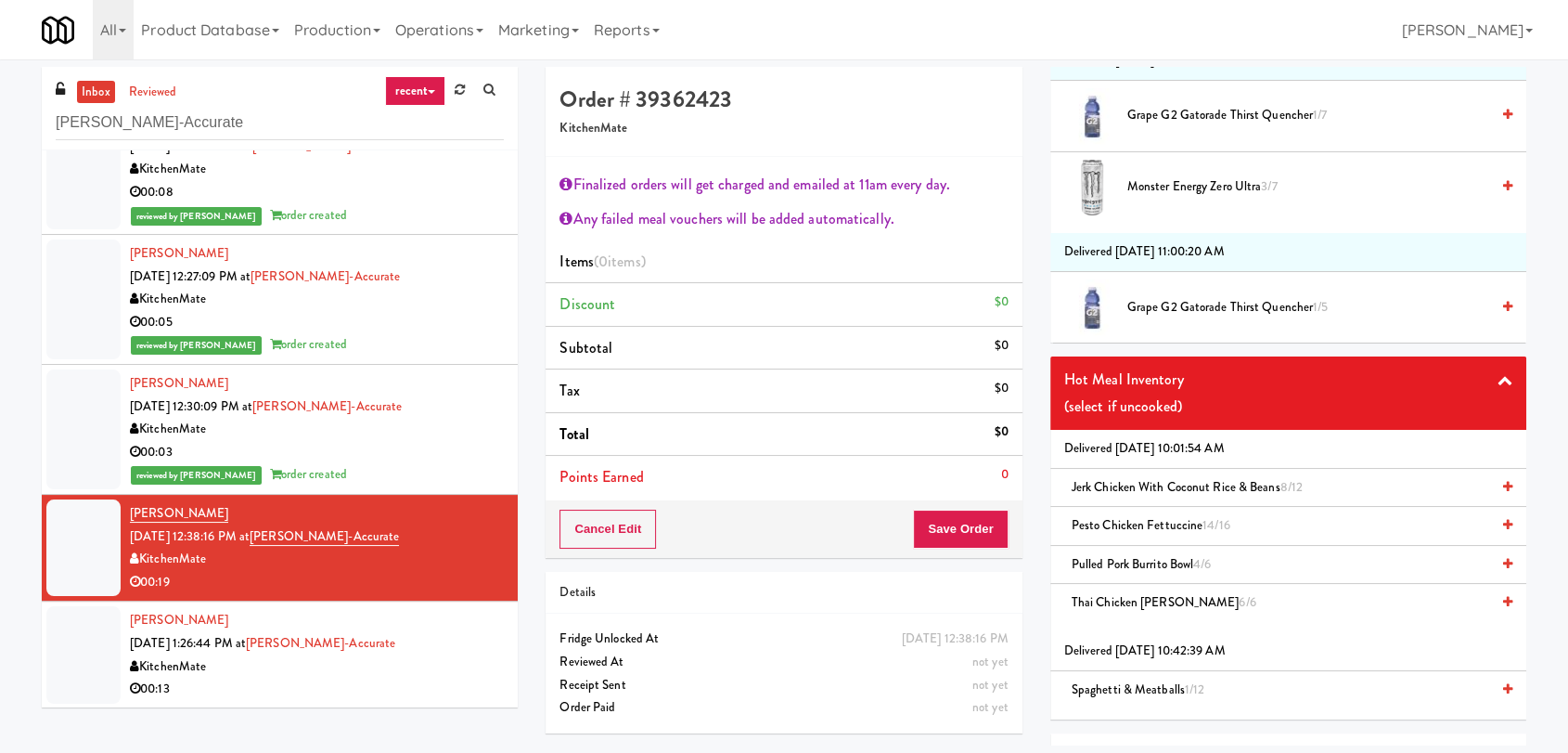
click at [1122, 522] on span "Pesto Chicken Fettuccine 14/16" at bounding box center [1151, 525] width 159 height 17
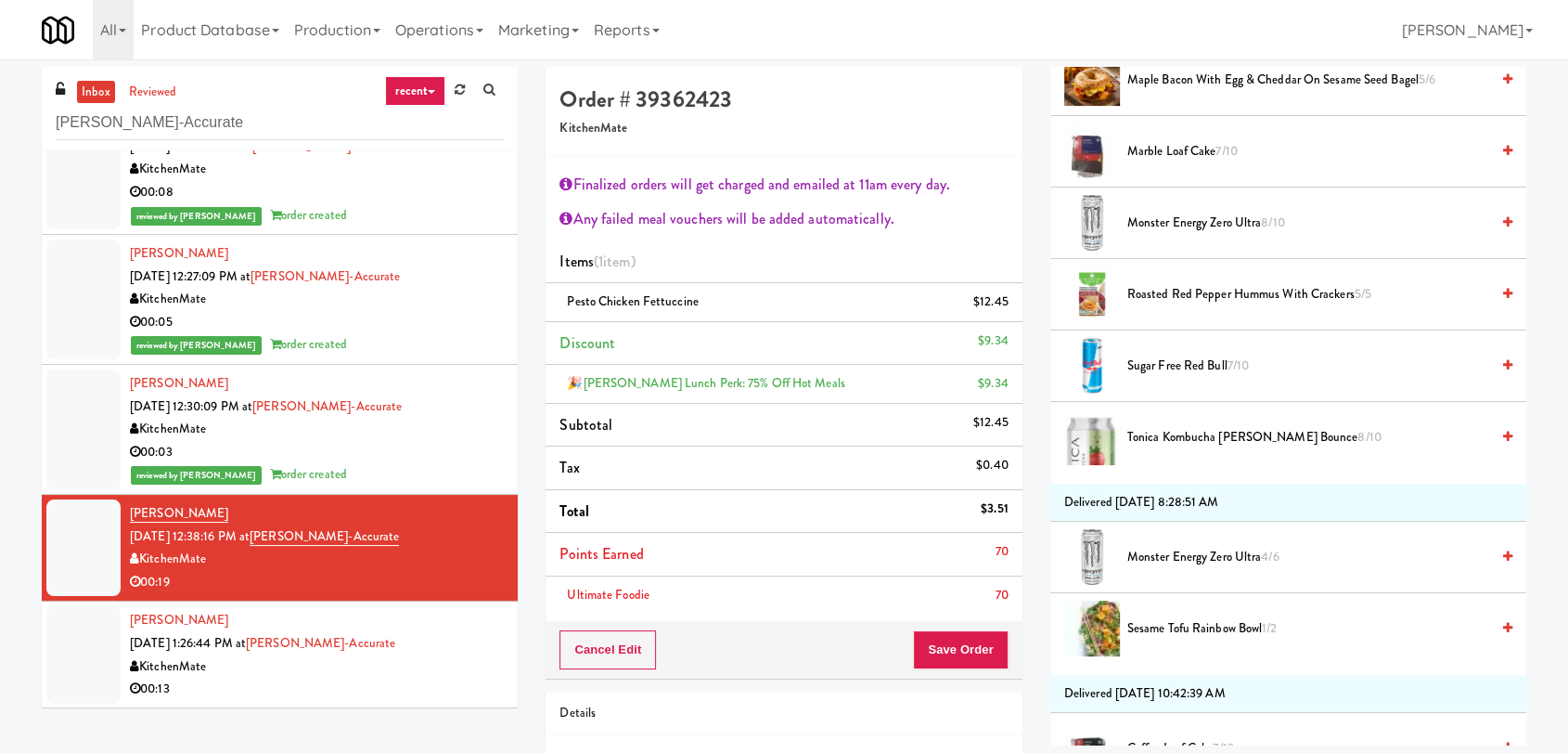
scroll to position [627, 0]
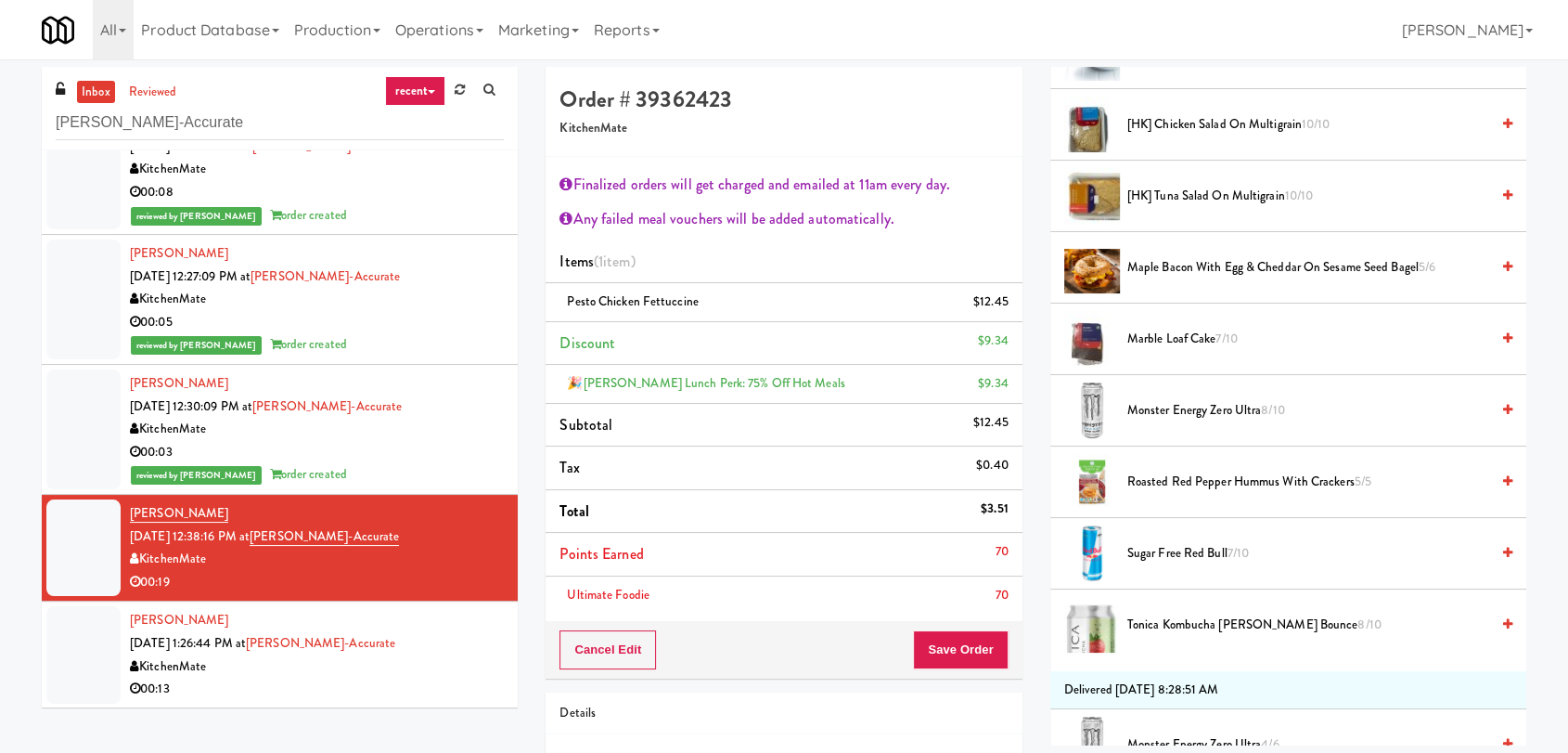
click at [1223, 197] on span "[HK] Tuna Salad on Multigrain 10/10" at bounding box center [1308, 196] width 362 height 23
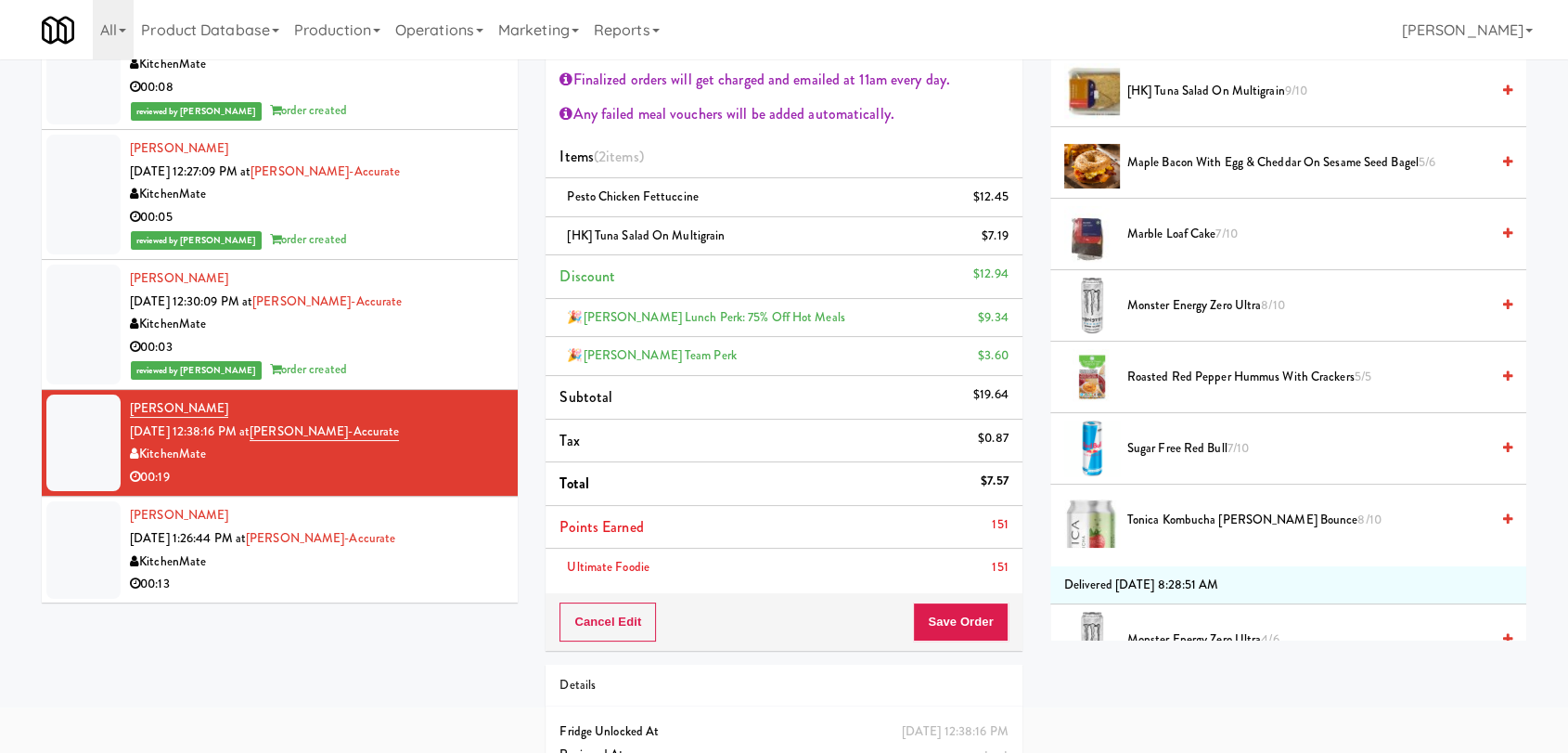
scroll to position [190, 0]
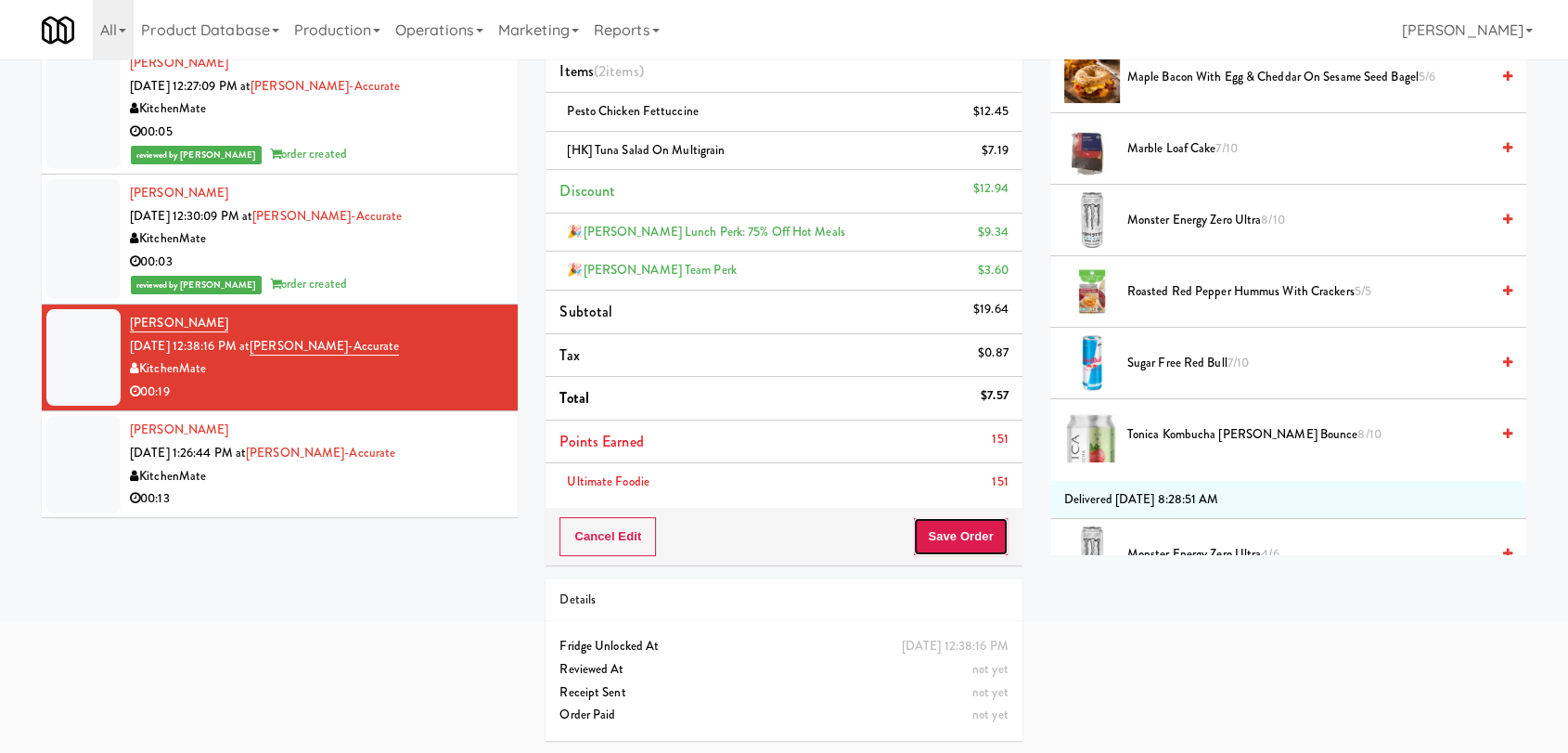
click at [961, 536] on button "Save Order" at bounding box center [960, 536] width 95 height 39
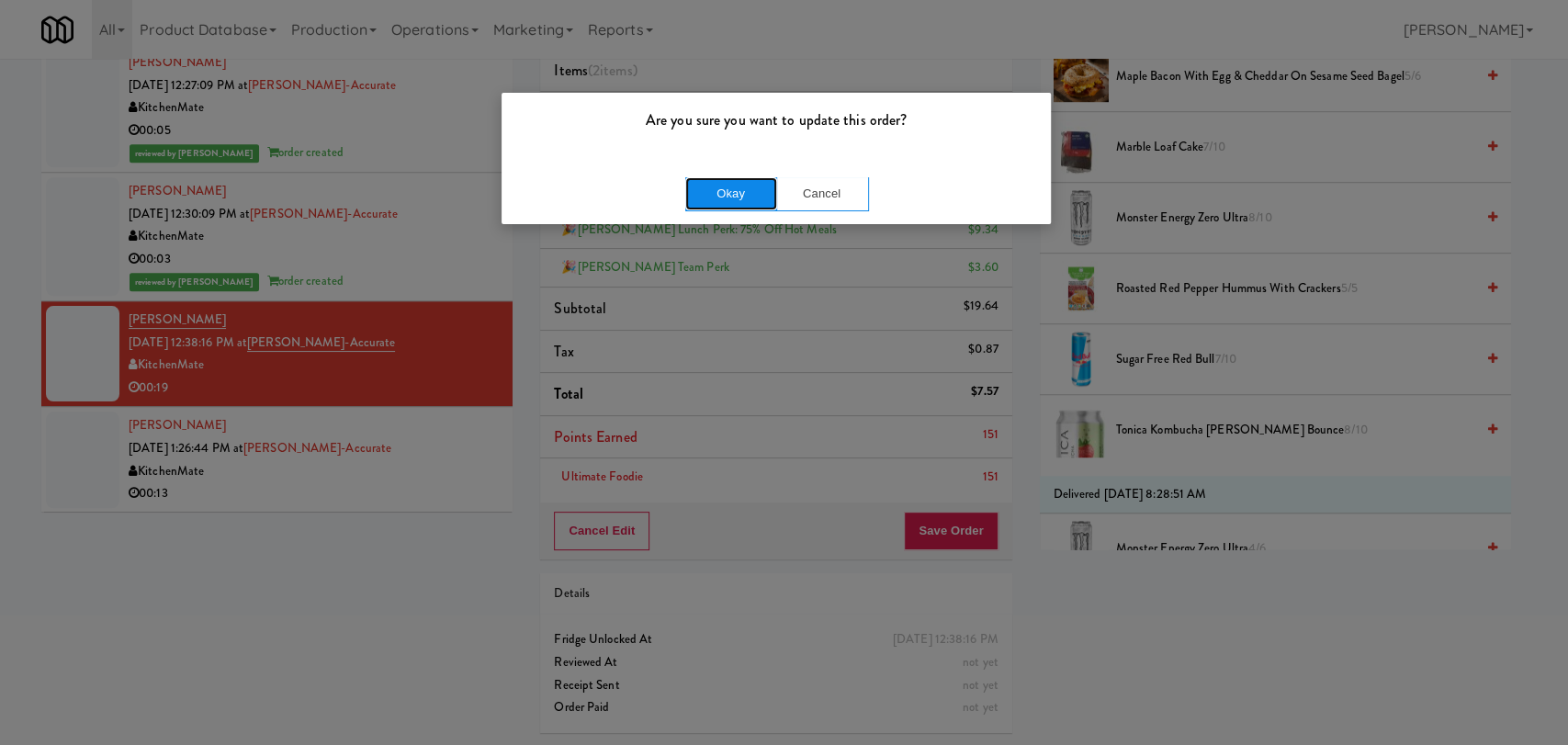
click at [719, 198] on button "Okay" at bounding box center [730, 193] width 92 height 33
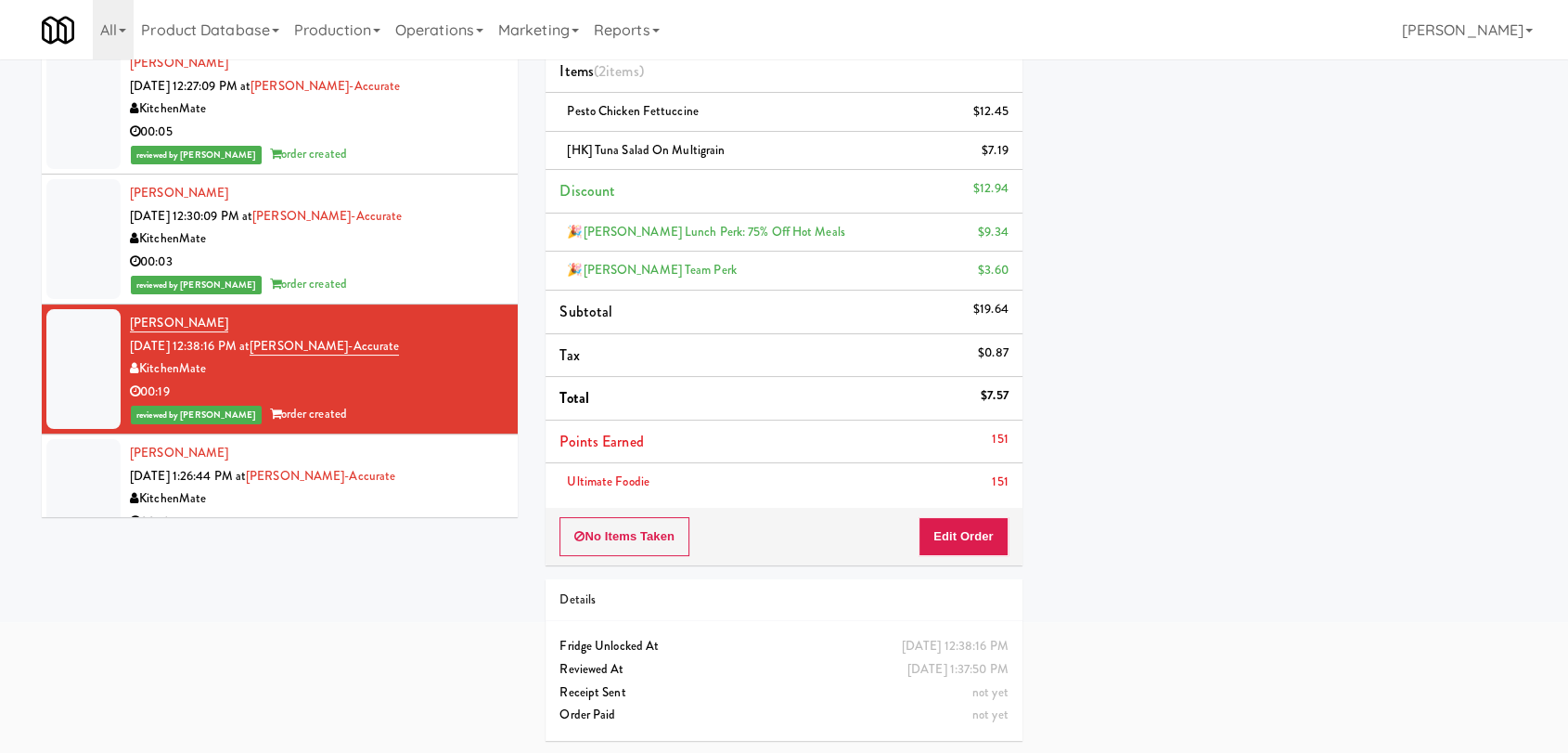
scroll to position [67, 0]
